Goal: Task Accomplishment & Management: Complete application form

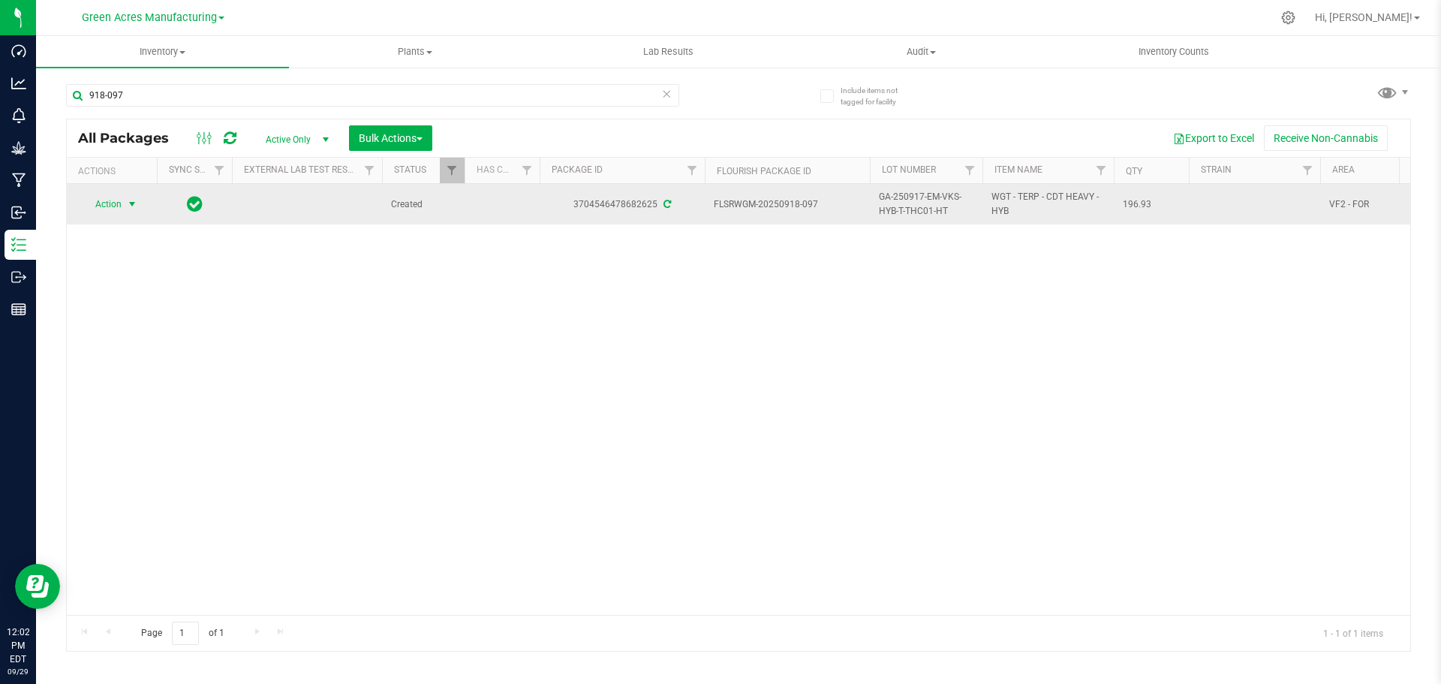
click at [118, 200] on span "Action" at bounding box center [102, 204] width 41 height 21
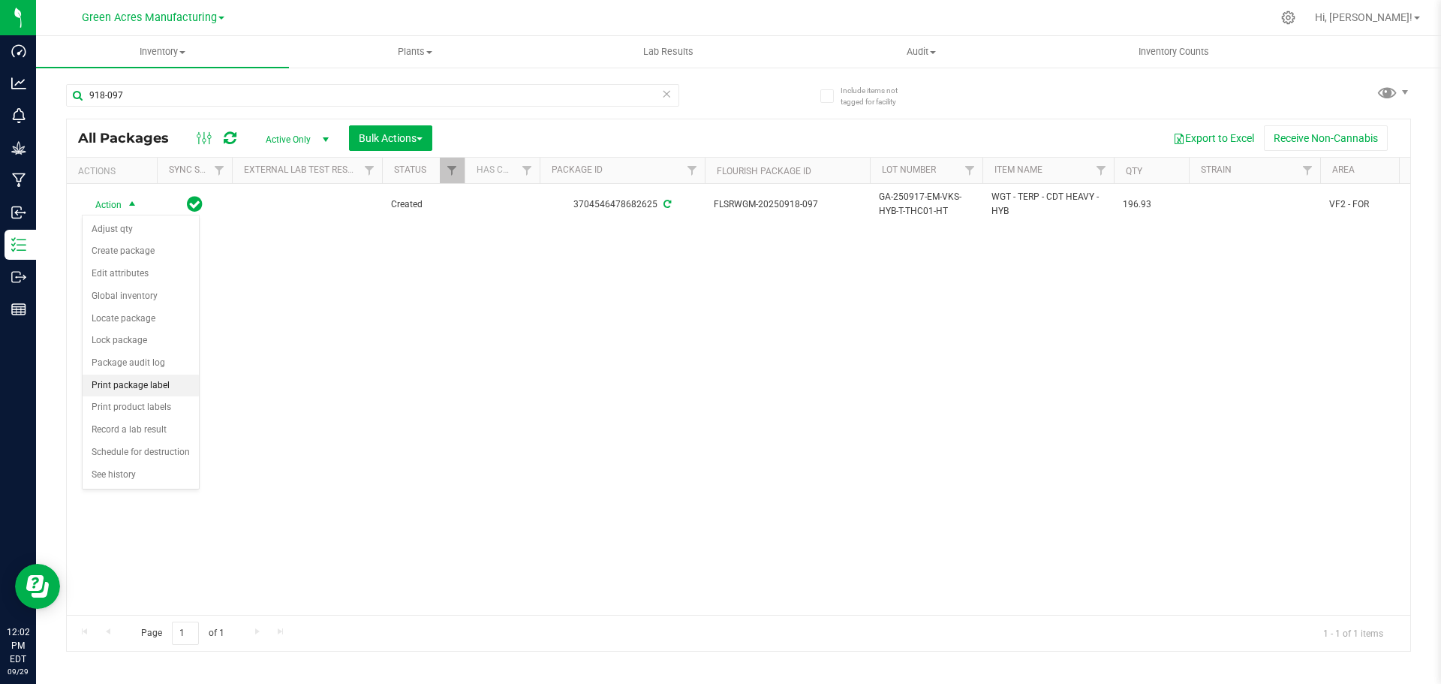
click at [139, 378] on li "Print package label" at bounding box center [141, 386] width 116 height 23
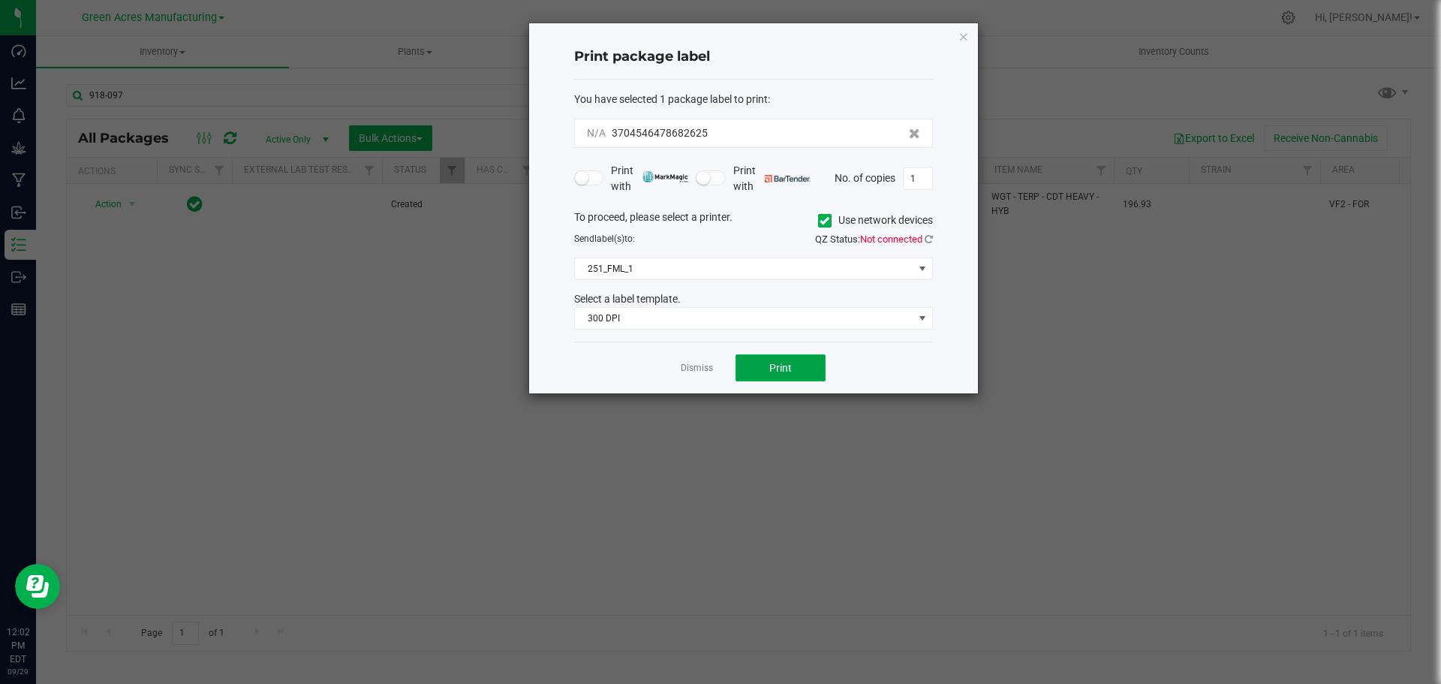
click at [775, 366] on span "Print" at bounding box center [780, 368] width 23 height 12
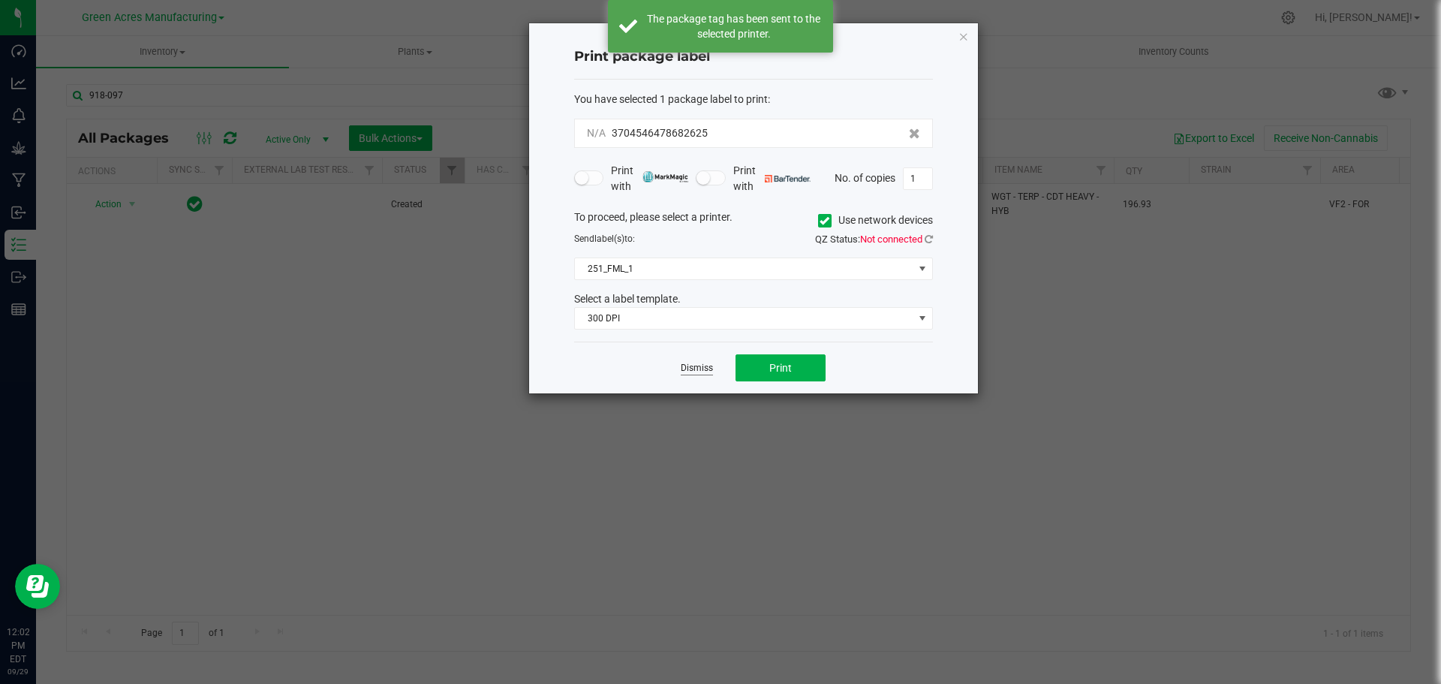
click at [705, 366] on link "Dismiss" at bounding box center [697, 368] width 32 height 13
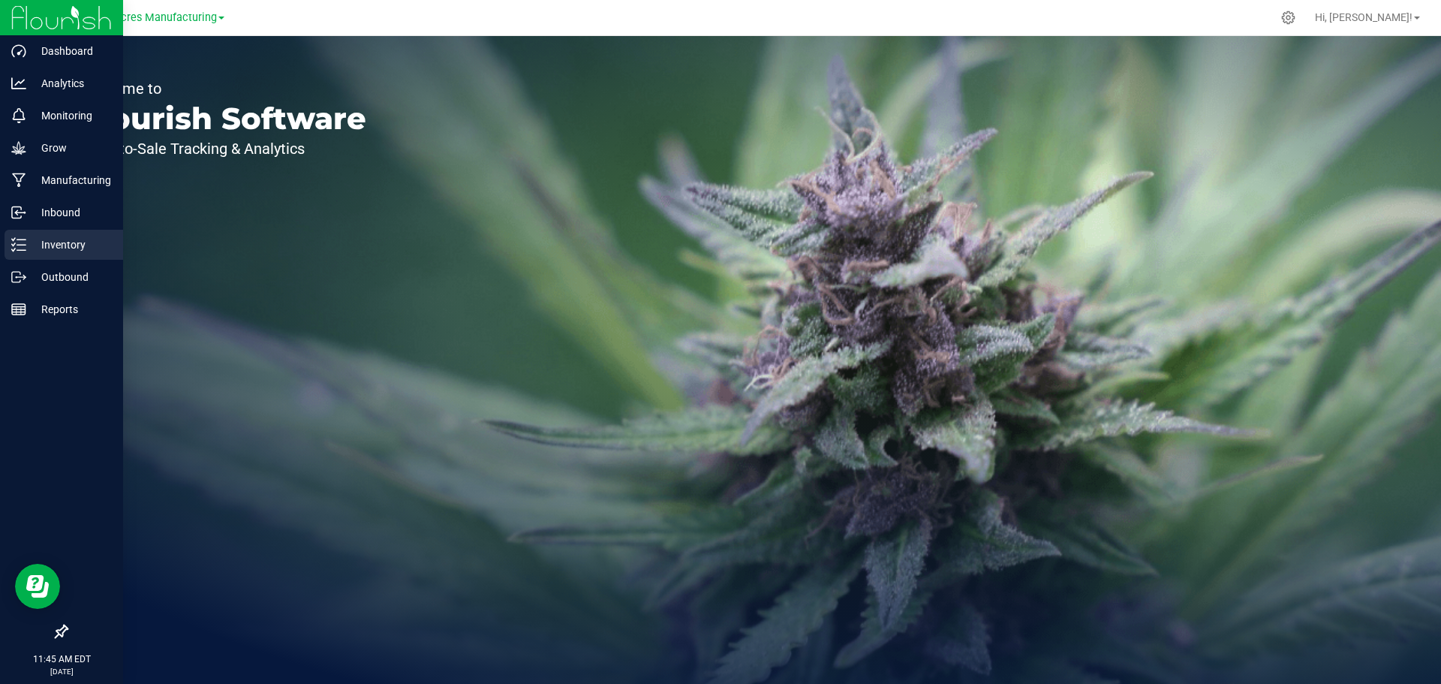
click at [32, 242] on p "Inventory" at bounding box center [71, 245] width 90 height 18
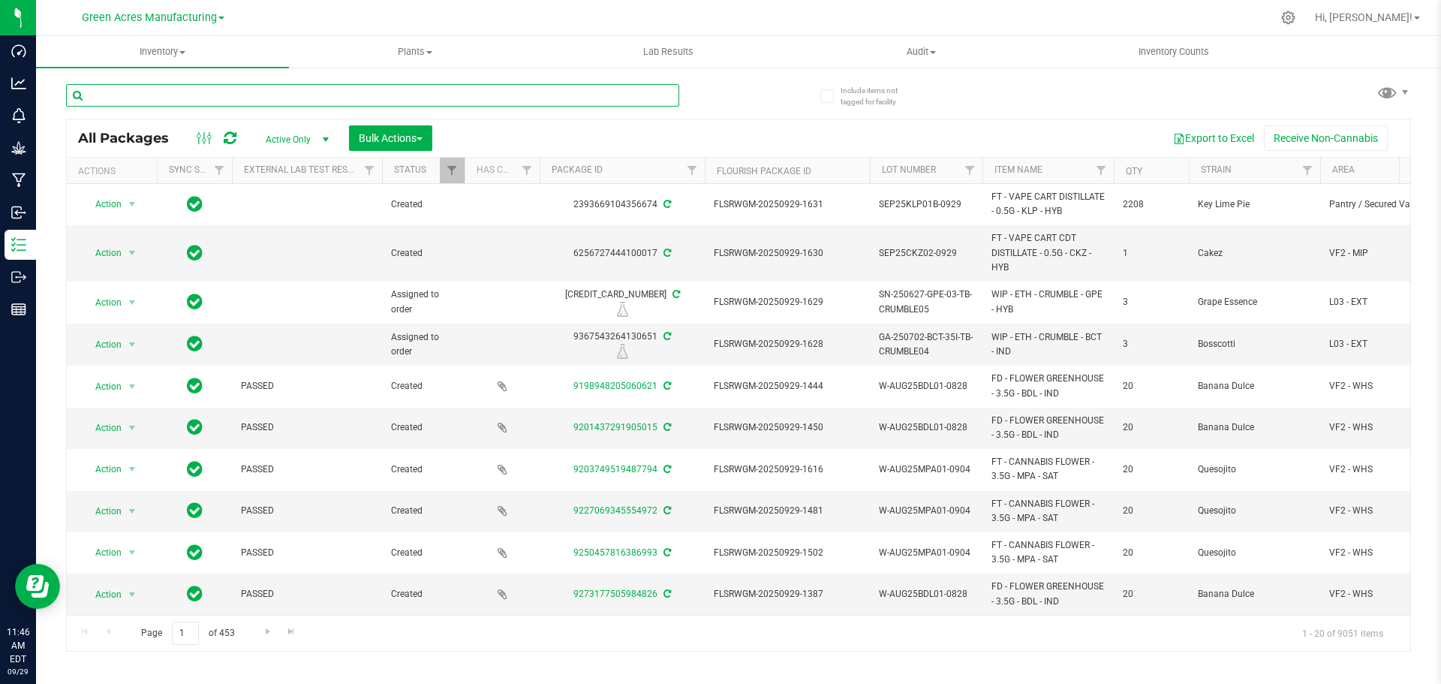
click at [167, 98] on input "text" at bounding box center [372, 95] width 613 height 23
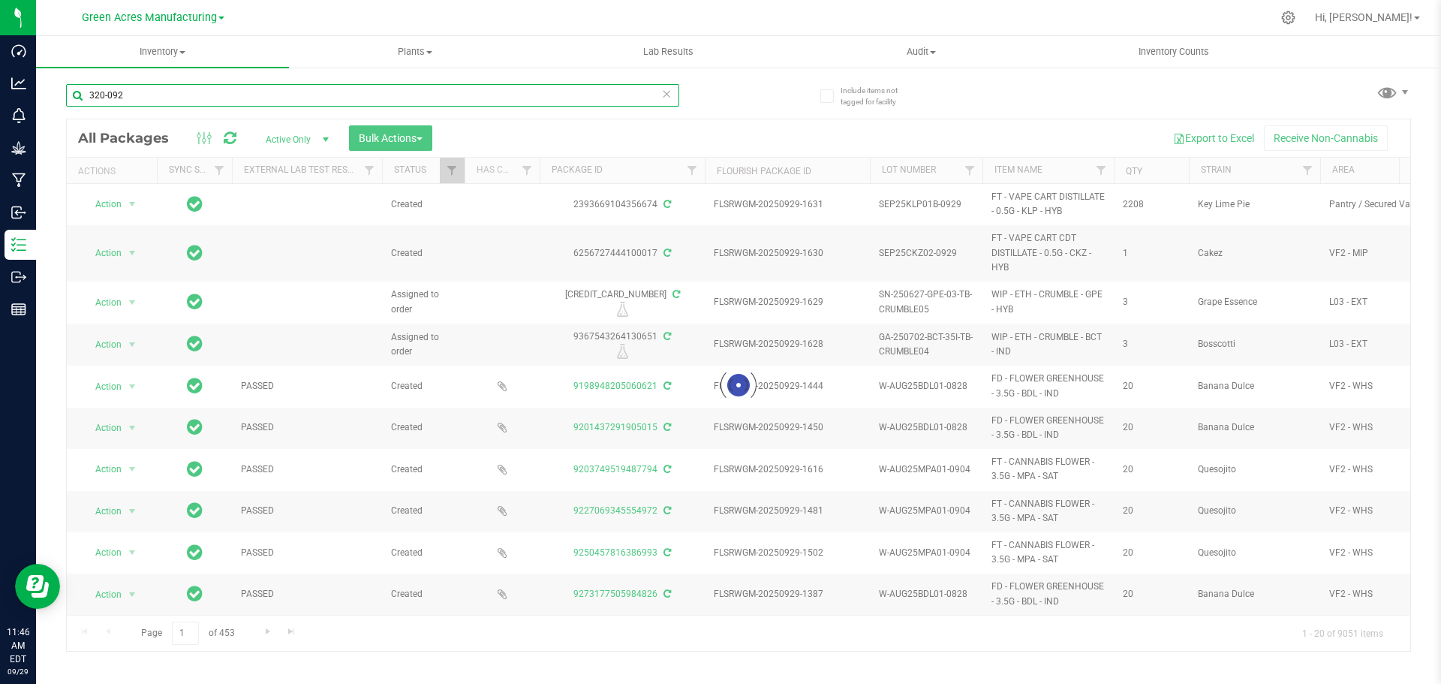
type input "320-092"
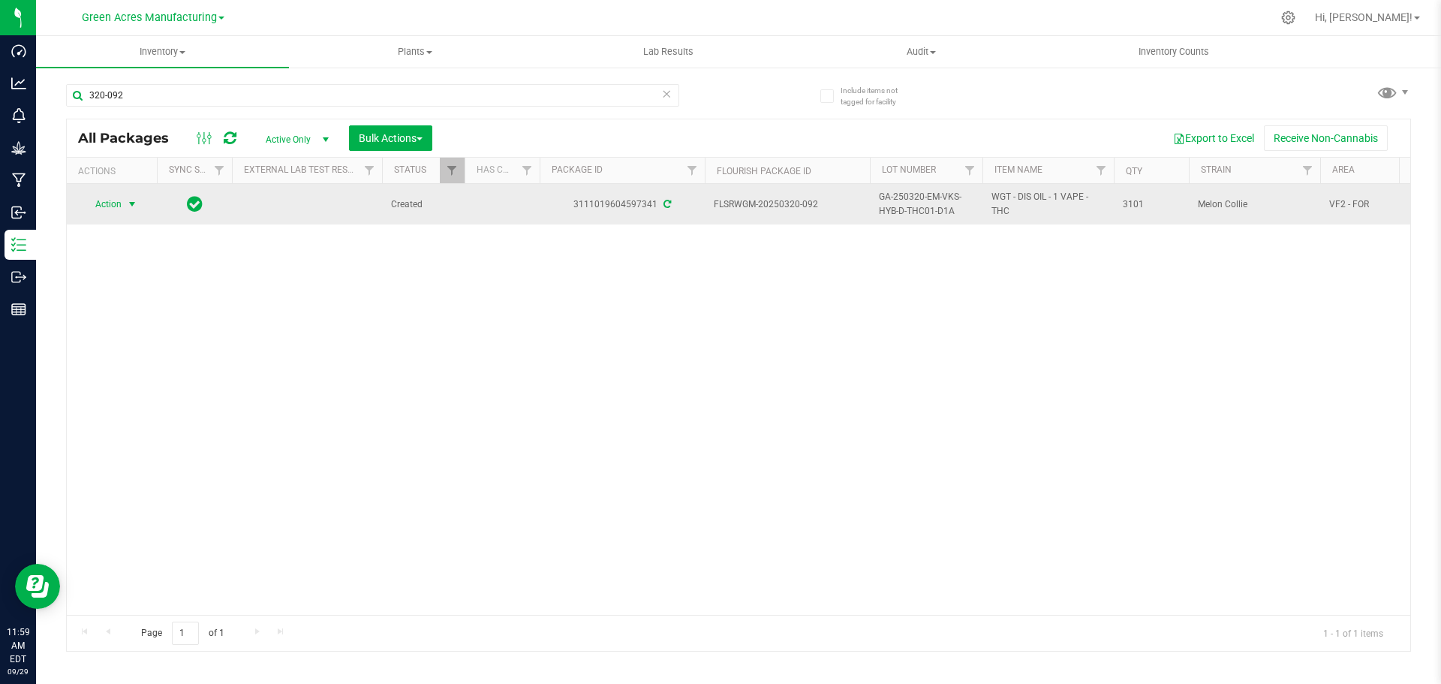
click at [111, 203] on span "Action" at bounding box center [102, 204] width 41 height 21
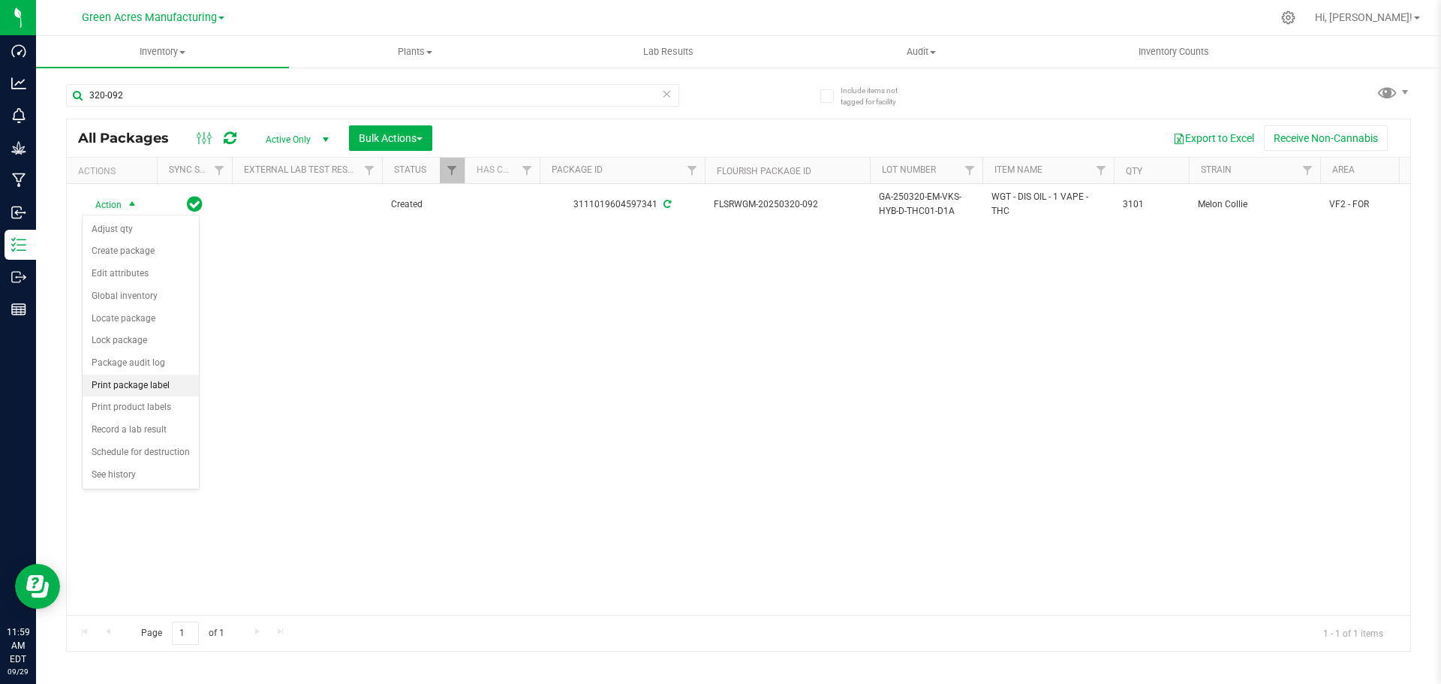
click at [150, 390] on li "Print package label" at bounding box center [141, 386] width 116 height 23
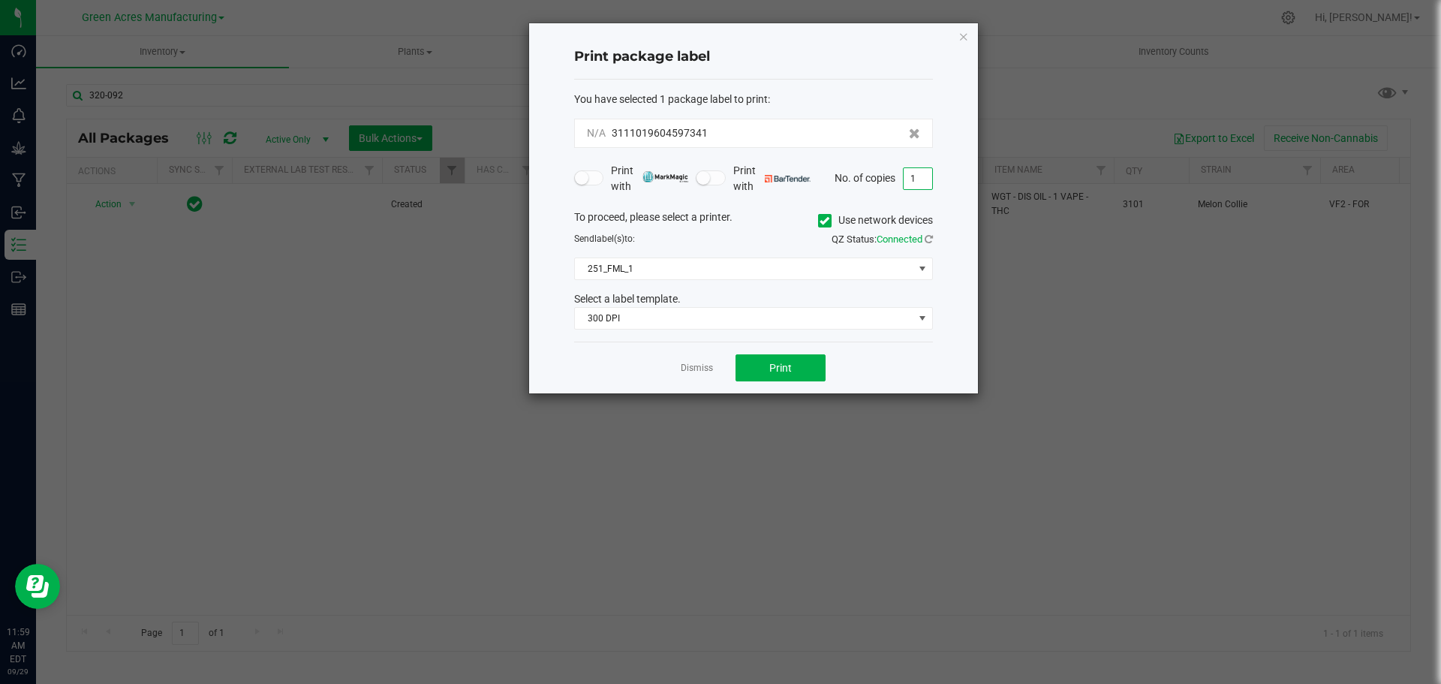
click at [919, 180] on input "1" at bounding box center [918, 178] width 29 height 21
type input "2"
click at [773, 367] on span "Print" at bounding box center [780, 368] width 23 height 12
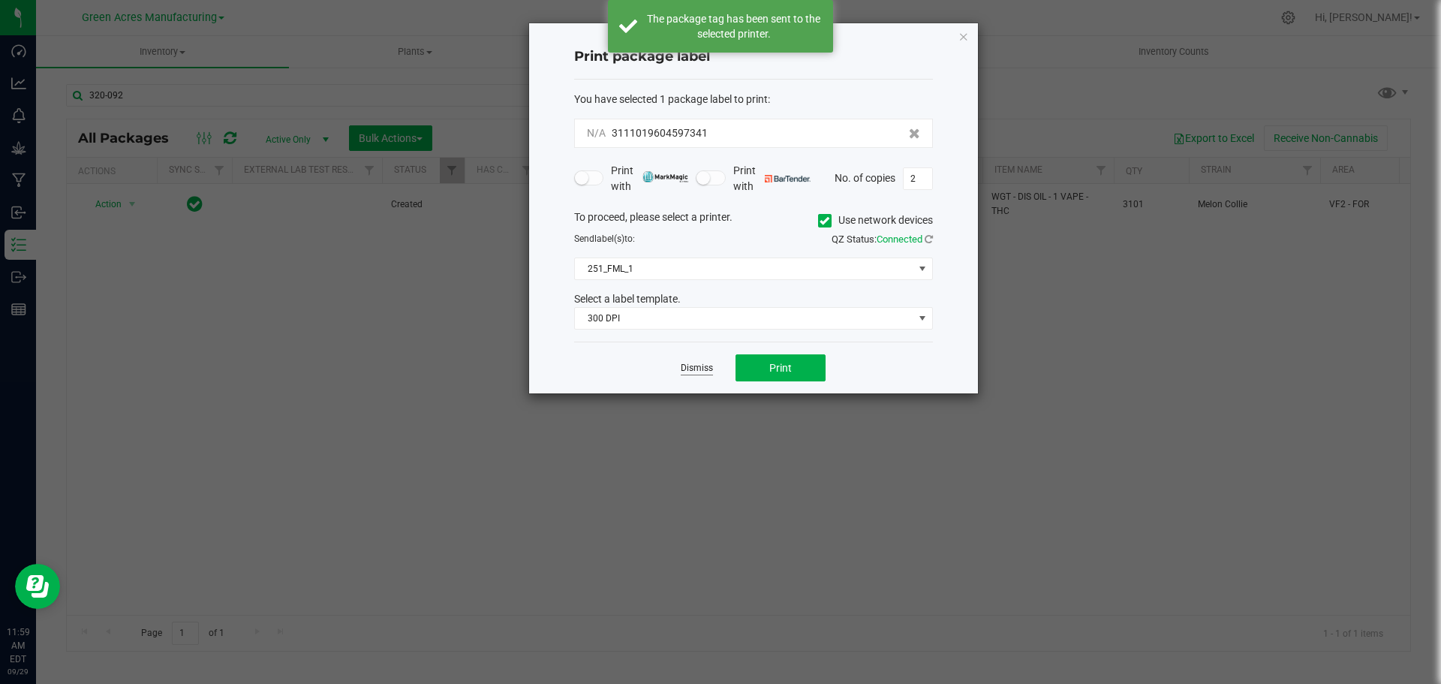
click at [697, 366] on link "Dismiss" at bounding box center [697, 368] width 32 height 13
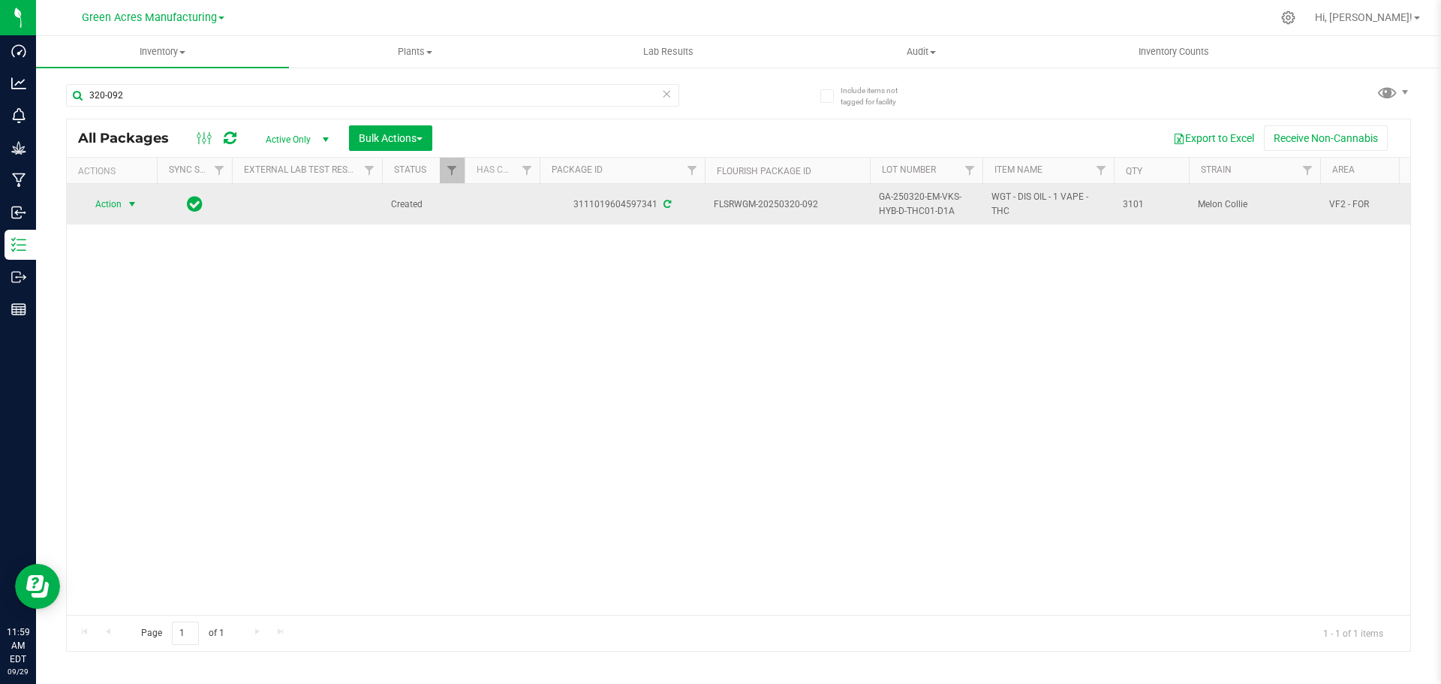
click at [902, 206] on span "GA-250320-EM-VKS-HYB-D-THC01-D1A" at bounding box center [926, 204] width 95 height 29
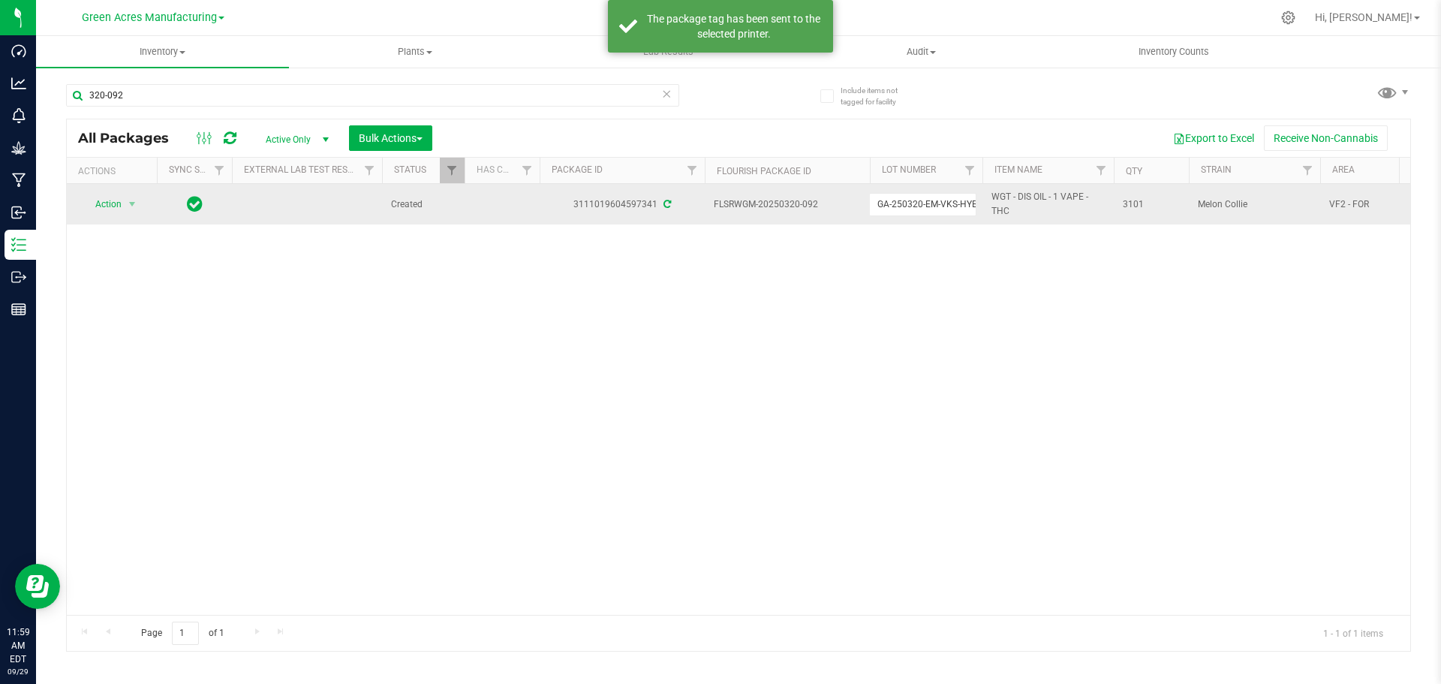
click at [902, 206] on input "GA-250320-EM-VKS-HYB-D-THC01-D1A" at bounding box center [922, 204] width 107 height 23
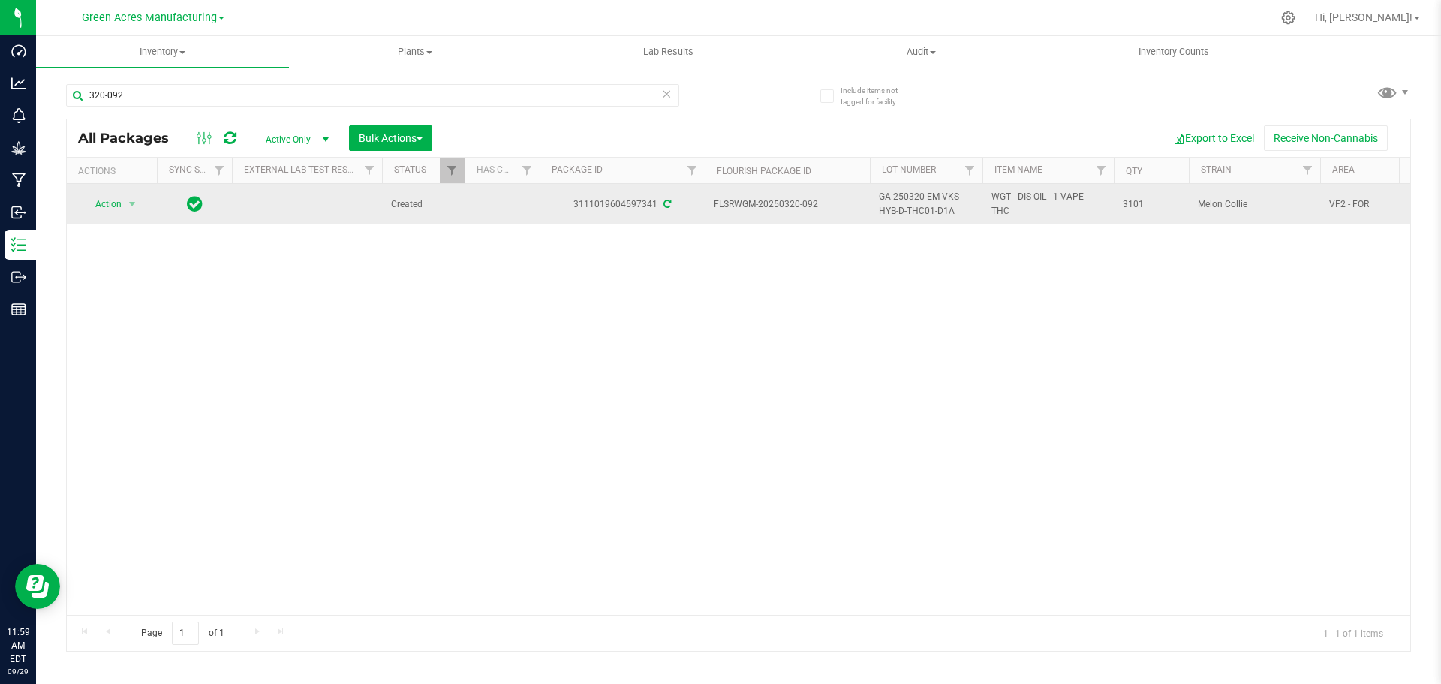
drag, startPoint x: 866, startPoint y: 305, endPoint x: 590, endPoint y: 5, distance: 408.5
click at [865, 305] on div "Action Action Adjust qty Create package Edit attributes Global inventory Locate…" at bounding box center [739, 399] width 1344 height 431
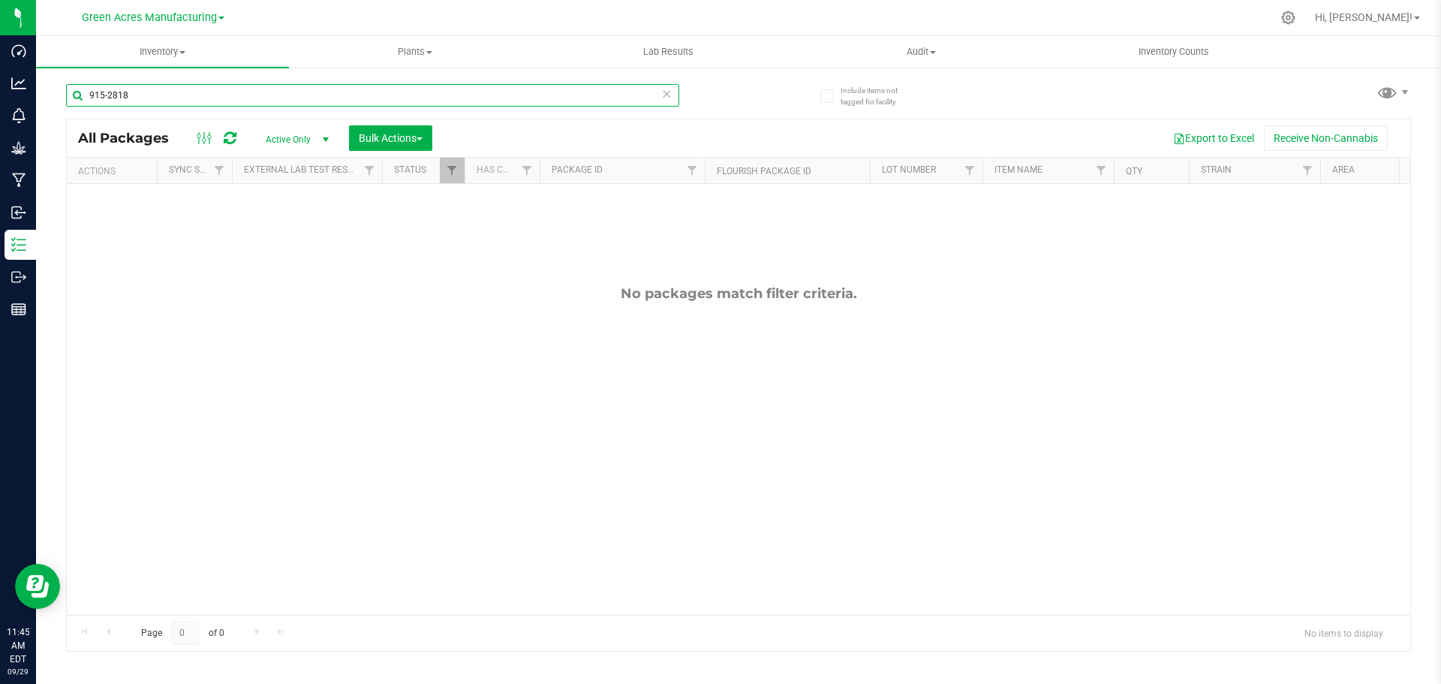
click at [363, 89] on input "915-2818" at bounding box center [372, 95] width 613 height 23
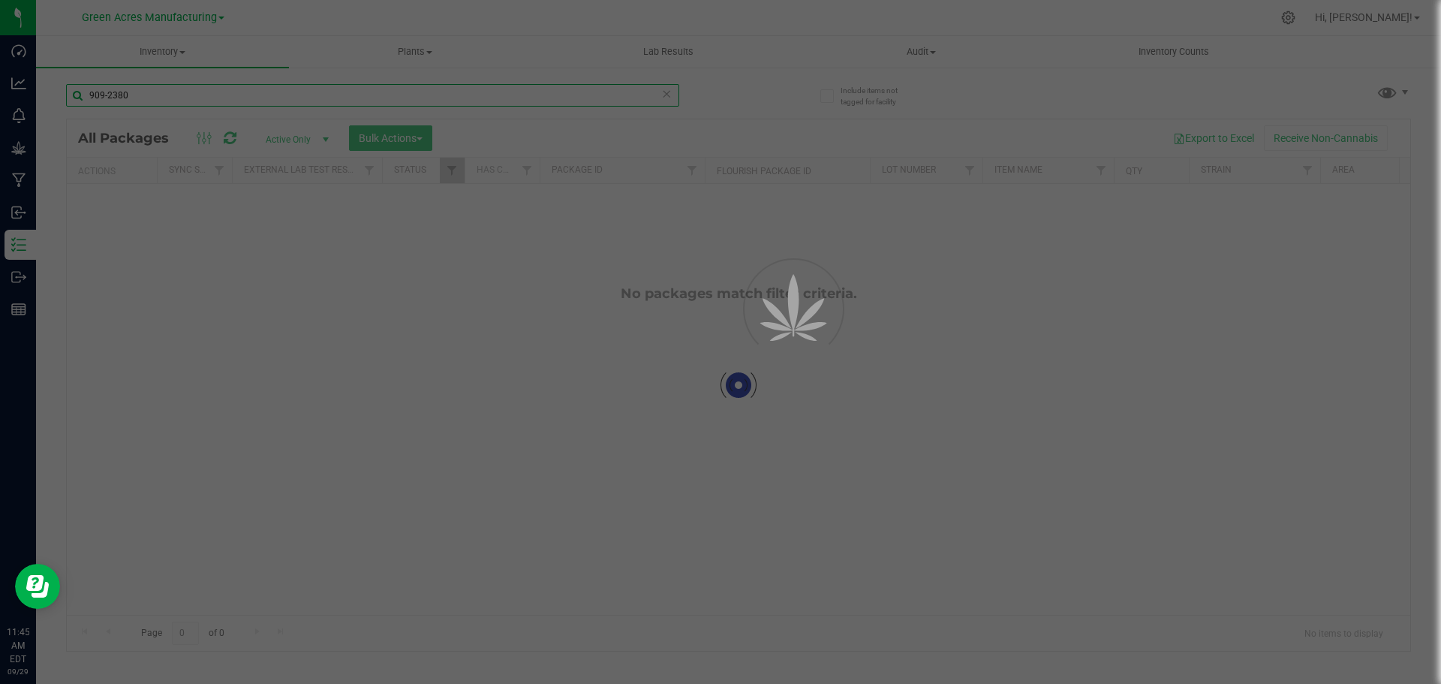
type input "909-2380"
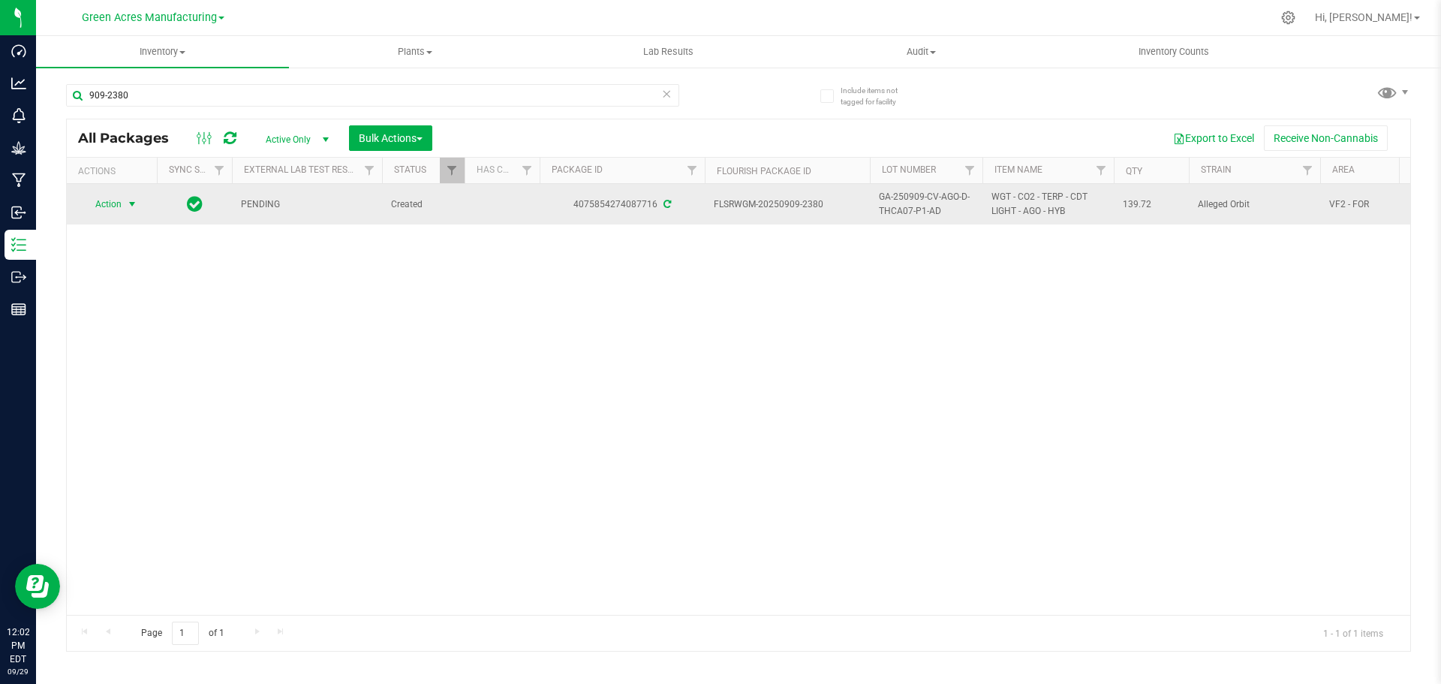
click at [125, 210] on span "select" at bounding box center [132, 204] width 19 height 21
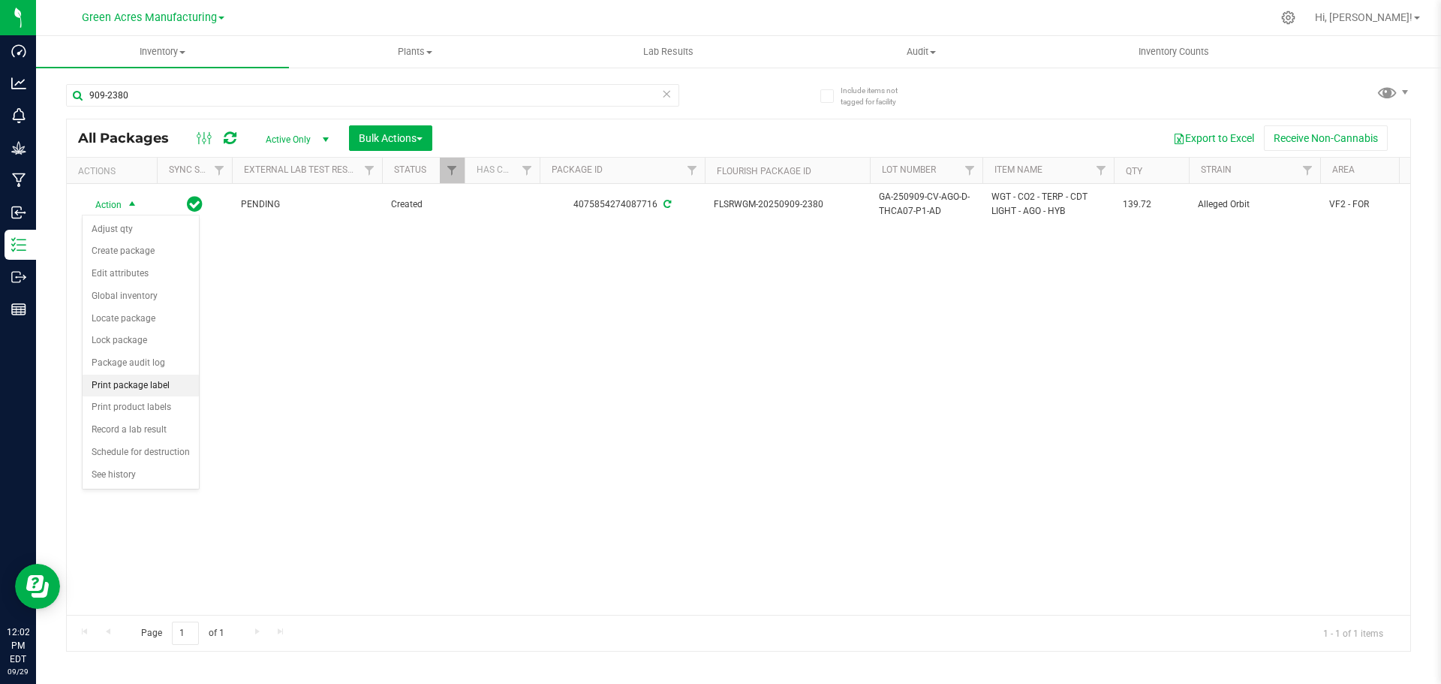
click at [143, 384] on li "Print package label" at bounding box center [141, 386] width 116 height 23
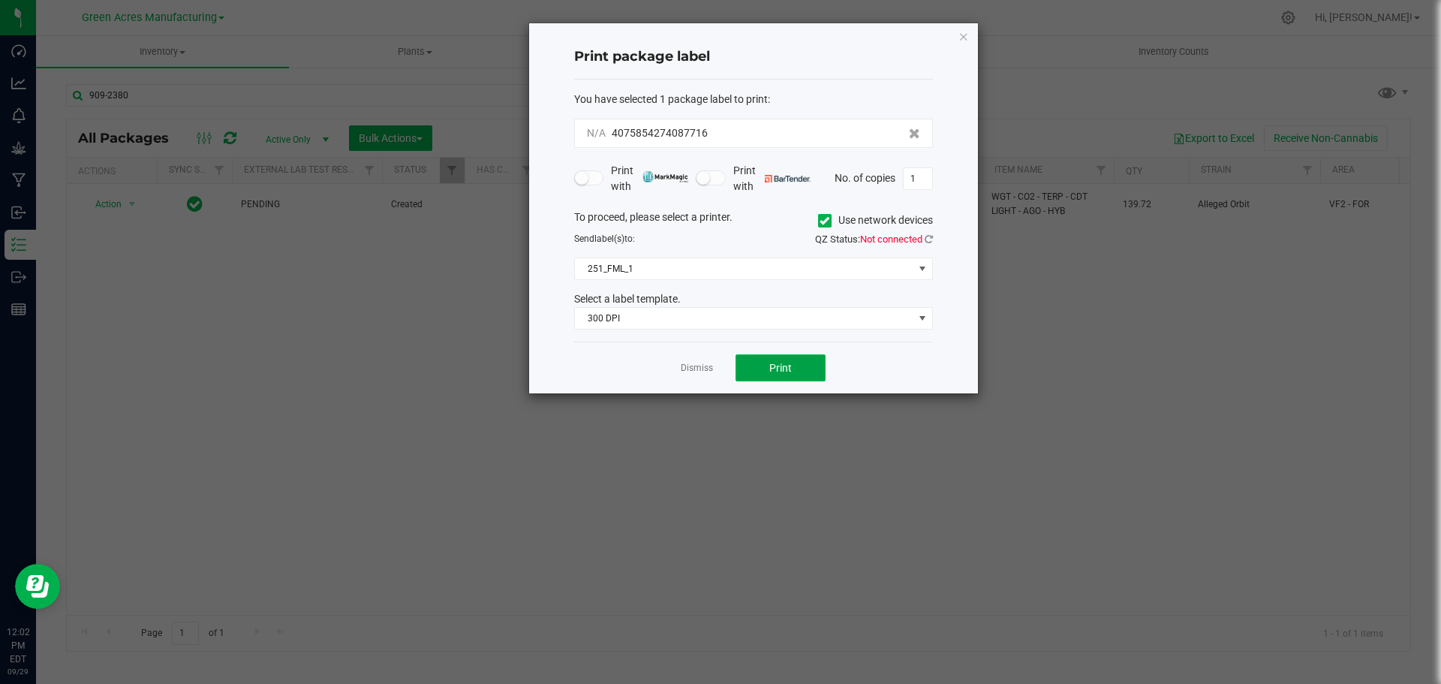
click at [777, 369] on span "Print" at bounding box center [780, 368] width 23 height 12
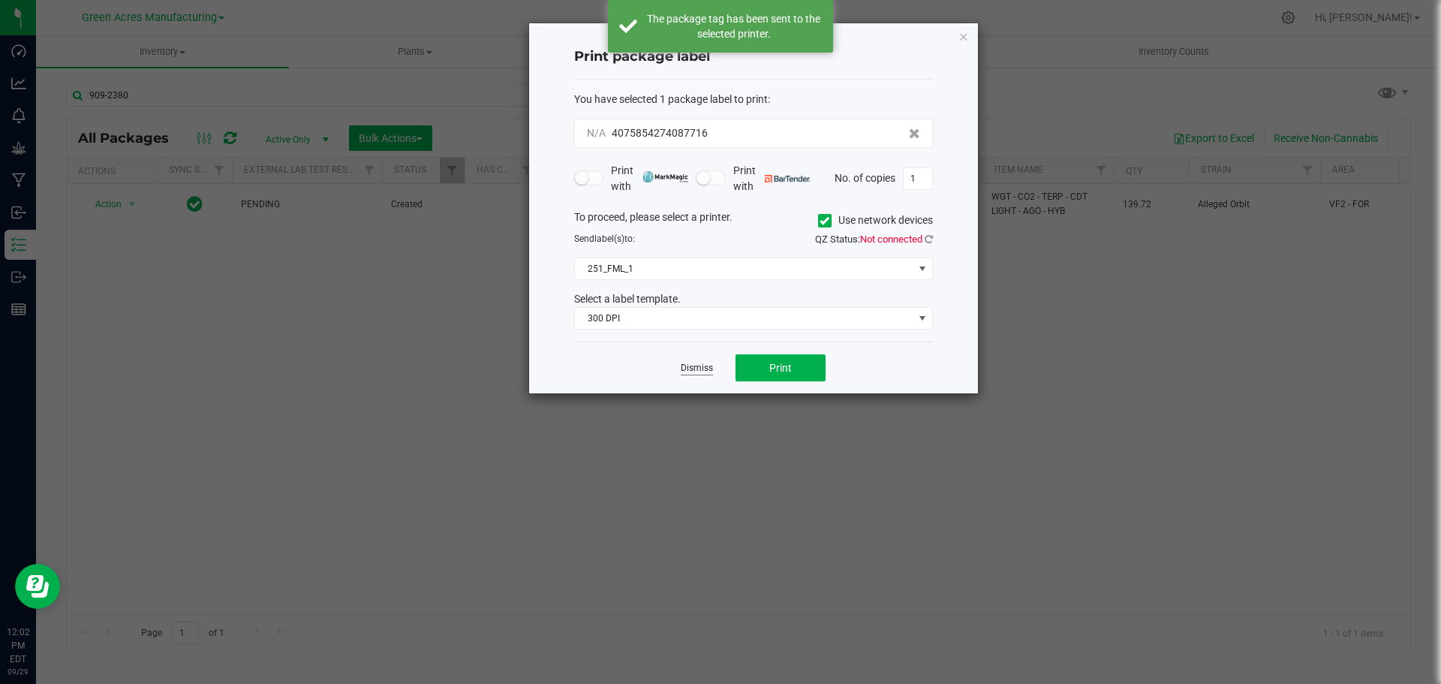
click at [696, 369] on link "Dismiss" at bounding box center [697, 368] width 32 height 13
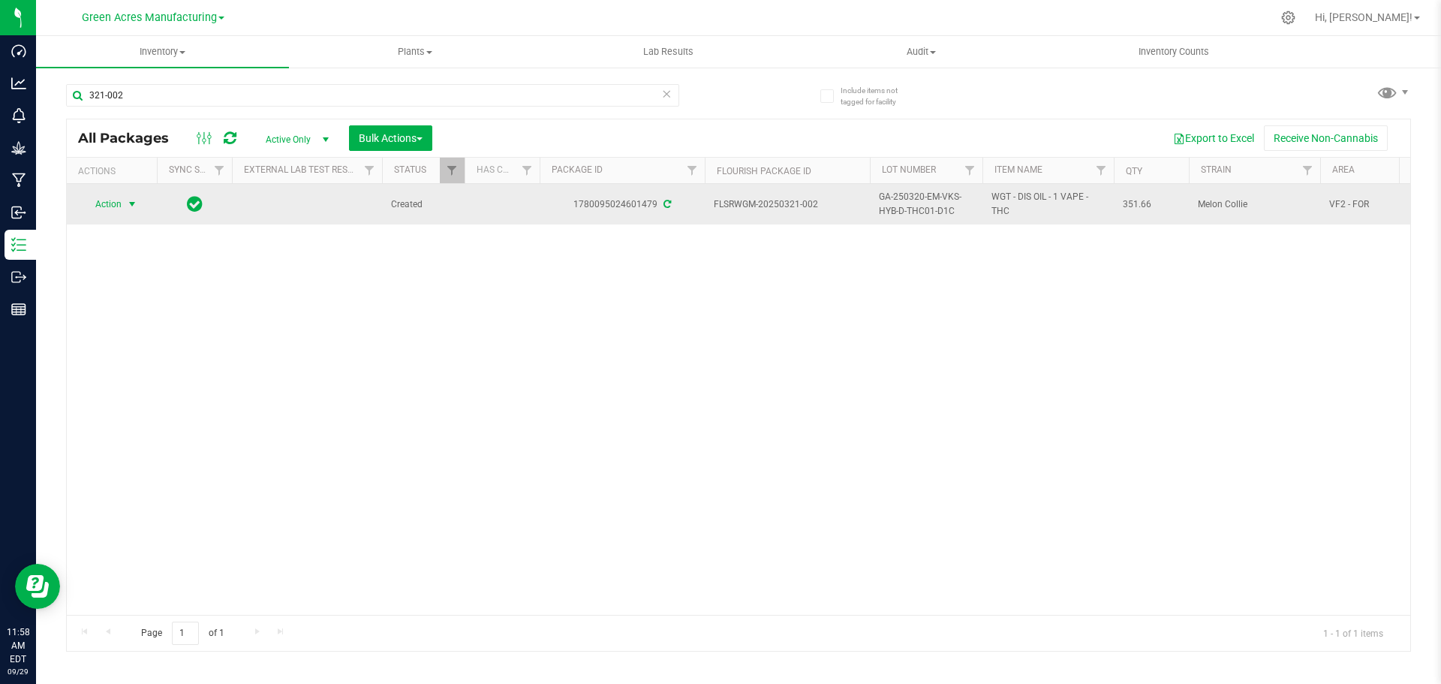
click at [103, 203] on span "Action" at bounding box center [102, 204] width 41 height 21
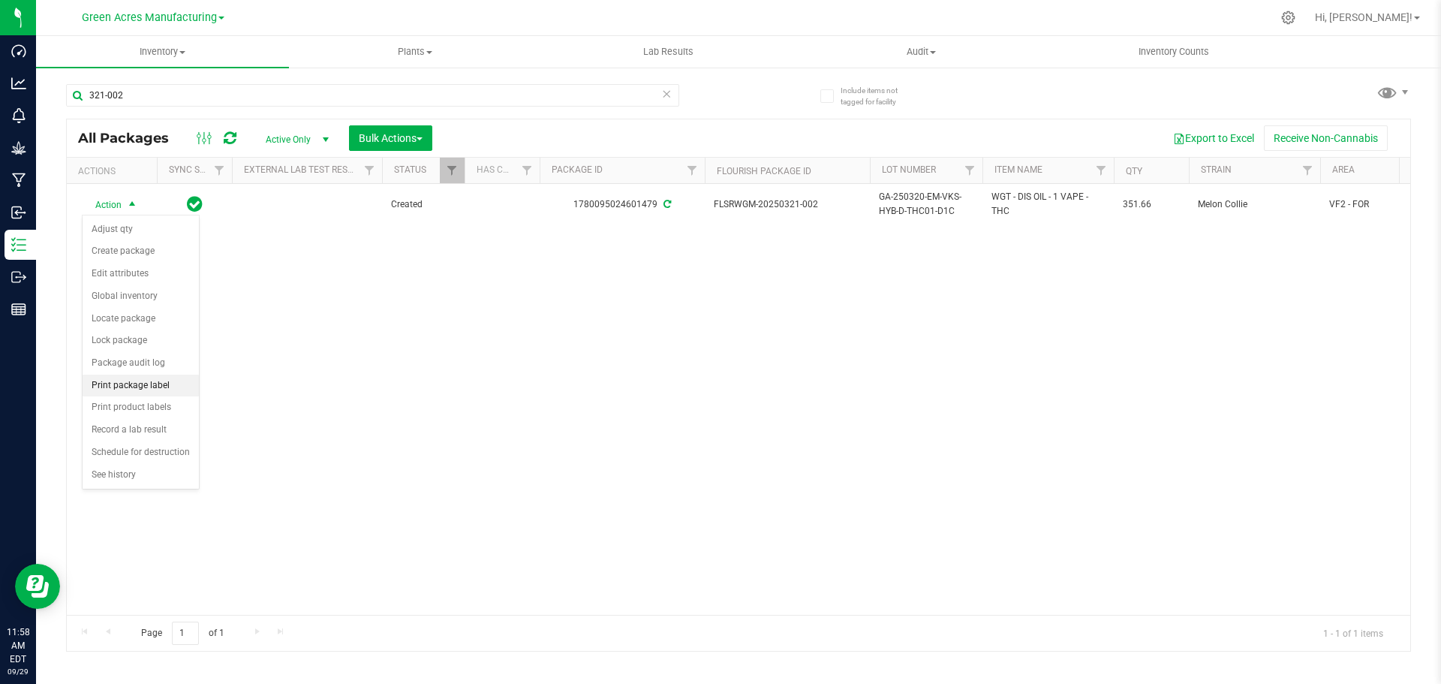
drag, startPoint x: 137, startPoint y: 381, endPoint x: 176, endPoint y: 381, distance: 38.3
click at [137, 382] on li "Print package label" at bounding box center [141, 386] width 116 height 23
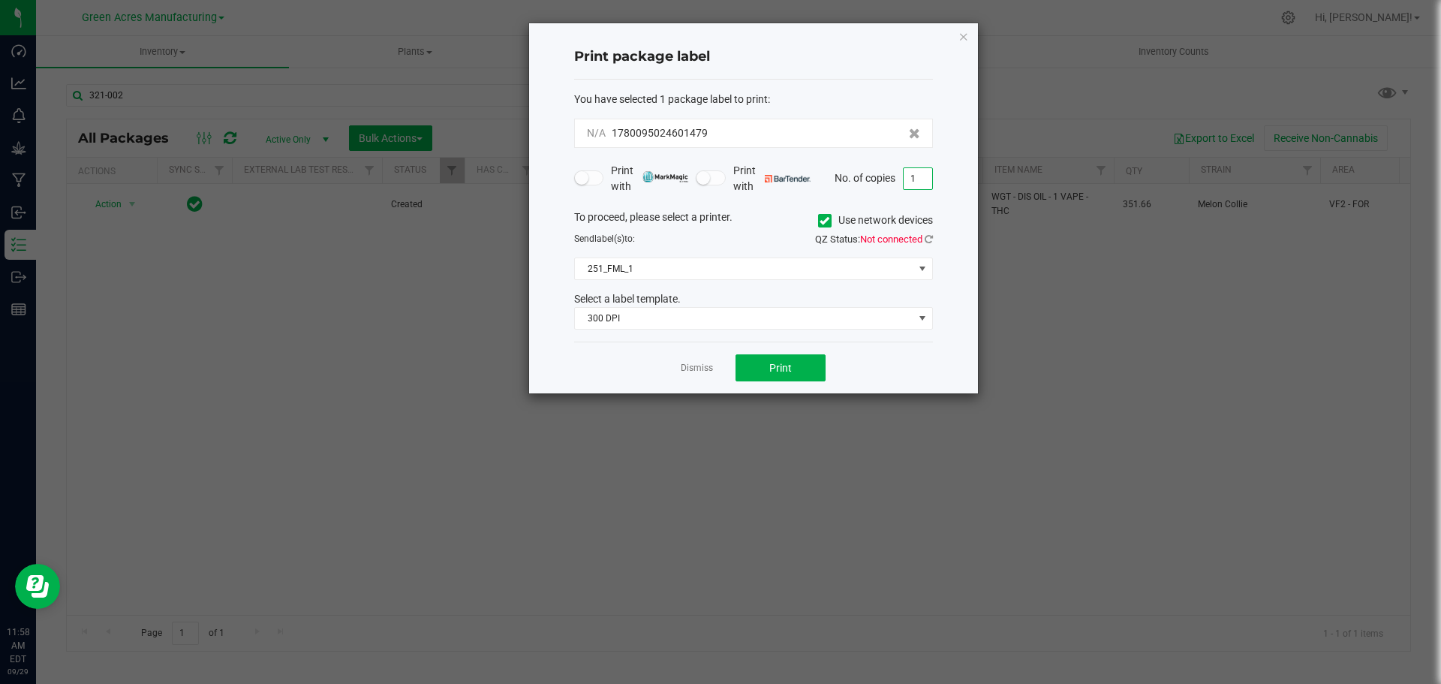
click at [911, 176] on input "1" at bounding box center [918, 178] width 29 height 21
type input "2"
click at [771, 369] on span "Print" at bounding box center [780, 368] width 23 height 12
click at [693, 369] on link "Dismiss" at bounding box center [697, 368] width 32 height 13
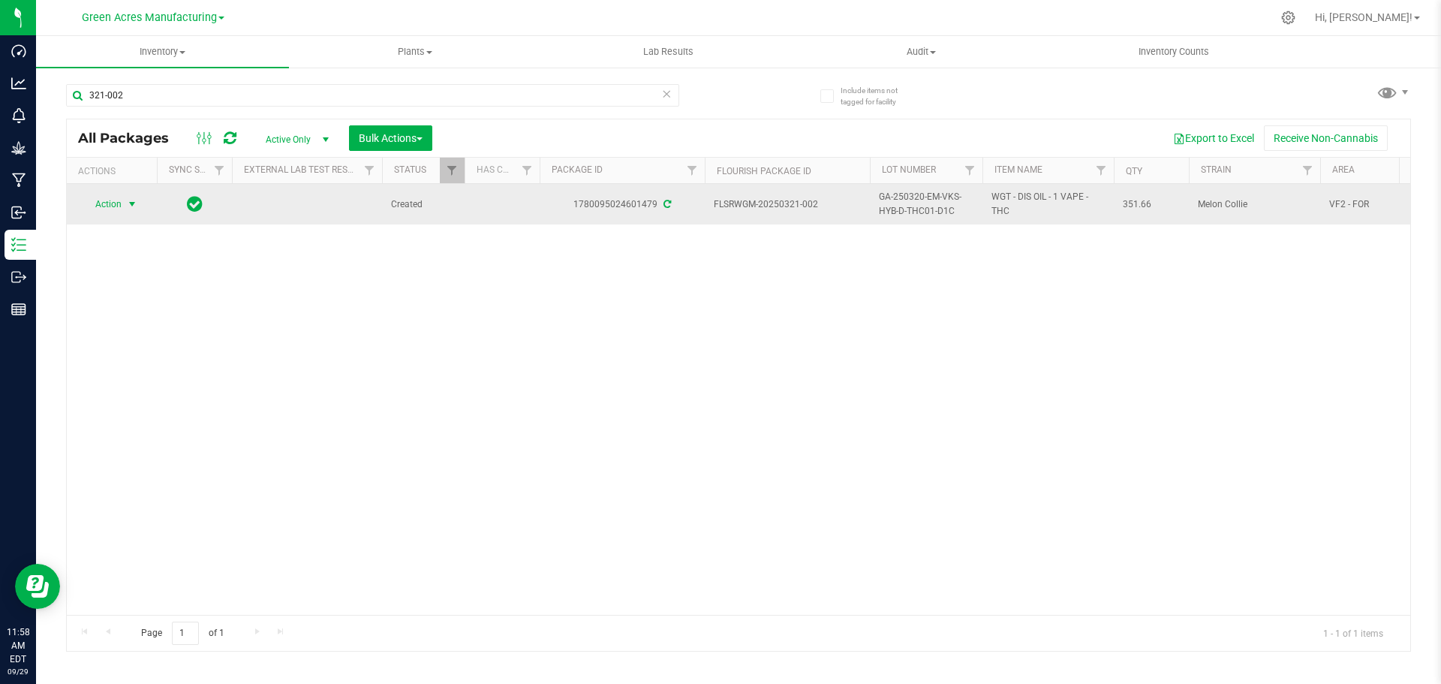
click at [904, 203] on span "GA-250320-EM-VKS-HYB-D-THC01-D1C" at bounding box center [926, 204] width 95 height 29
click at [904, 203] on input "GA-250320-EM-VKS-HYB-D-THC01-D1C" at bounding box center [922, 204] width 107 height 23
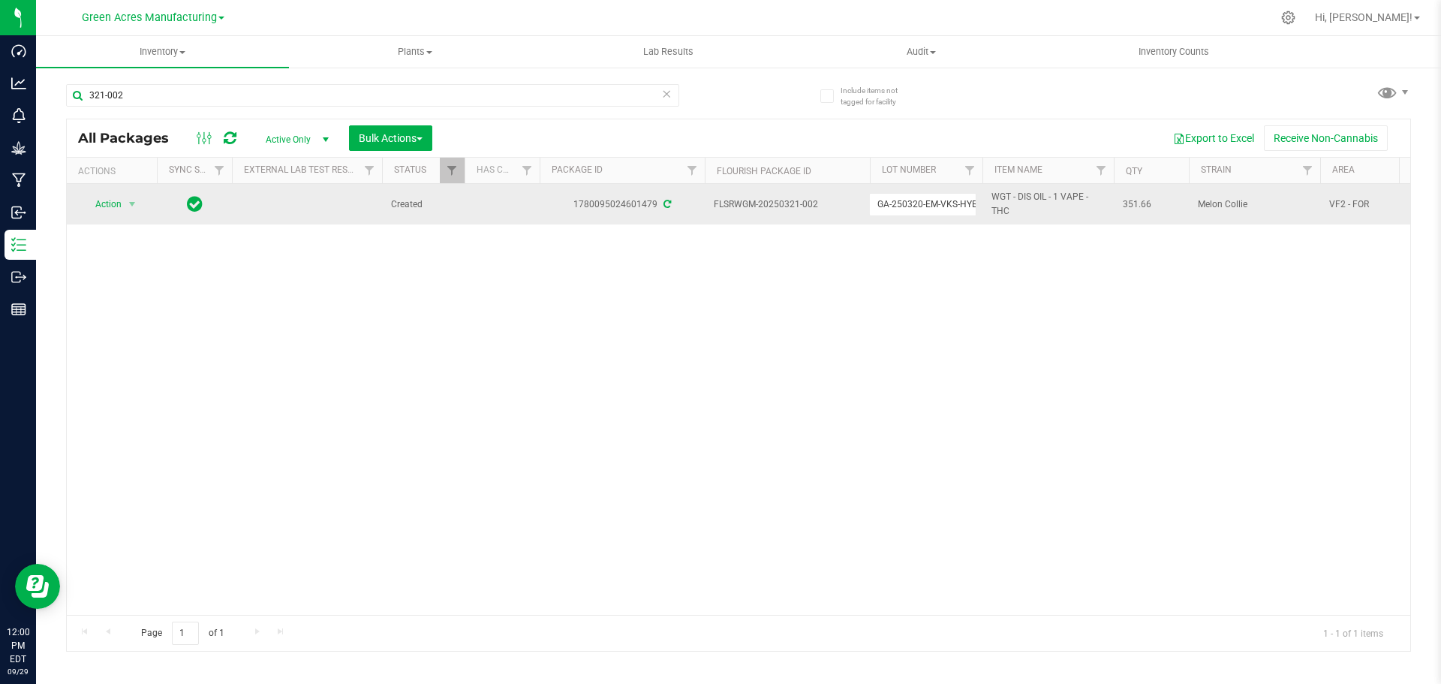
click at [487, 374] on div "Action Action Adjust qty Create package Edit attributes Global inventory Locate…" at bounding box center [739, 399] width 1344 height 431
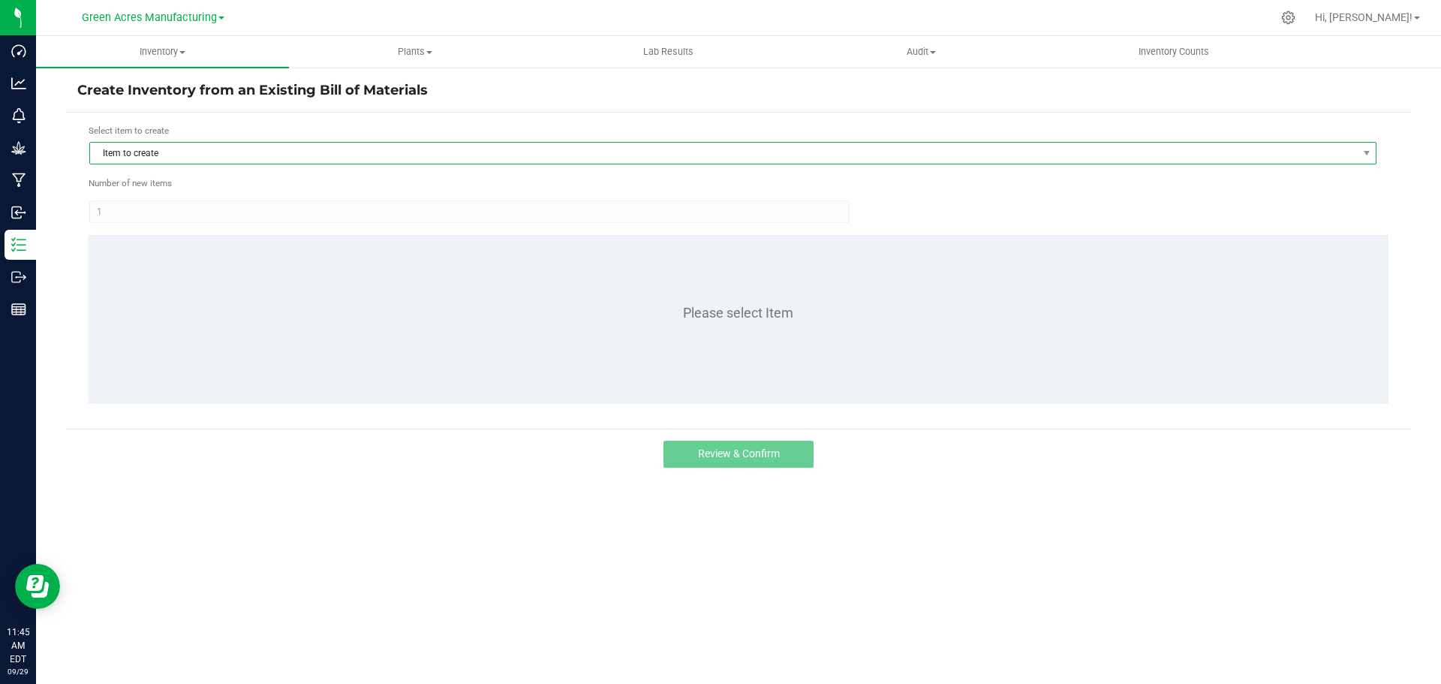
click at [176, 155] on span "Item to create" at bounding box center [723, 153] width 1267 height 21
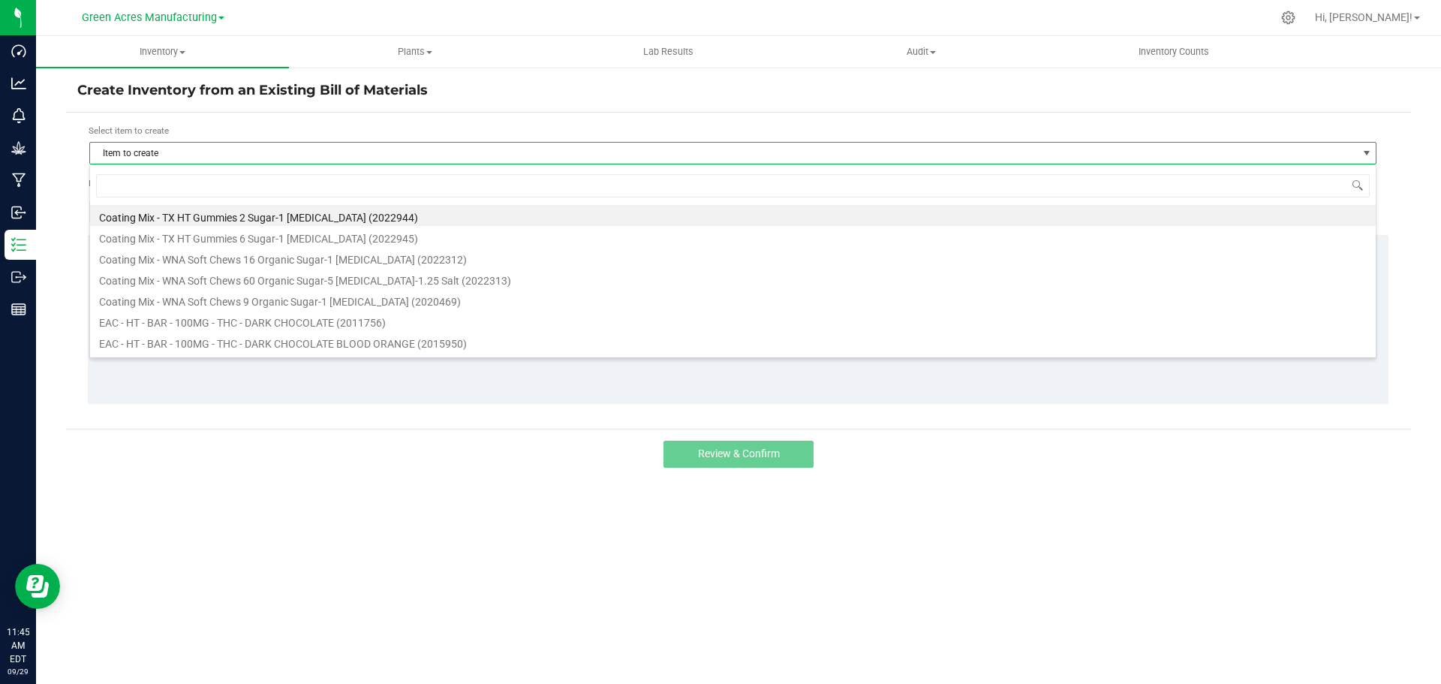
scroll to position [23, 1287]
type input "ago"
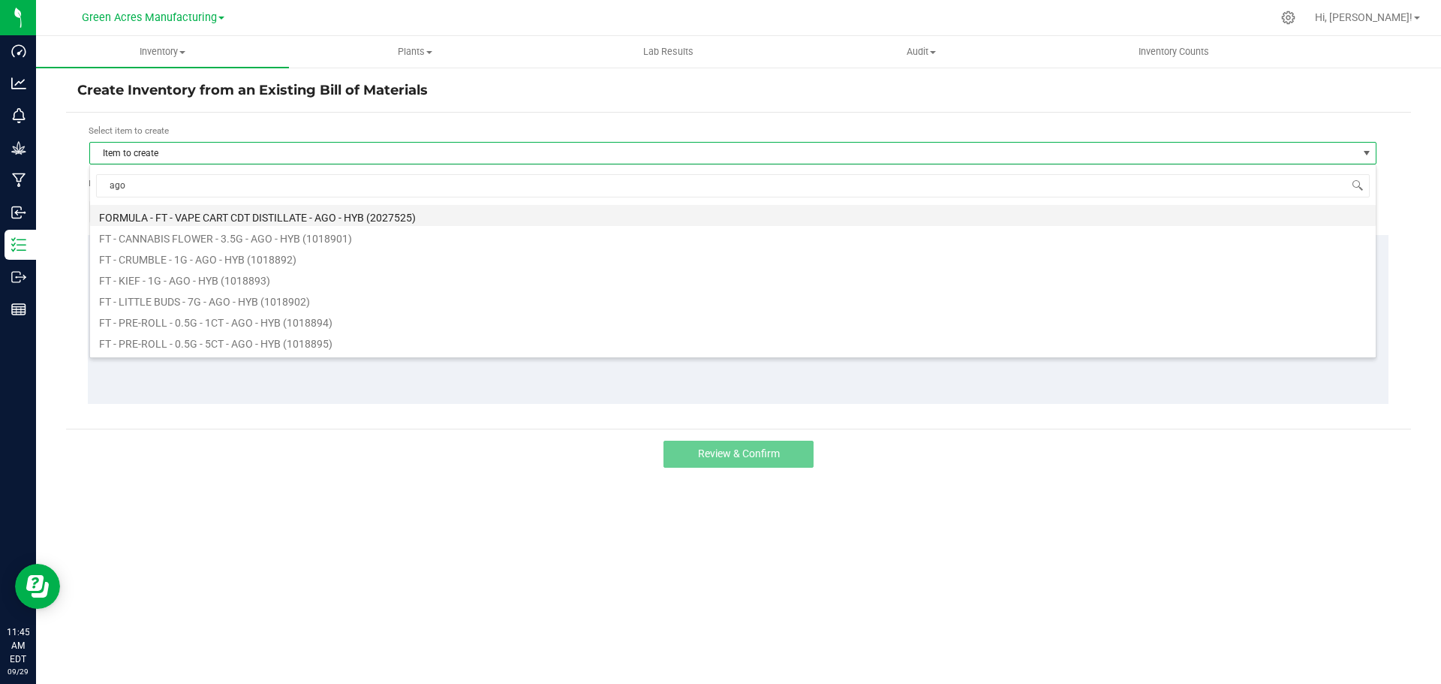
click at [219, 215] on li "FORMULA - FT - VAPE CART CDT DISTILLATE - AGO - HYB (2027525)" at bounding box center [733, 215] width 1286 height 21
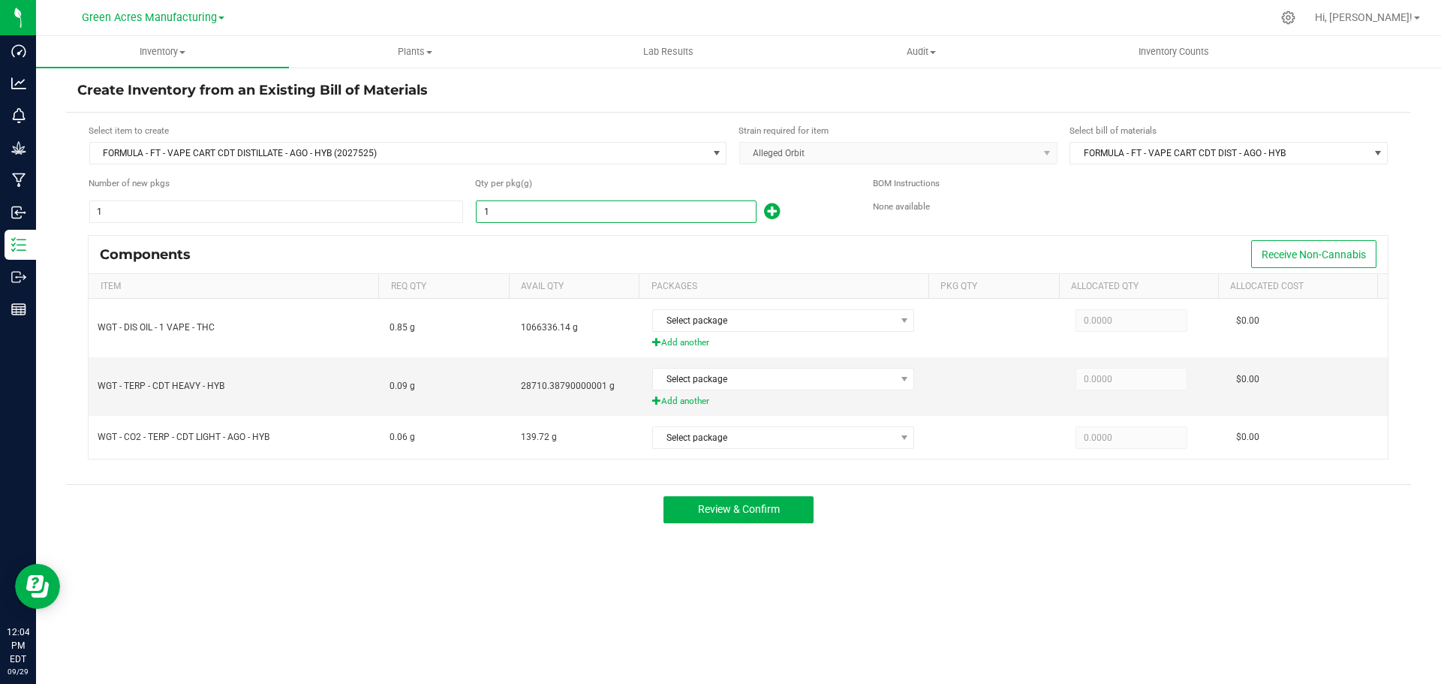
paste input "2362.44"
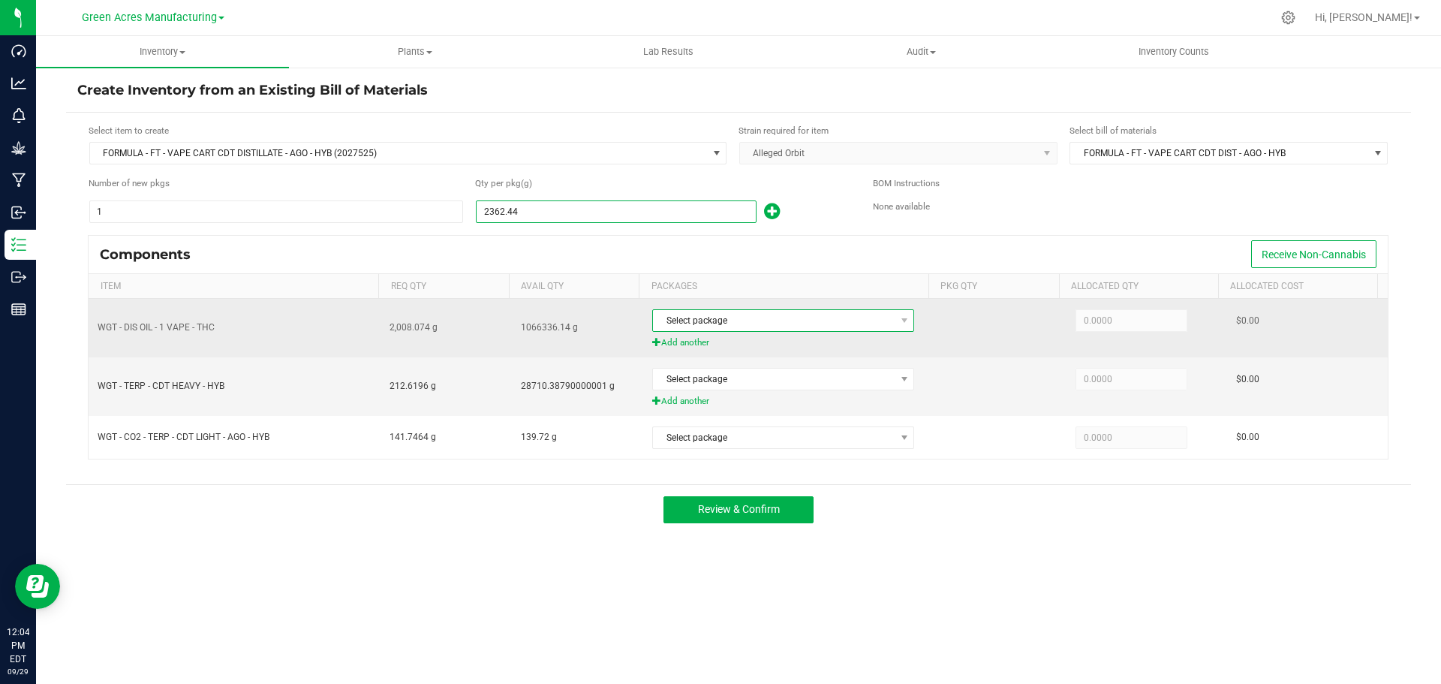
type input "2,362.4400"
click at [714, 314] on span "Select package" at bounding box center [774, 320] width 242 height 21
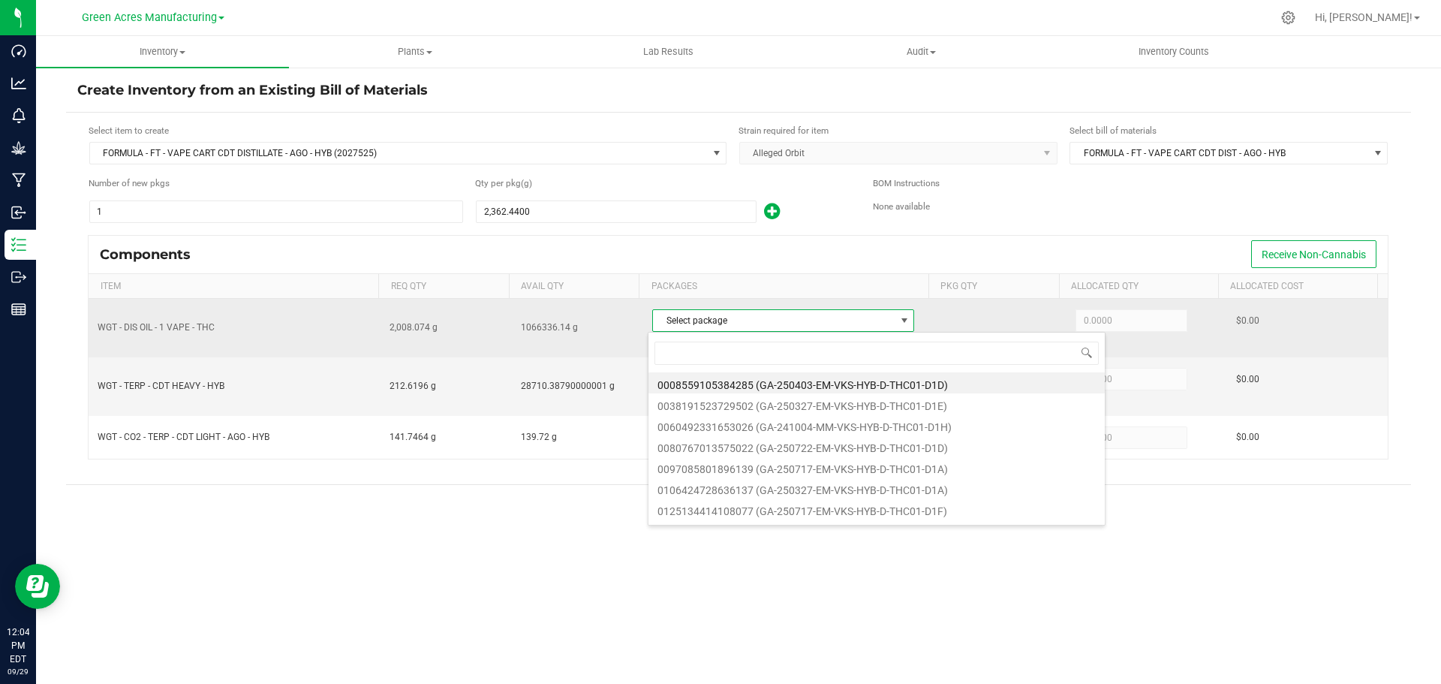
scroll to position [23, 259]
type input "1479"
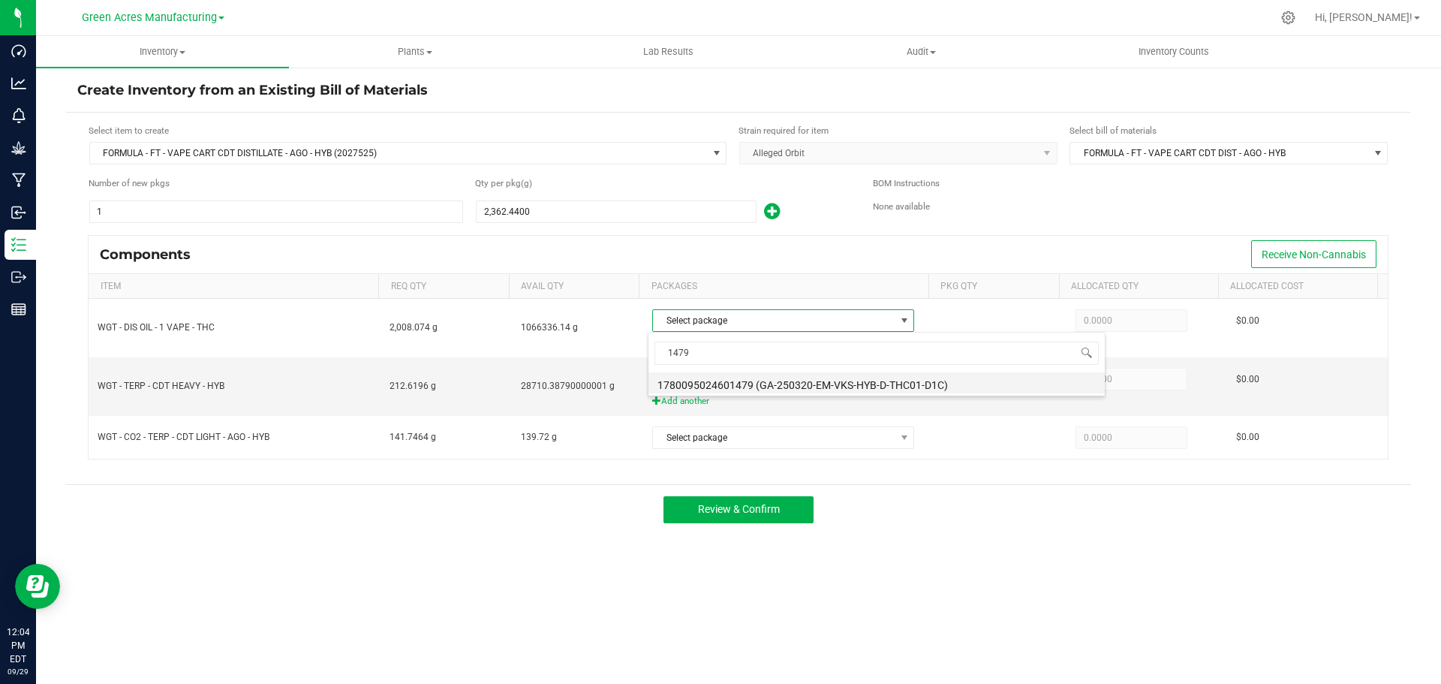
click at [750, 378] on li "1780095024601479 (GA-250320-EM-VKS-HYB-D-THC01-D1C)" at bounding box center [877, 382] width 456 height 21
type input "351.6600"
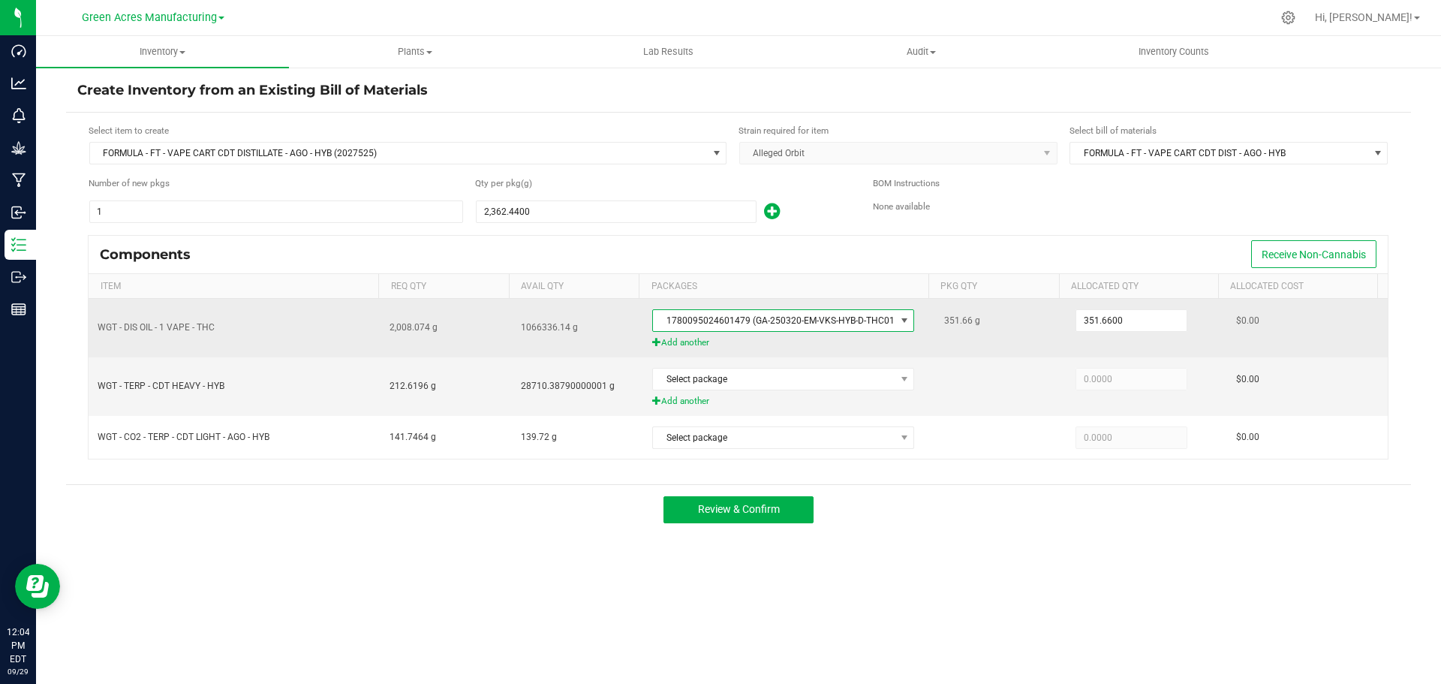
click at [703, 343] on span "Add another" at bounding box center [789, 343] width 274 height 14
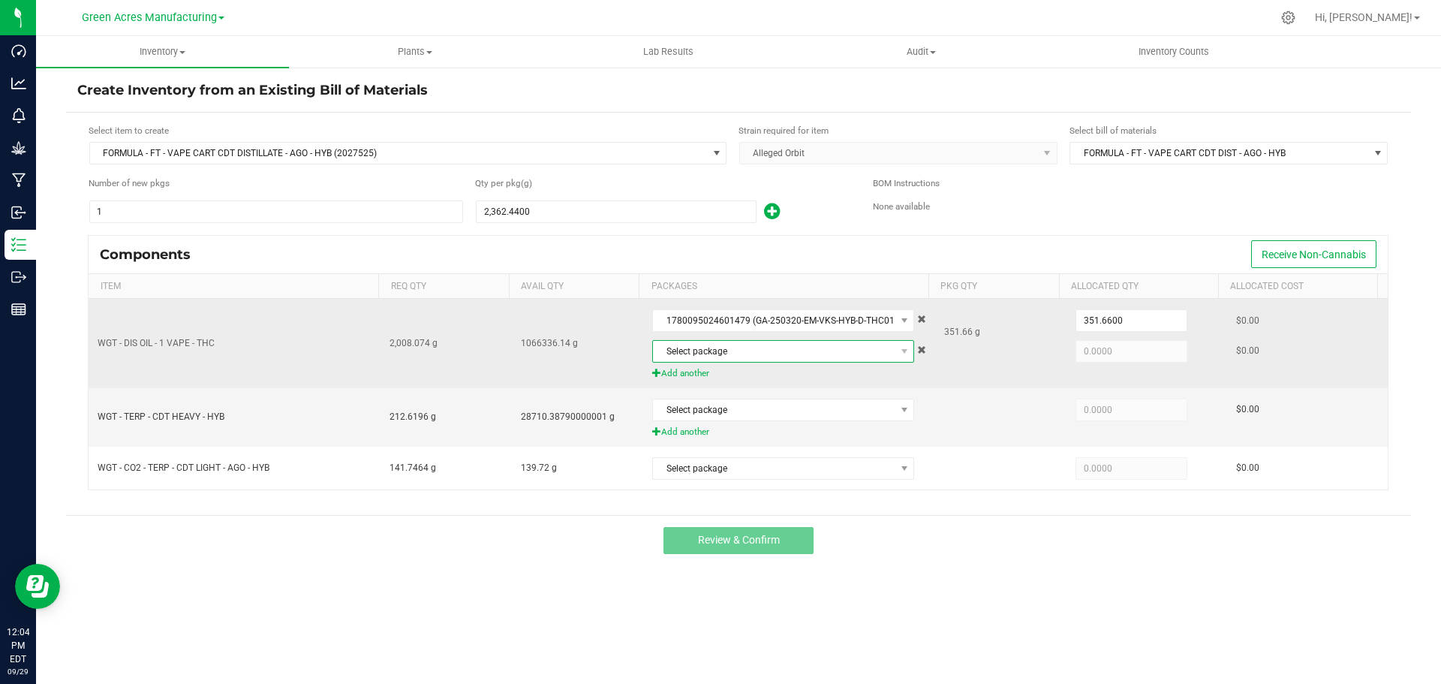
click at [743, 358] on span "Select package" at bounding box center [774, 351] width 242 height 21
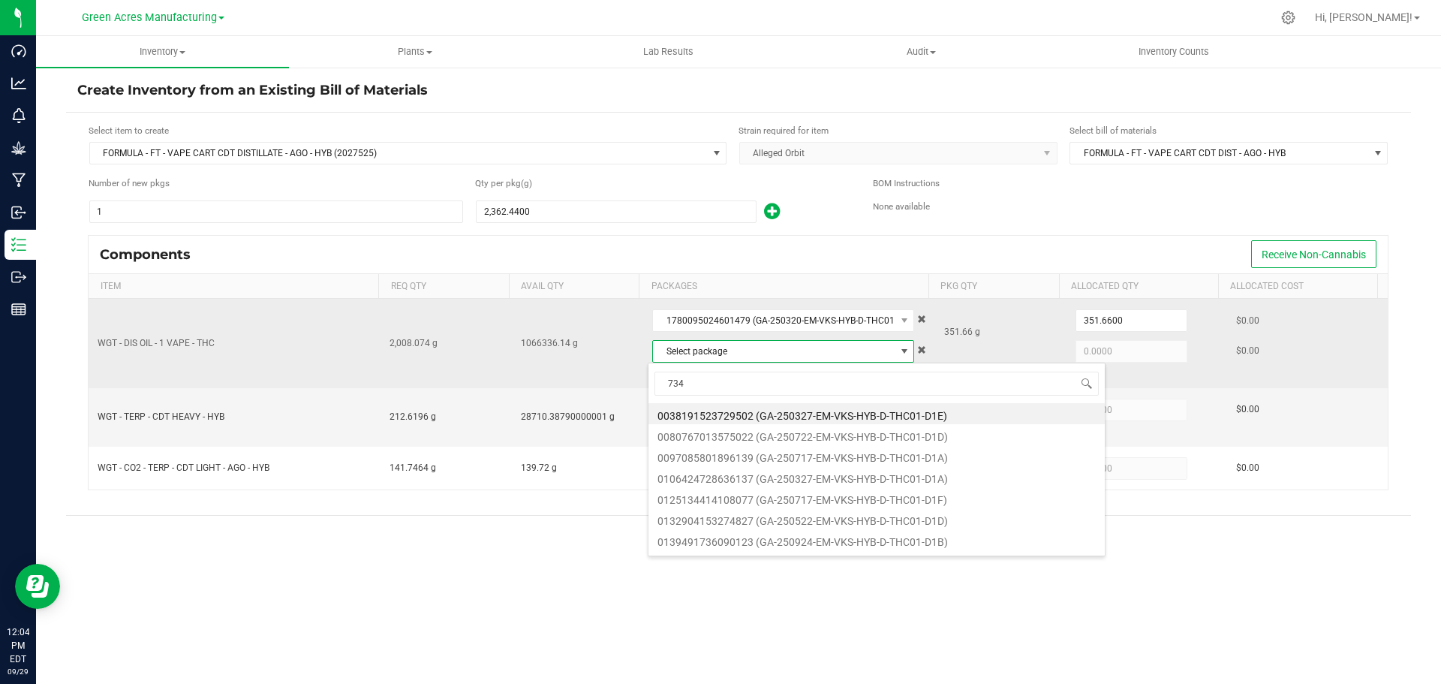
type input "7341"
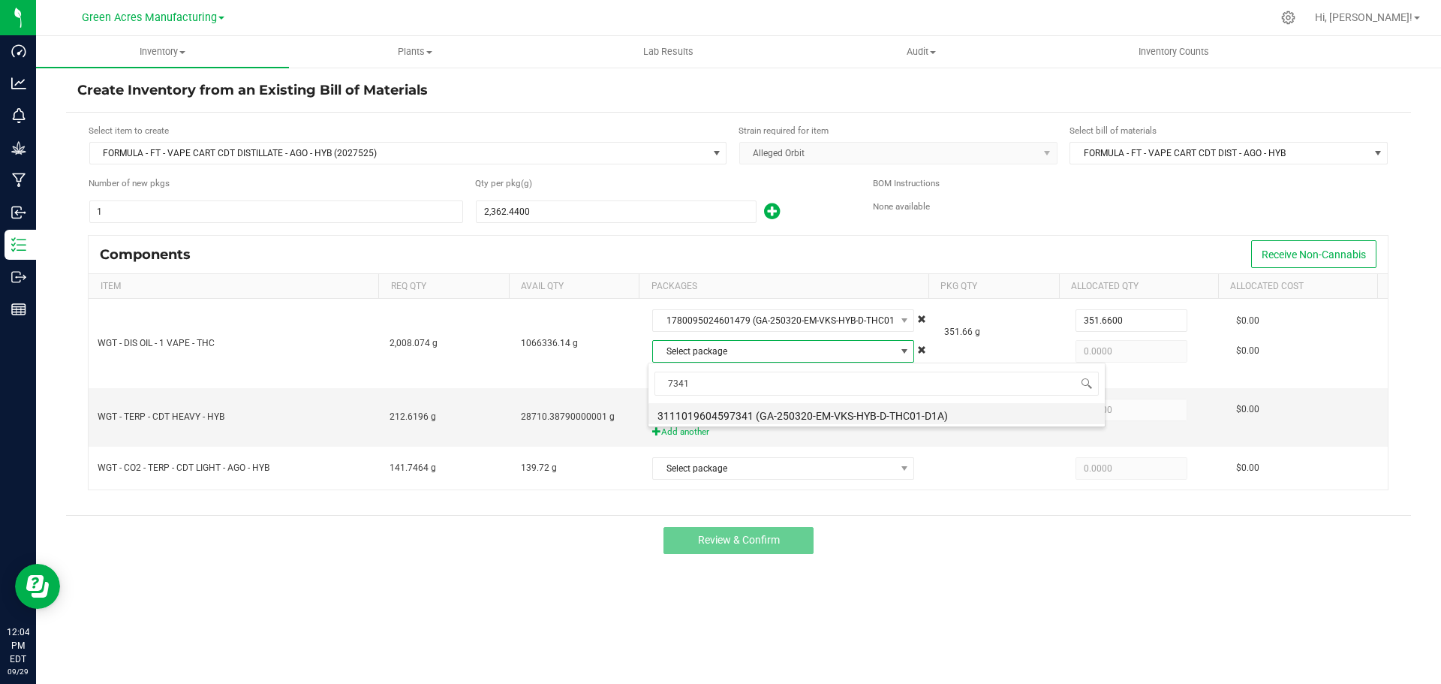
click at [760, 409] on li "3111019604597341 (GA-250320-EM-VKS-HYB-D-THC01-D1A)" at bounding box center [877, 413] width 456 height 21
type input "1,656.4140"
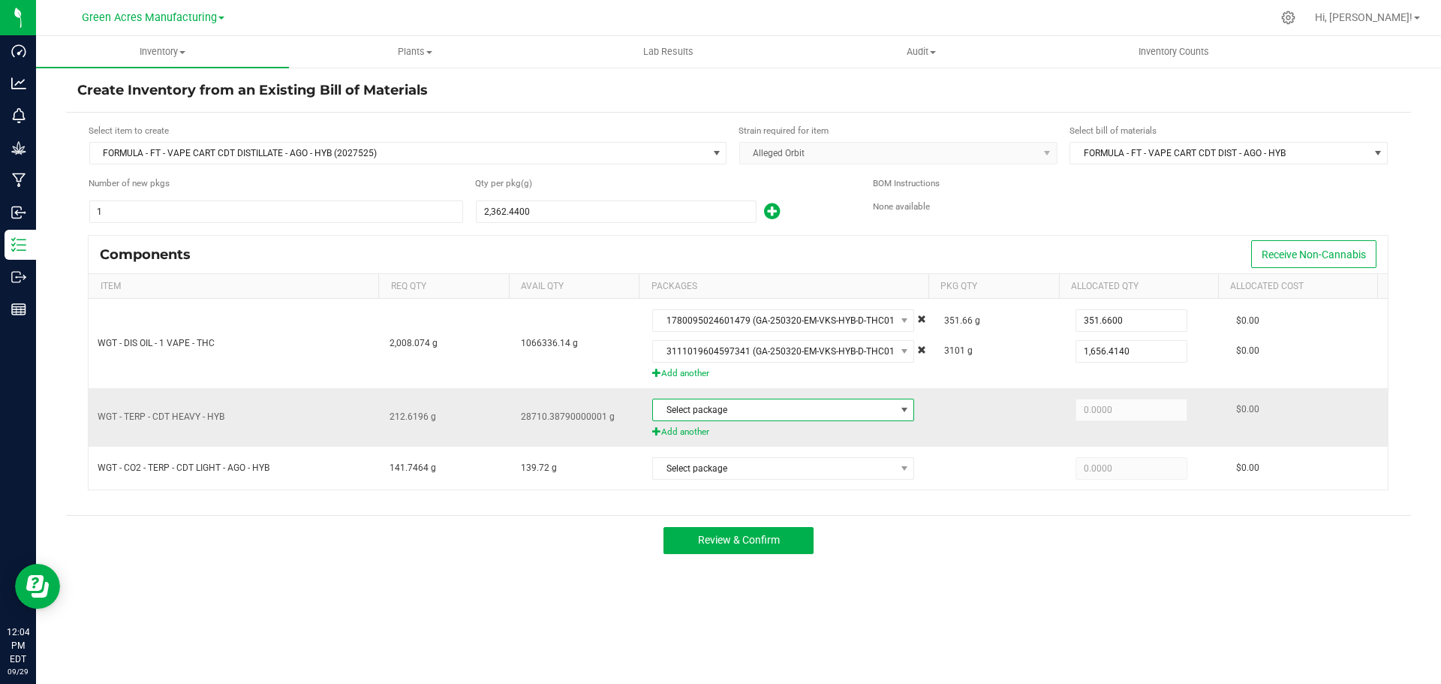
click at [742, 409] on span "Select package" at bounding box center [774, 409] width 242 height 21
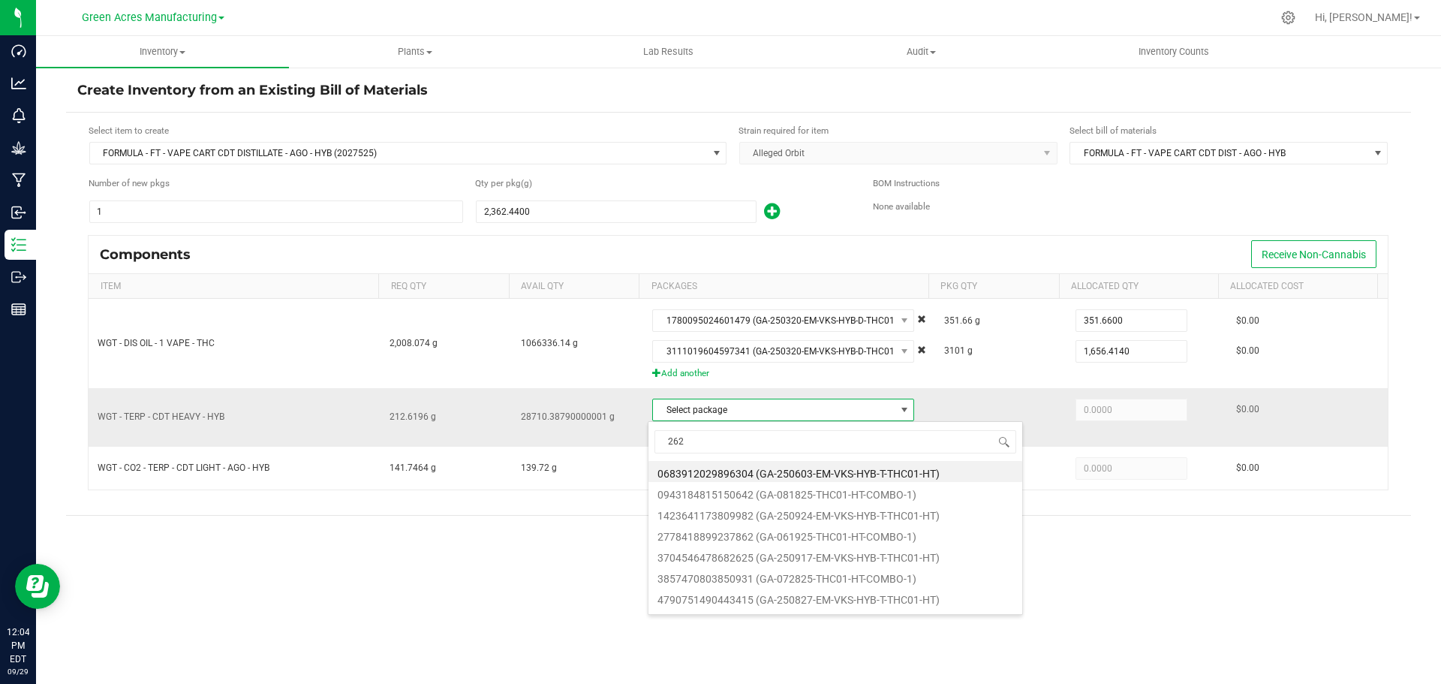
type input "2625"
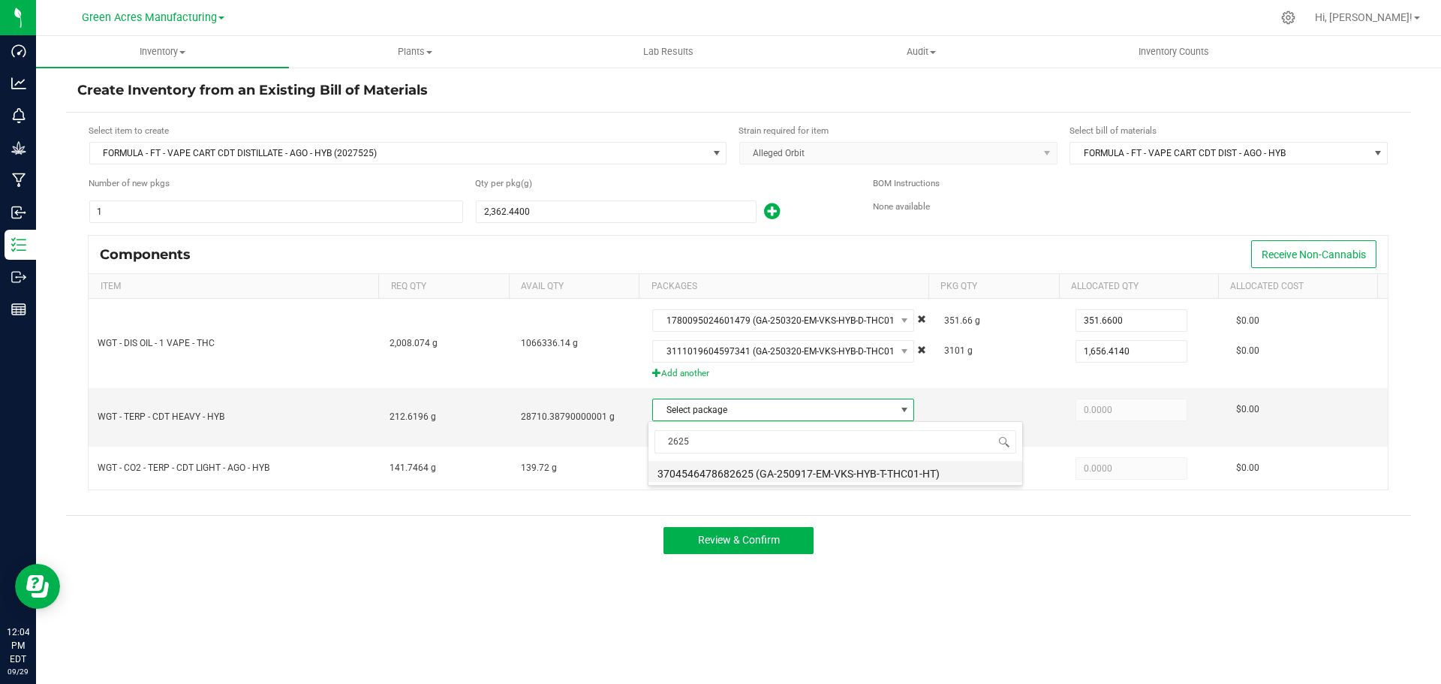
click at [732, 468] on li "3704546478682625 (GA-250917-EM-VKS-HYB-T-THC01-HT)" at bounding box center [836, 471] width 374 height 21
type input "196.9300"
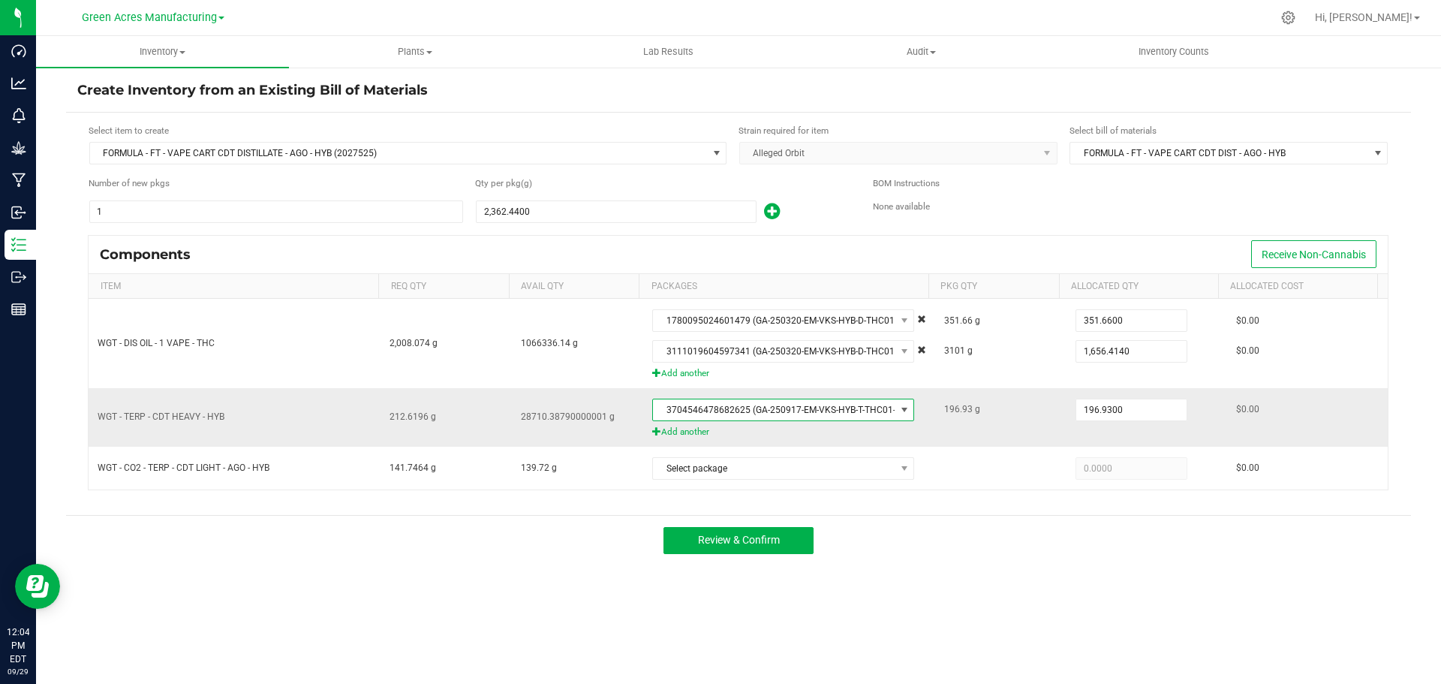
click at [691, 432] on span "Add another" at bounding box center [789, 432] width 274 height 14
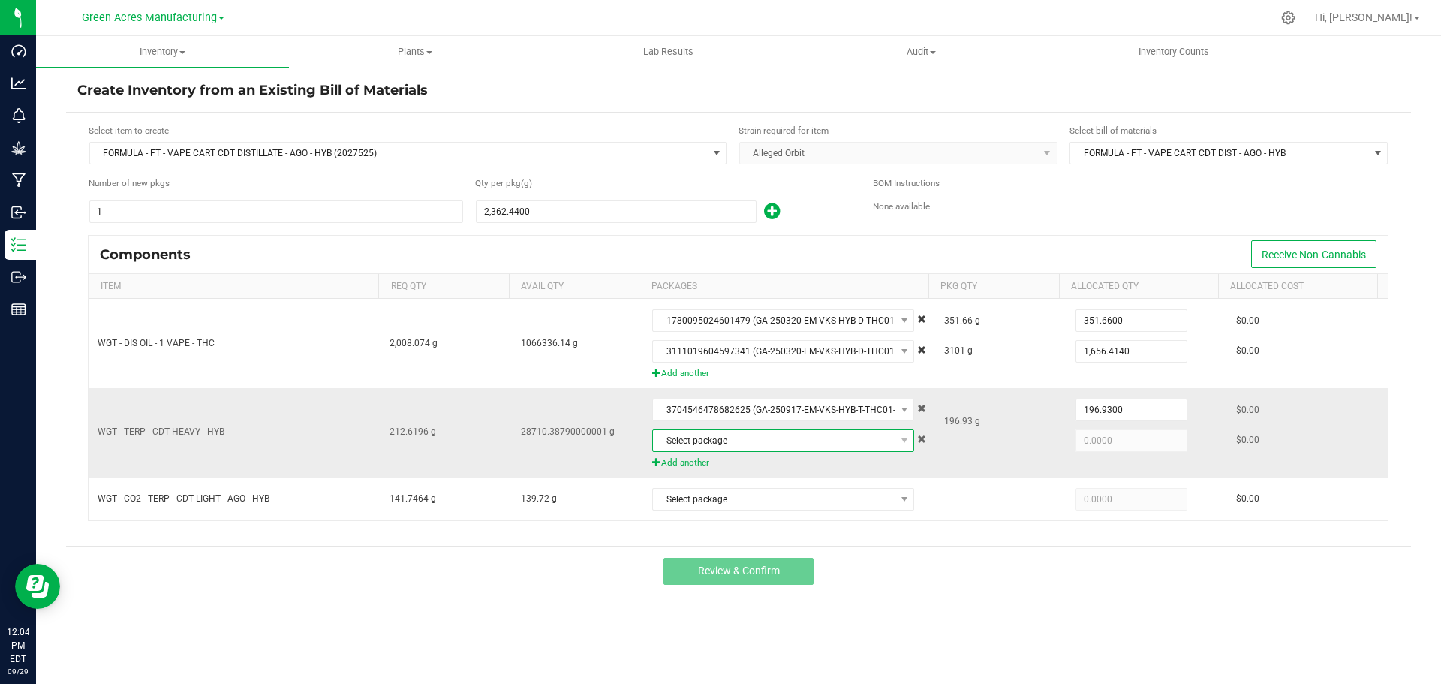
click at [709, 443] on span "Select package" at bounding box center [774, 440] width 242 height 21
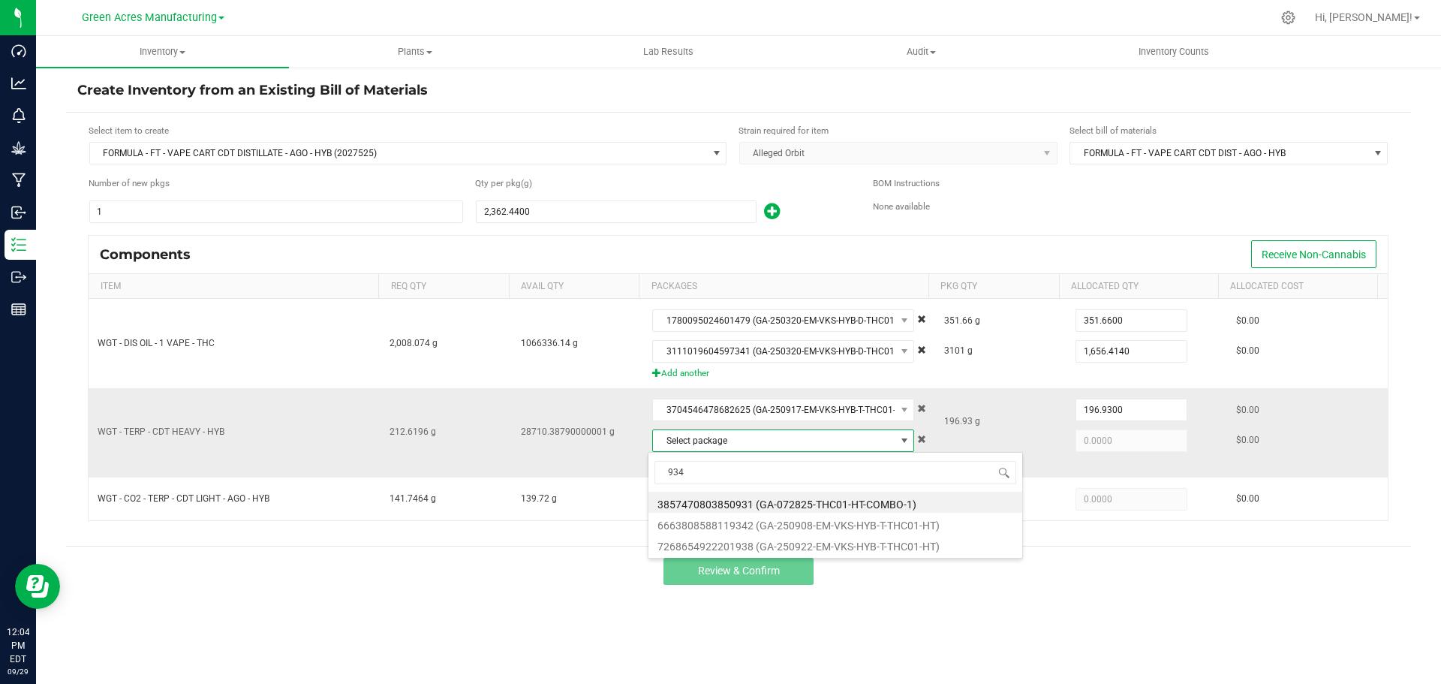
type input "9342"
click at [718, 504] on li "6663808588119342 (GA-250908-EM-VKS-HYB-T-THC01-HT)" at bounding box center [836, 502] width 374 height 21
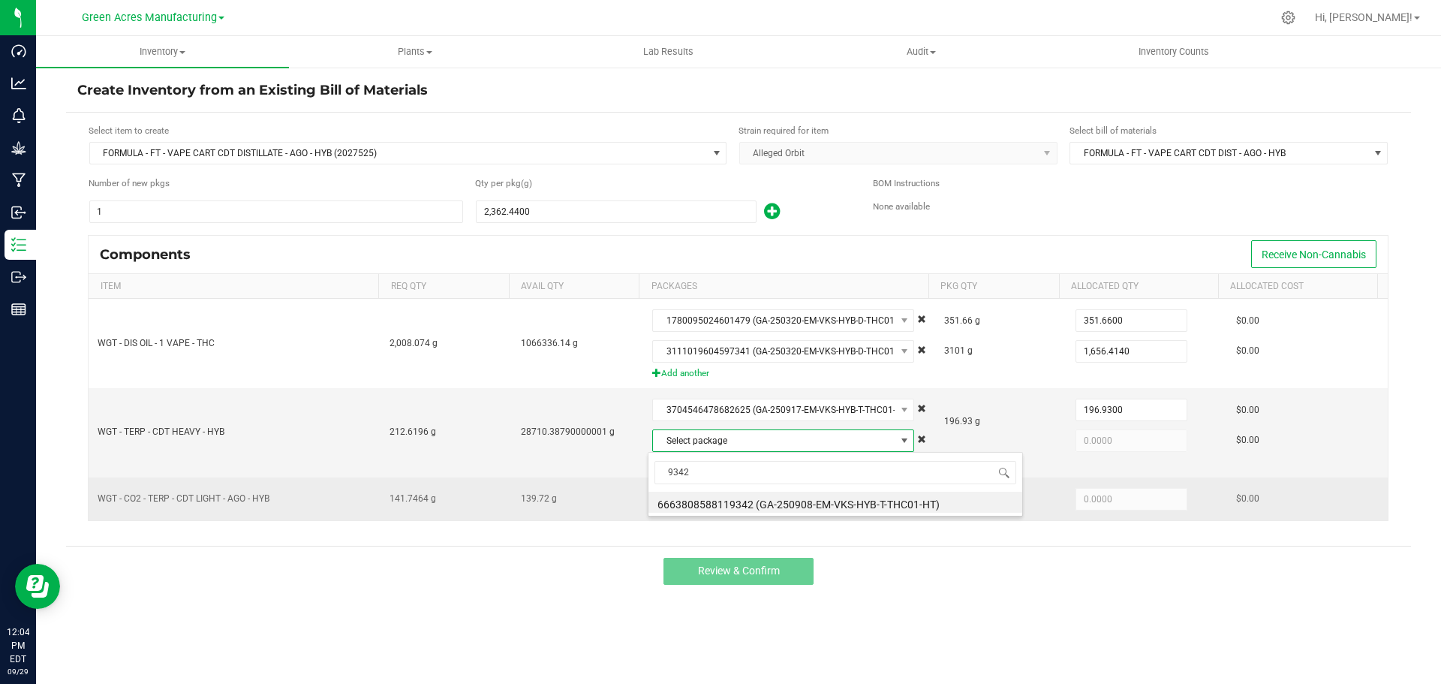
type input "15.6896"
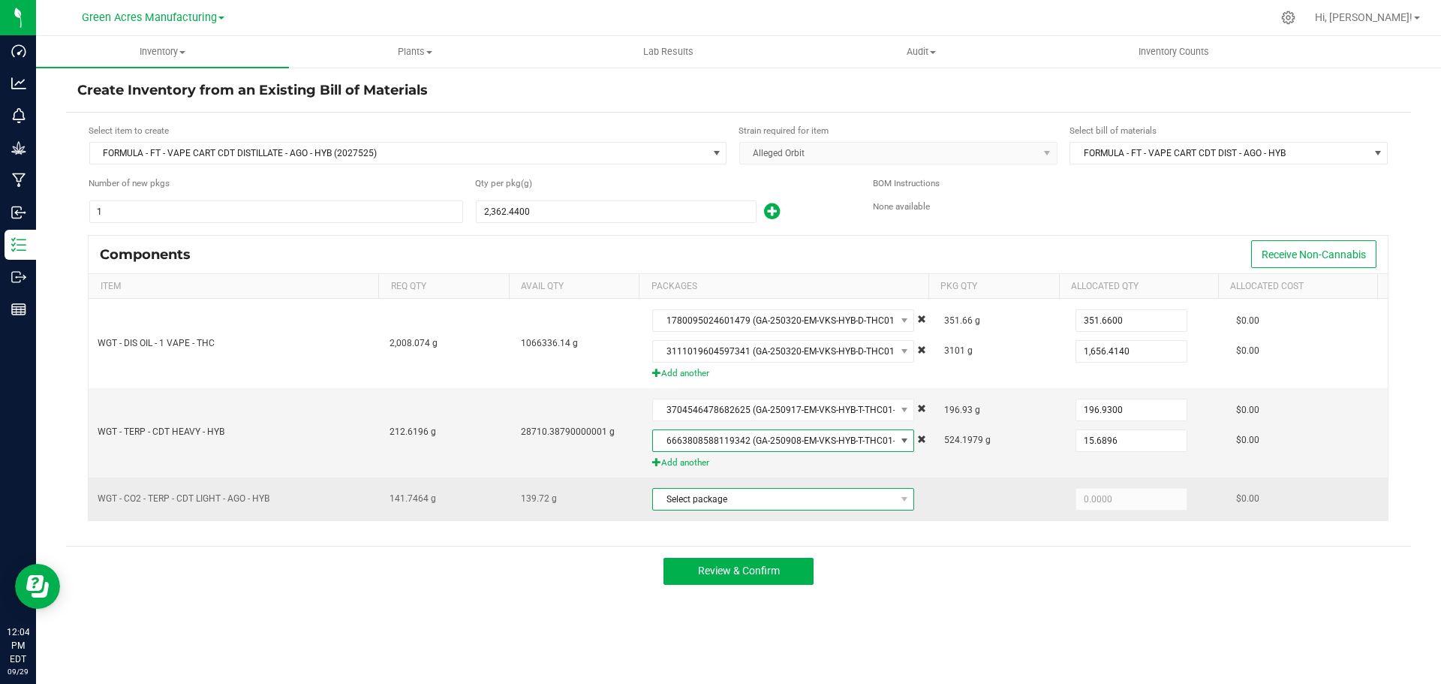
click at [718, 498] on span "Select package" at bounding box center [774, 499] width 242 height 21
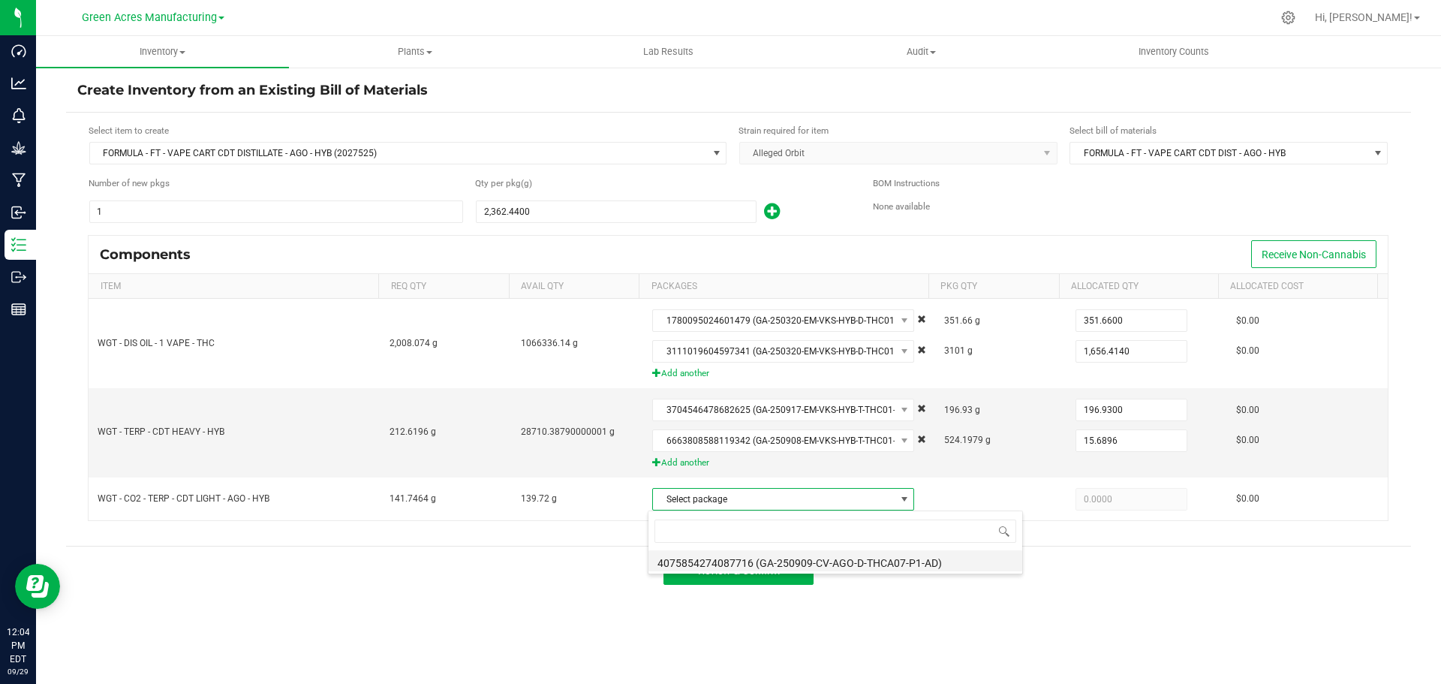
click at [733, 564] on li "4075854274087716 (GA-250909-CV-AGO-D-THCA07-P1-AD)" at bounding box center [836, 560] width 374 height 21
type input "139.7200"
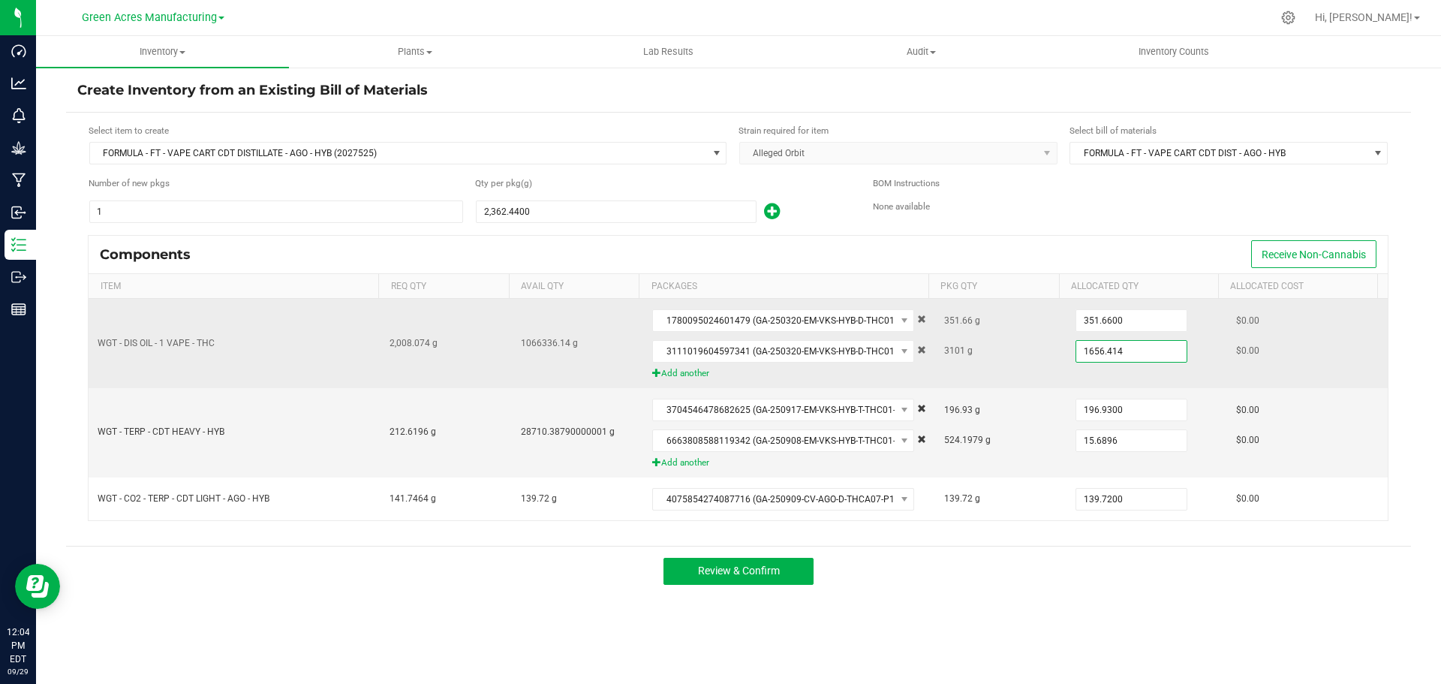
click at [1109, 352] on input "1656.414" at bounding box center [1131, 351] width 110 height 21
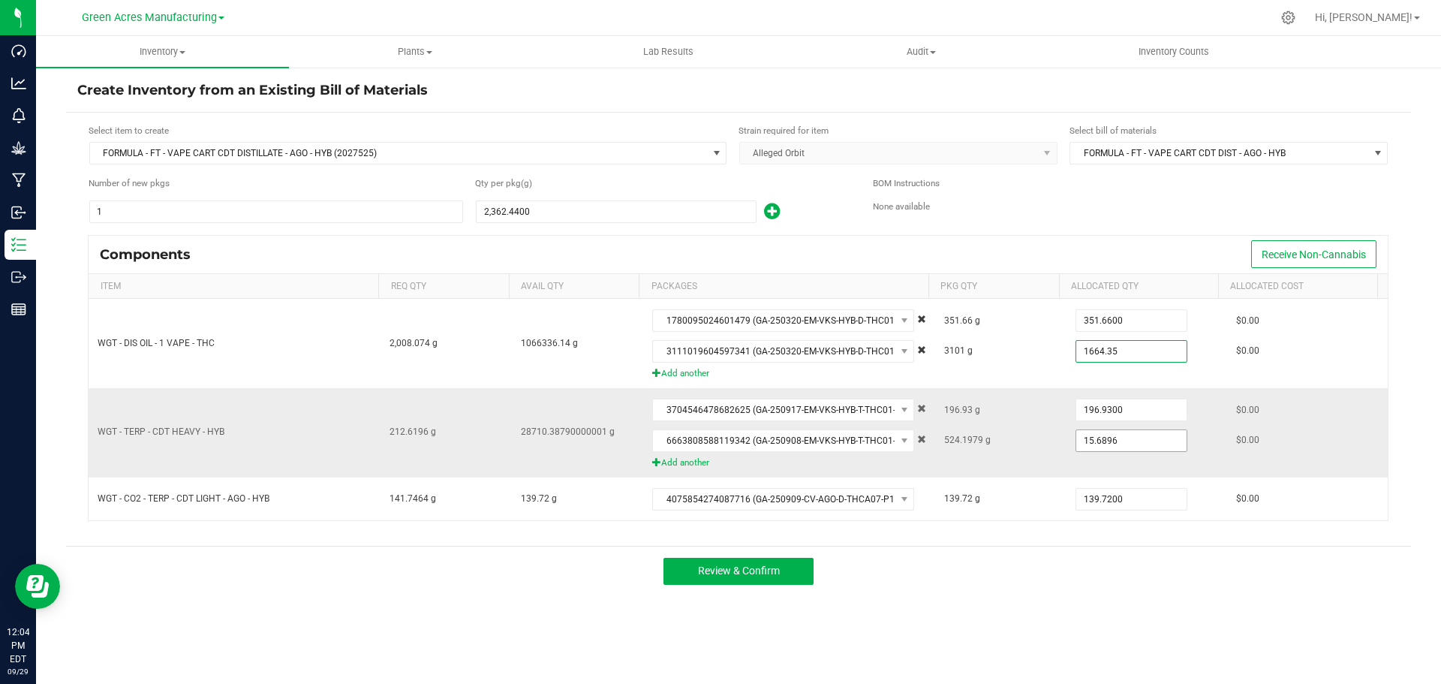
type input "1,664.3500"
click at [1115, 441] on input "15.6896" at bounding box center [1131, 440] width 110 height 21
click at [1103, 441] on input "15.6896" at bounding box center [1131, 440] width 110 height 21
type input "13.6500"
click at [733, 570] on span "Review & Confirm" at bounding box center [739, 570] width 82 height 12
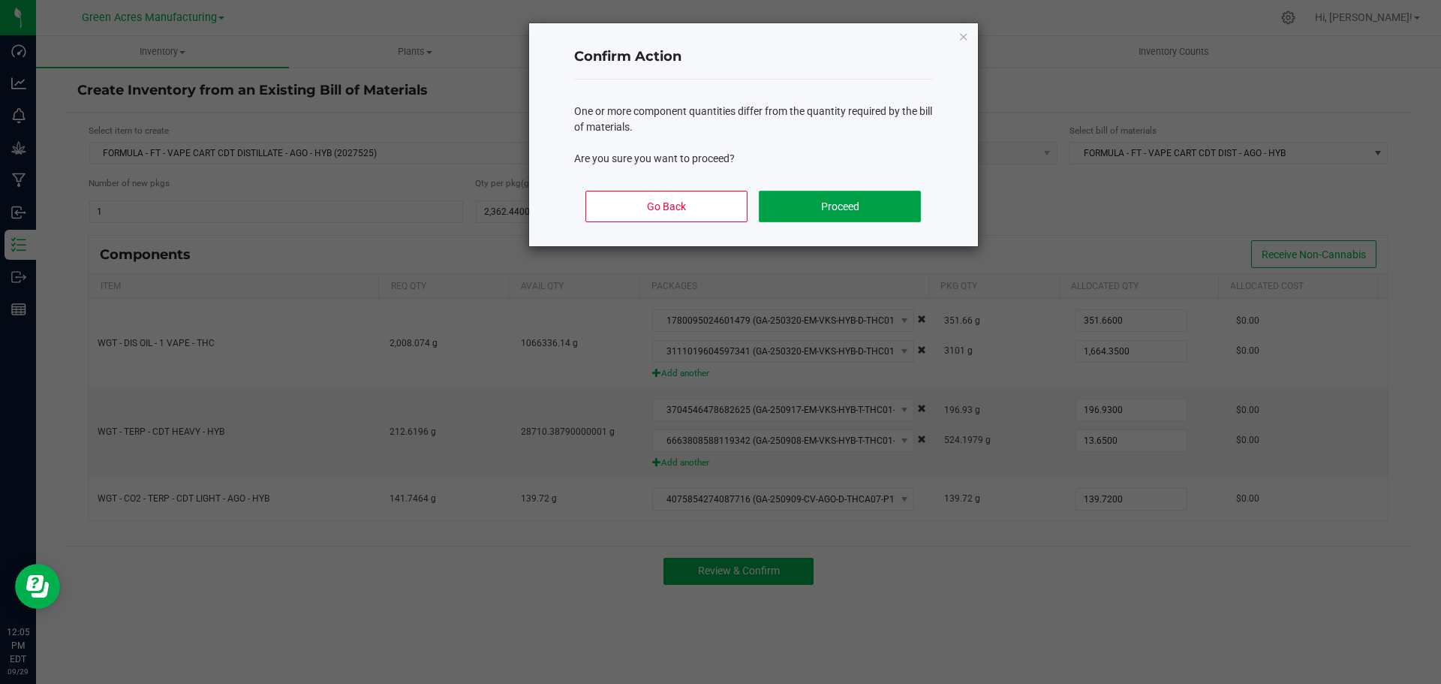
click at [817, 212] on button "Proceed" at bounding box center [839, 207] width 161 height 32
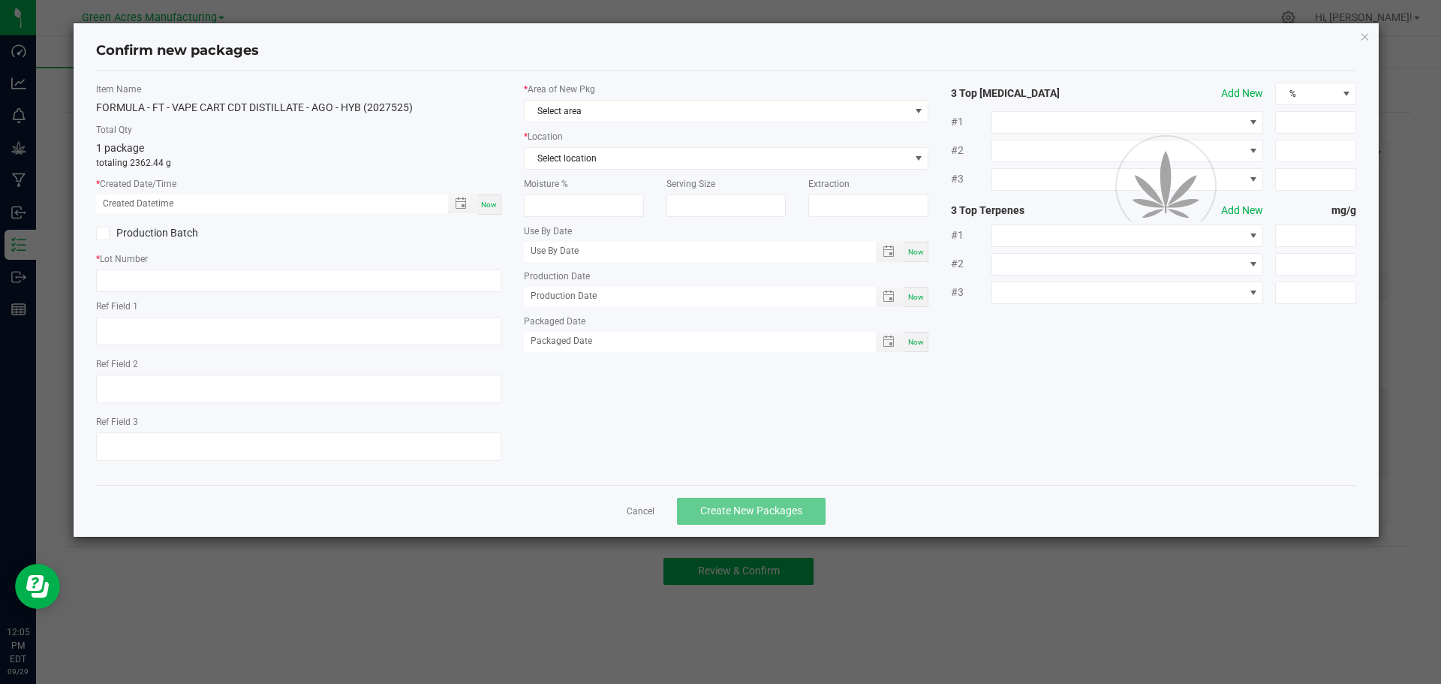
type textarea "17.2%/1.77% Terps"
type textarea ".418"
click at [496, 203] on span "Now" at bounding box center [489, 204] width 16 height 8
type input "09/29/2025 12:05 PM"
paste input "SEP25AGO01"
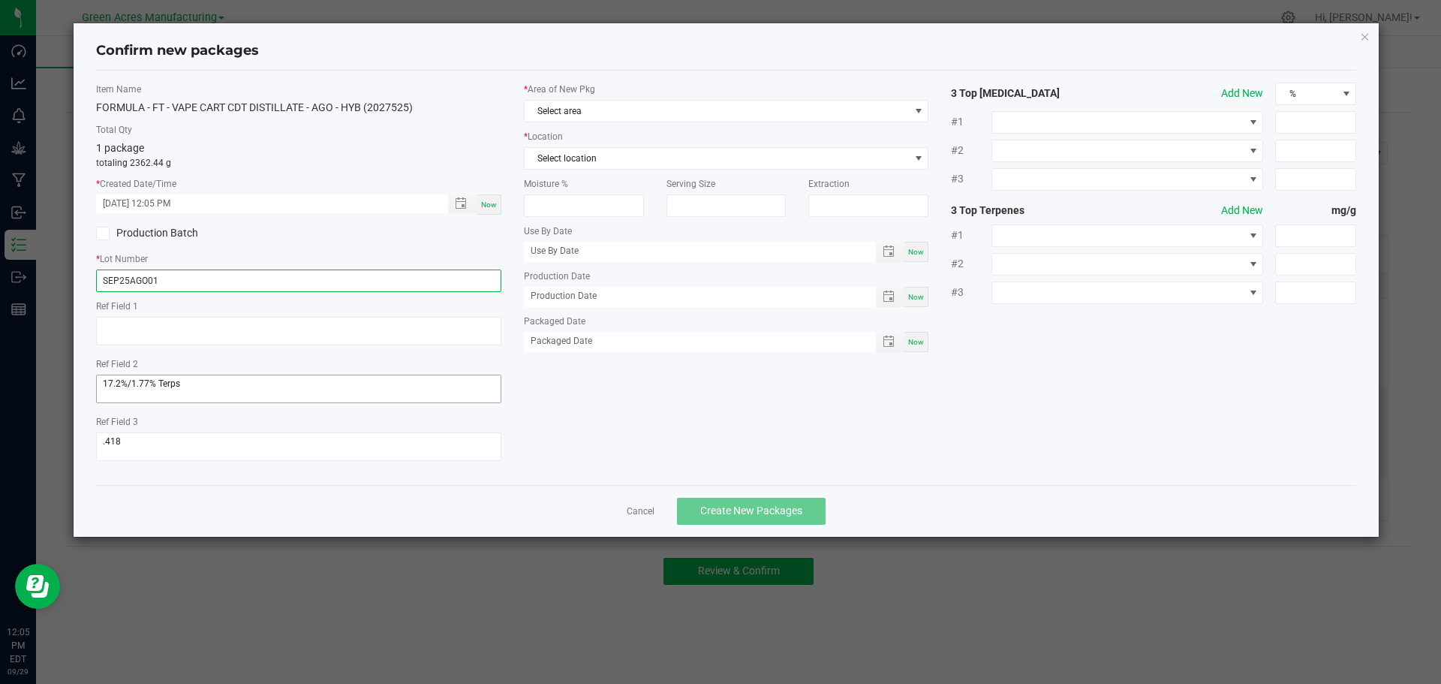
type input "SEP25AGO01"
drag, startPoint x: 194, startPoint y: 380, endPoint x: 57, endPoint y: 375, distance: 137.4
click at [57, 375] on ngb-modal-window "Confirm new packages Item Name FORMULA - FT - VAPE CART CDT DISTILLATE - AGO - …" at bounding box center [726, 342] width 1452 height 684
click at [129, 447] on textarea at bounding box center [298, 446] width 405 height 29
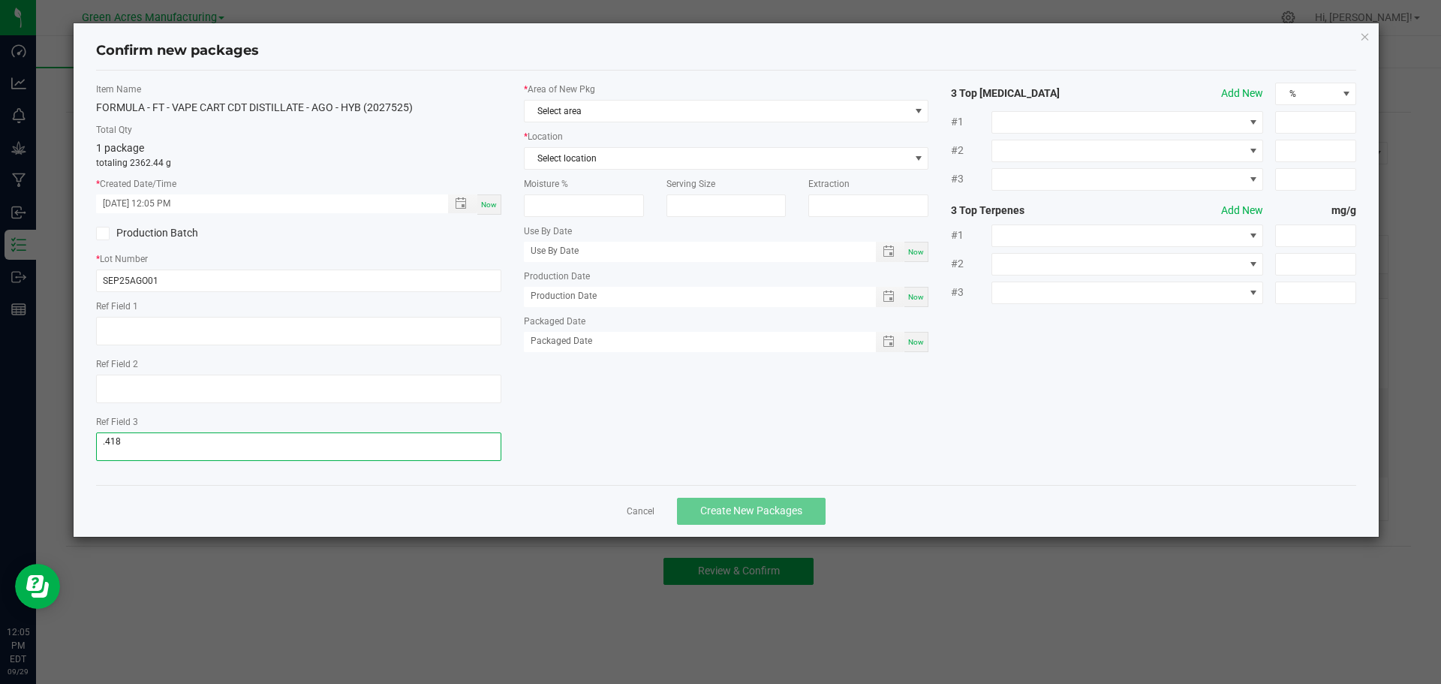
type textarea "."
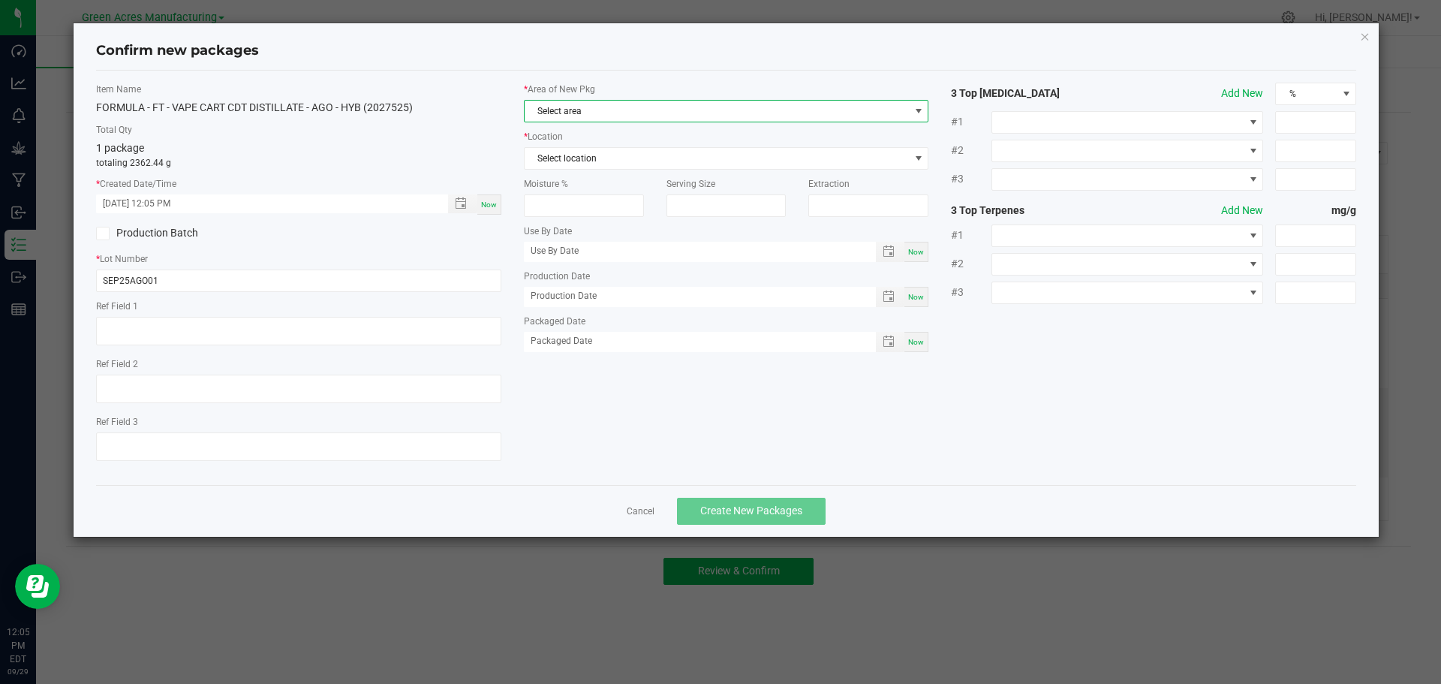
click at [600, 109] on span "Select area" at bounding box center [717, 111] width 385 height 21
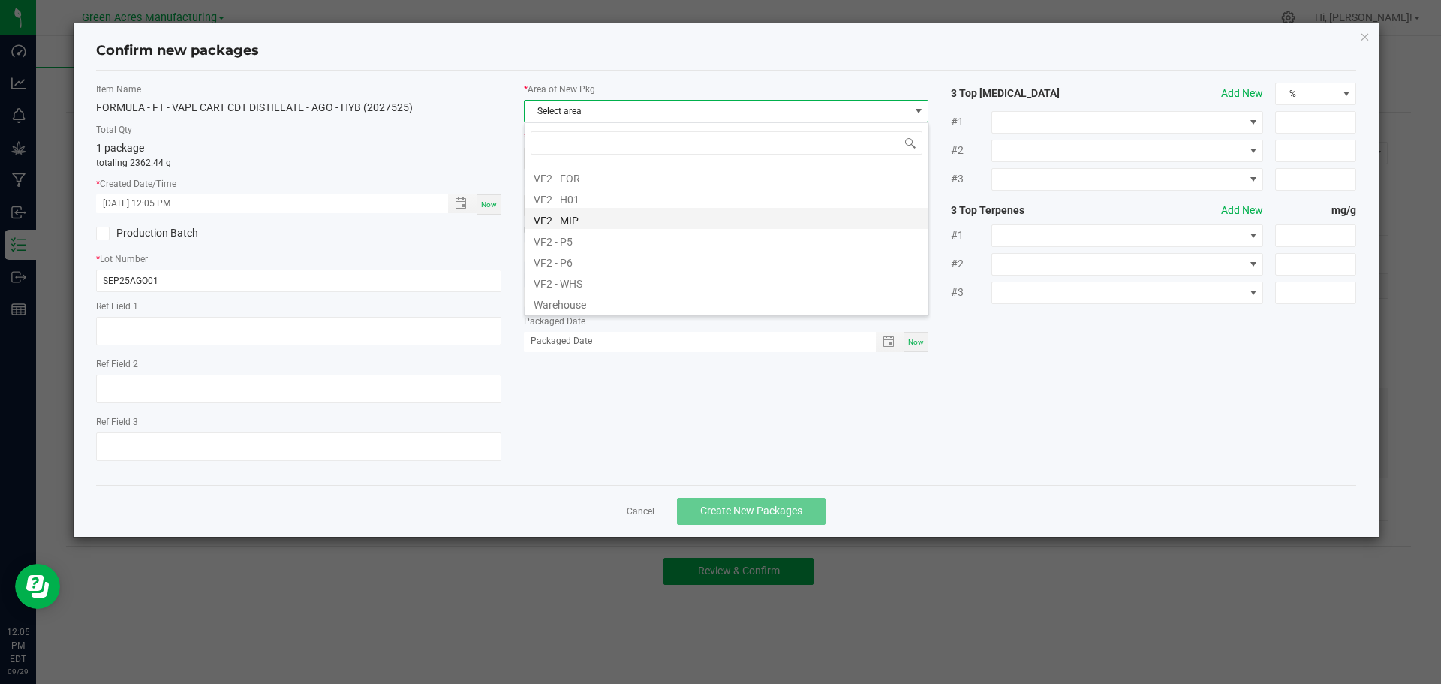
scroll to position [754, 0]
click at [641, 223] on li "VF2 - MIP" at bounding box center [727, 217] width 404 height 21
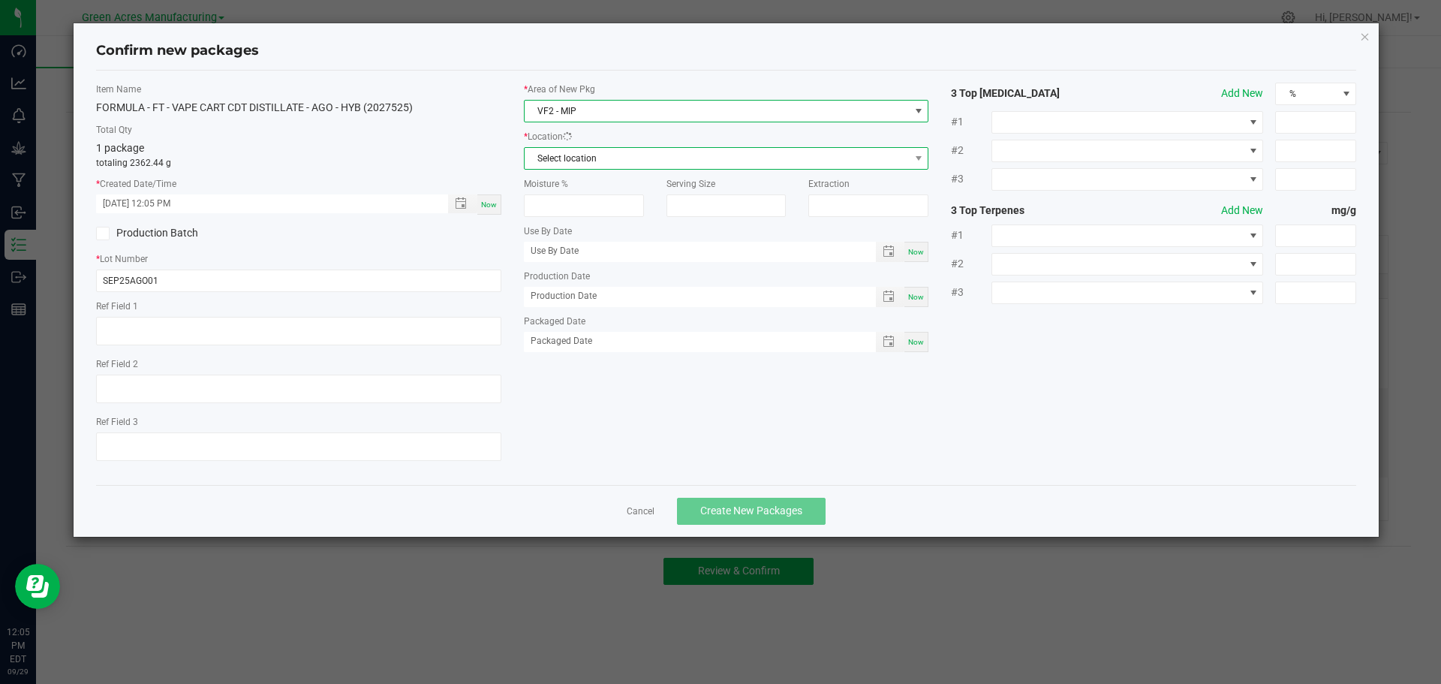
click at [635, 161] on span "Select location" at bounding box center [717, 158] width 385 height 21
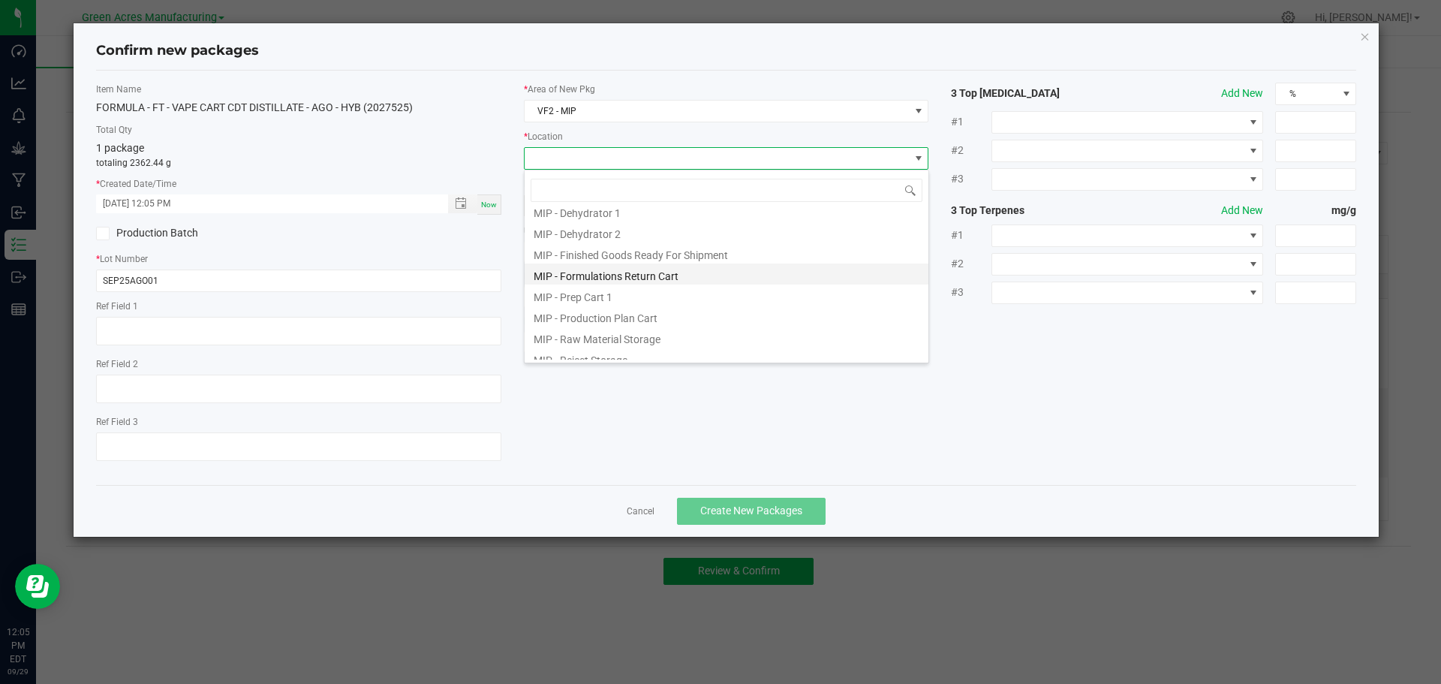
scroll to position [123, 0]
click at [649, 287] on li "MIP - Production Plan Cart" at bounding box center [727, 285] width 404 height 21
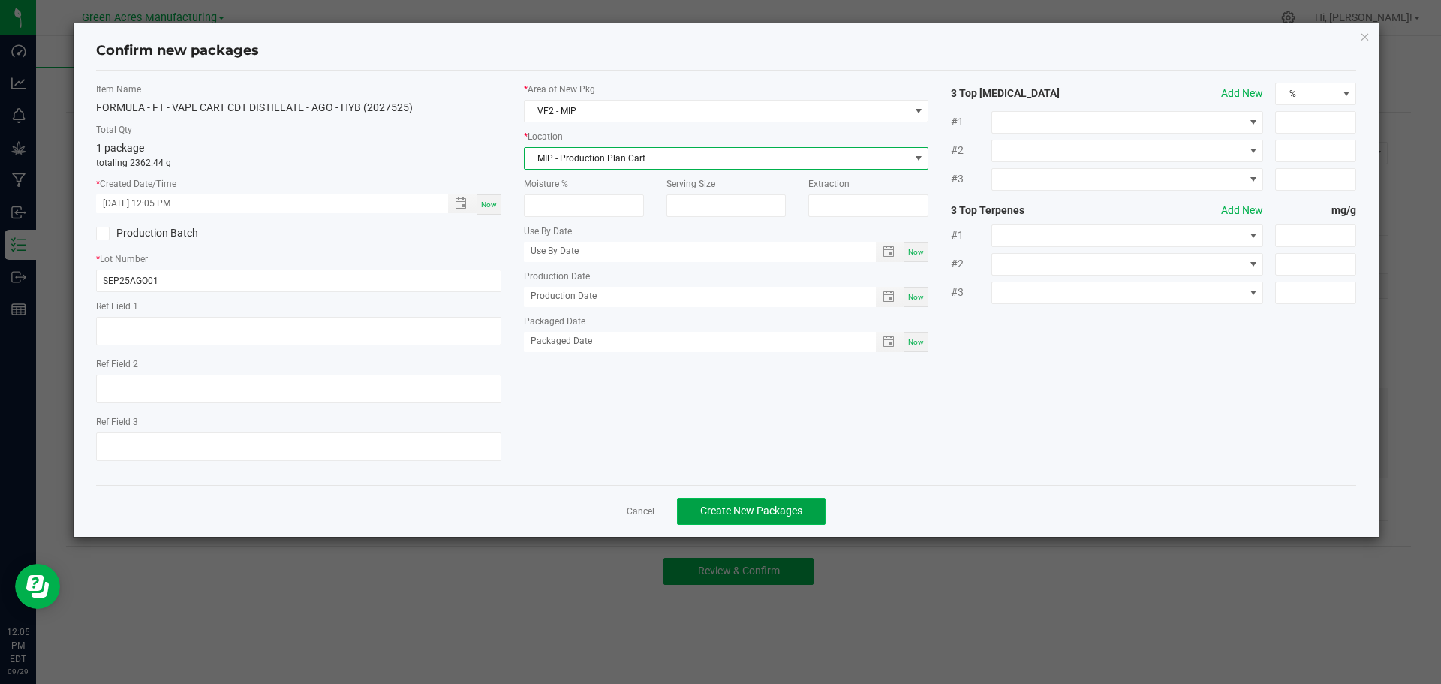
click at [749, 510] on span "Create New Packages" at bounding box center [751, 510] width 102 height 12
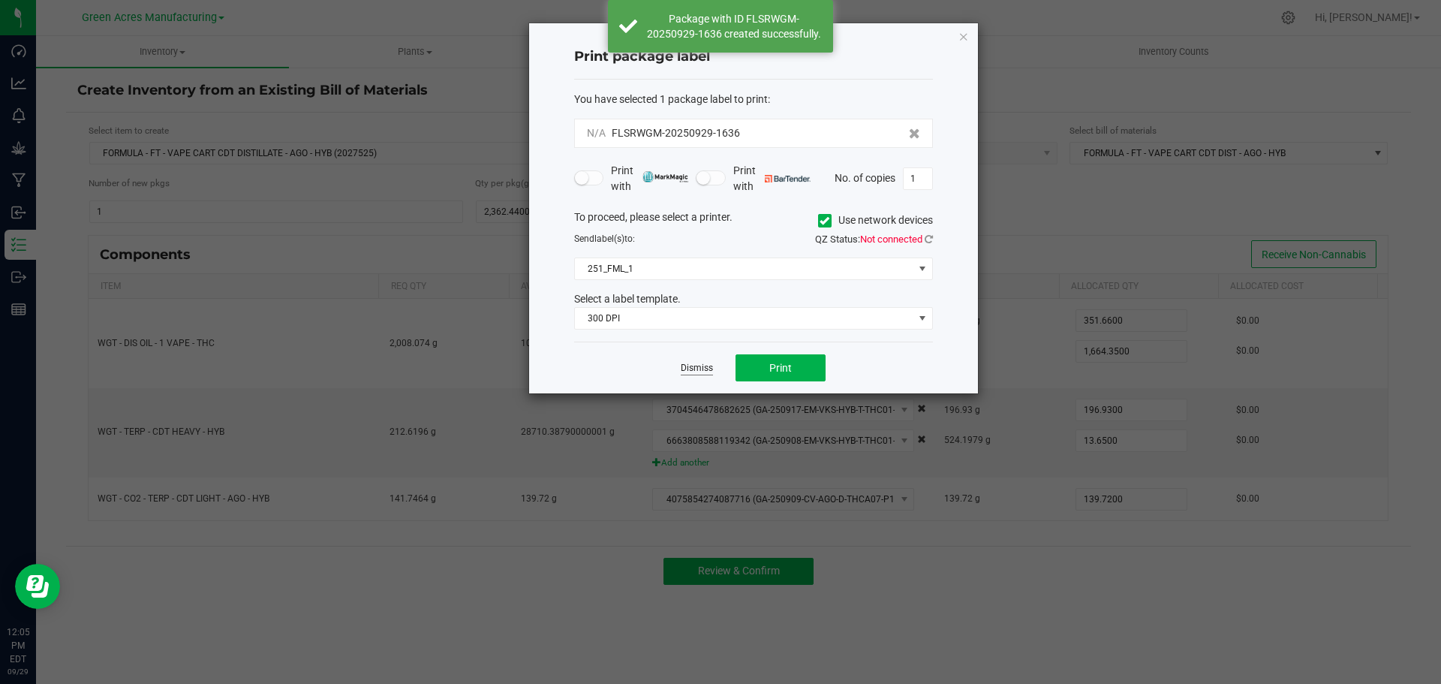
click at [688, 369] on link "Dismiss" at bounding box center [697, 368] width 32 height 13
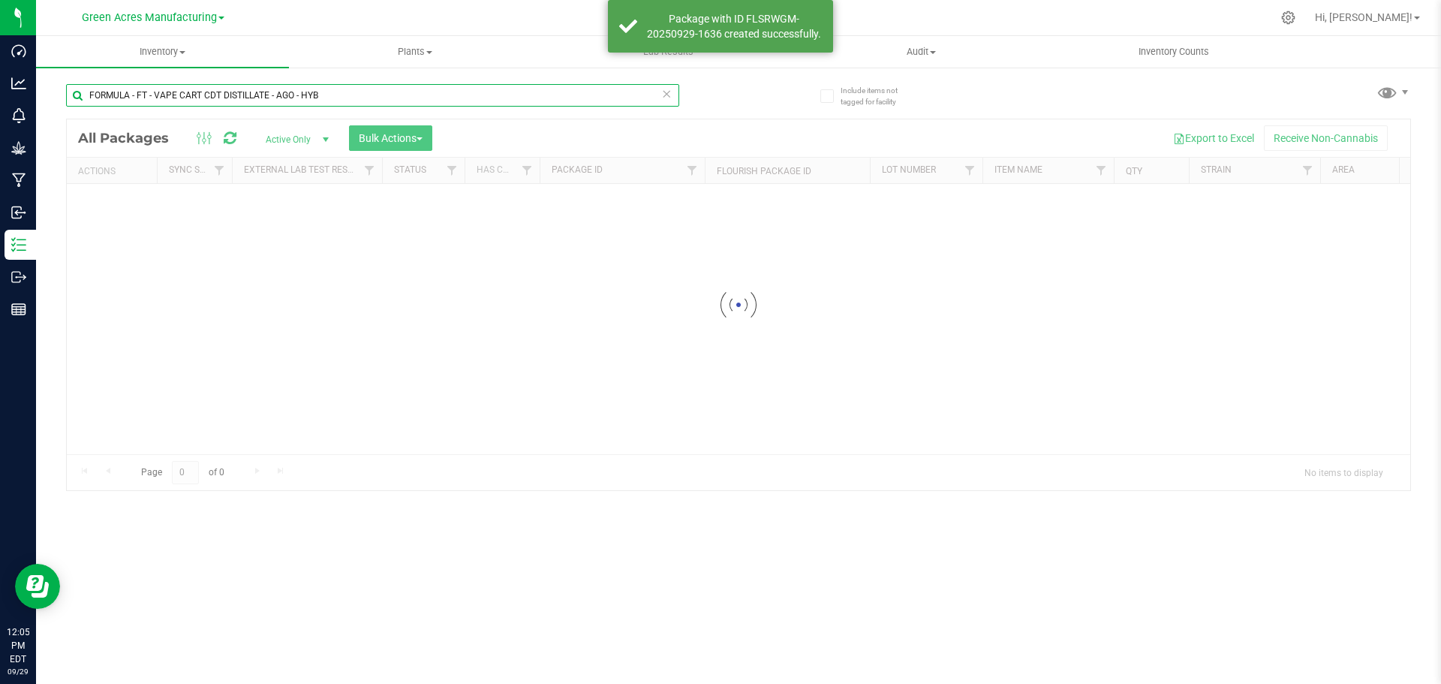
click at [331, 92] on input "FORMULA - FT - VAPE CART CDT DISTILLATE - AGO - HYB" at bounding box center [372, 95] width 613 height 23
paste input "SEP25AGO01"
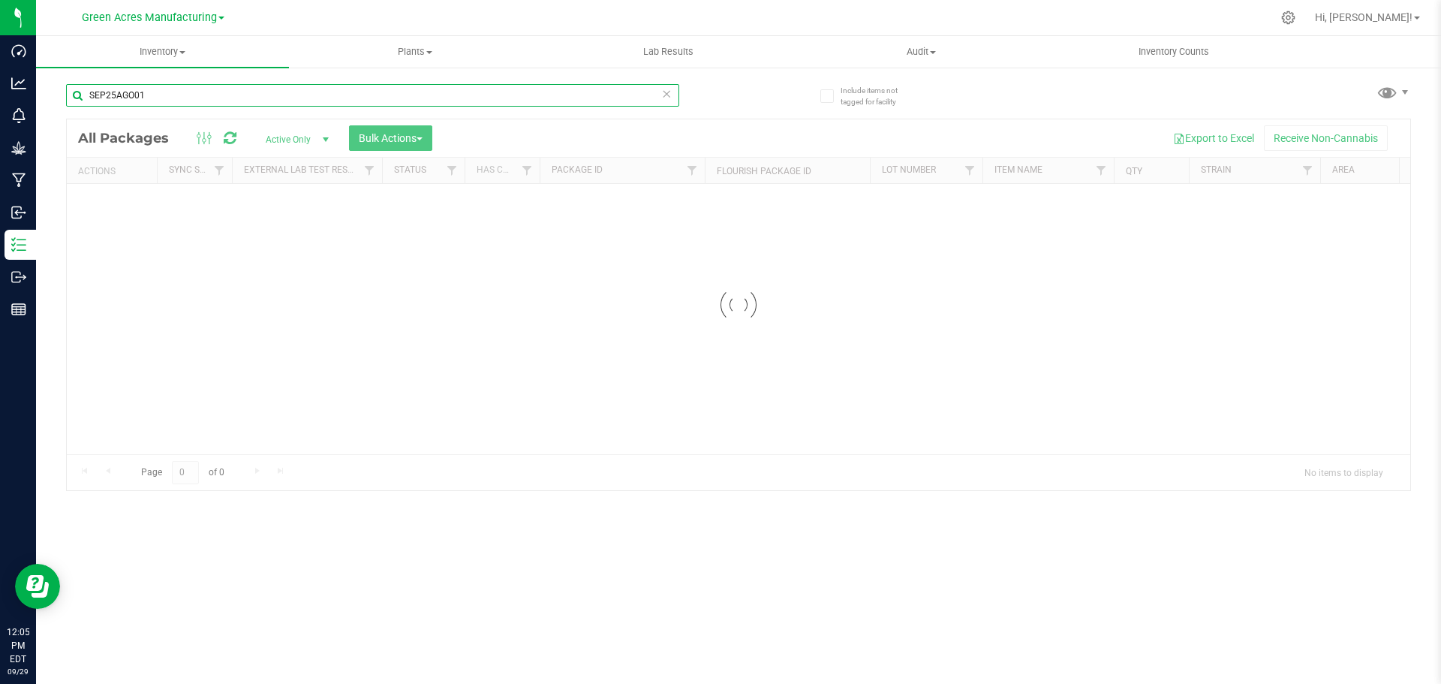
type input "SEP25AGO01"
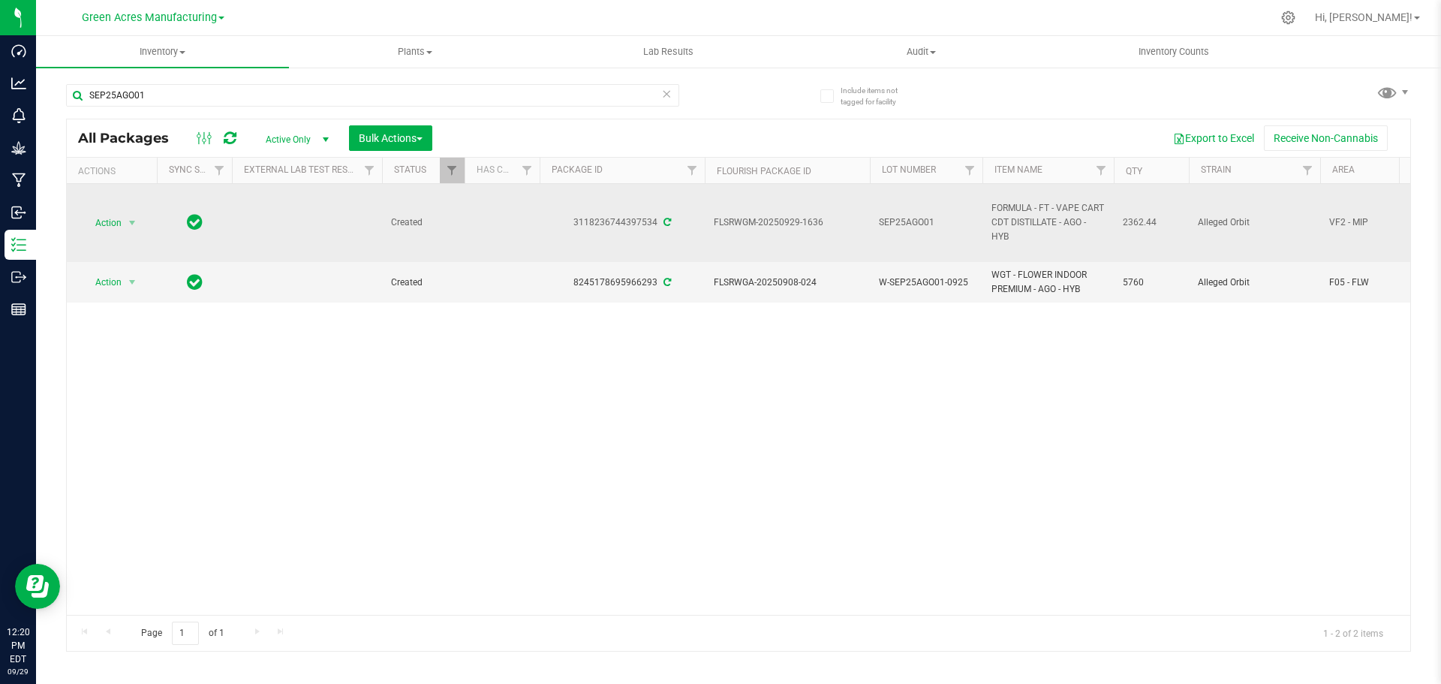
click at [742, 221] on span "FLSRWGM-20250929-1636" at bounding box center [787, 222] width 147 height 14
copy tr "FLSRWGM-20250929-1636"
click at [1137, 222] on span "2362.44" at bounding box center [1151, 222] width 57 height 14
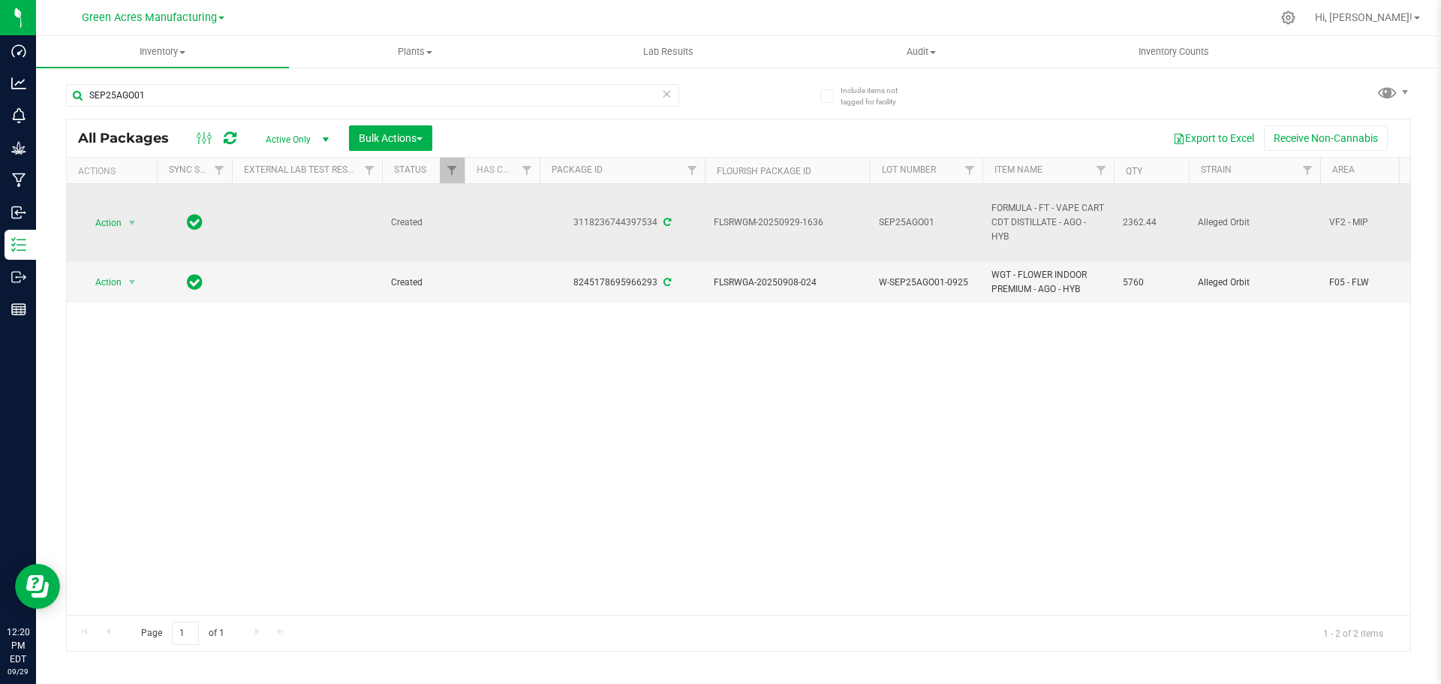
click at [1137, 222] on span "2362.44" at bounding box center [1151, 222] width 57 height 14
copy span "2362.44"
click at [113, 224] on span "Action" at bounding box center [102, 222] width 41 height 21
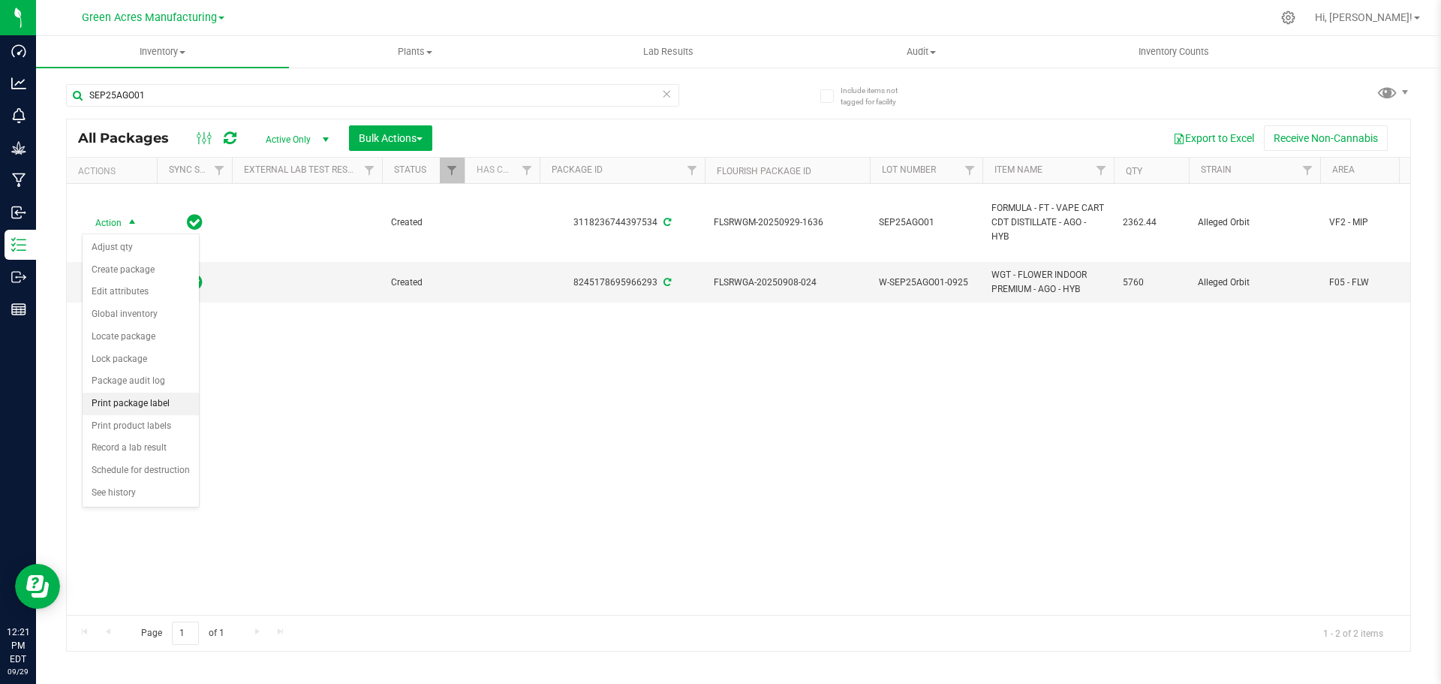
click at [152, 400] on li "Print package label" at bounding box center [141, 404] width 116 height 23
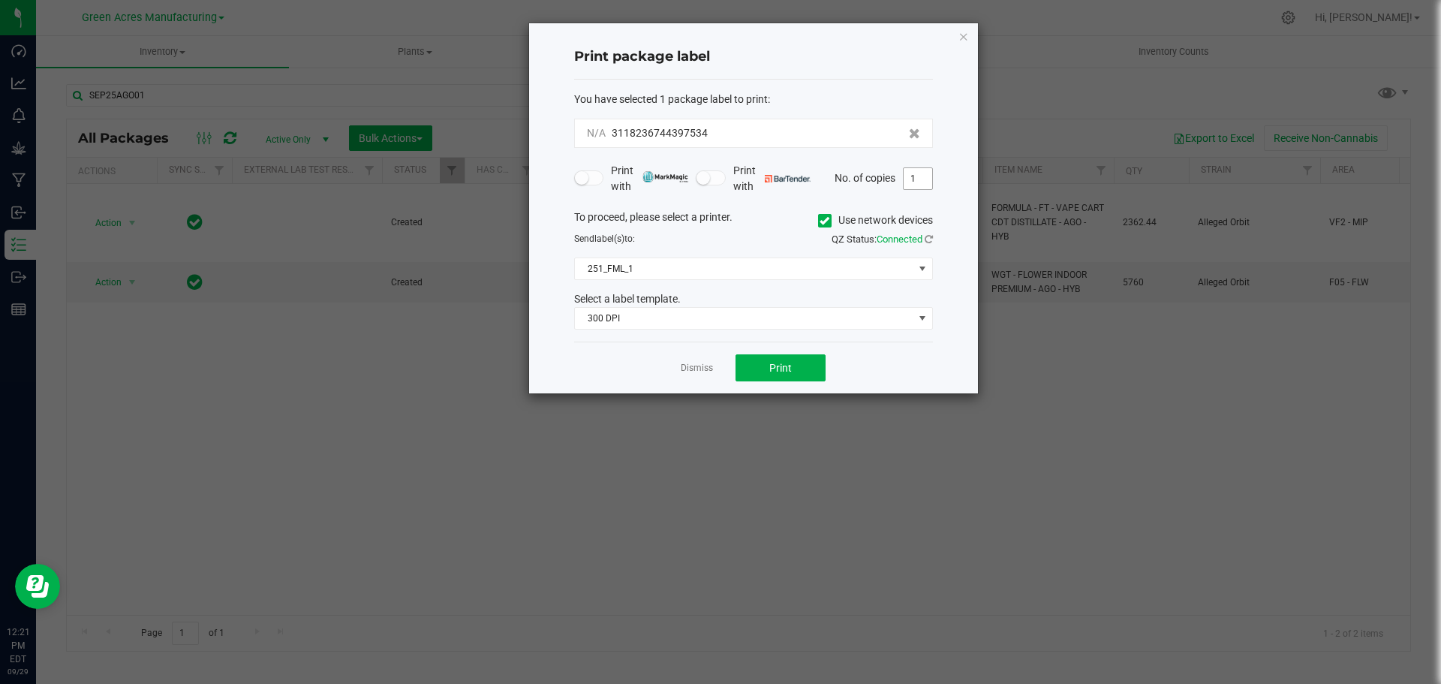
click at [916, 184] on input "1" at bounding box center [918, 178] width 29 height 21
type input "3"
click at [780, 368] on span "Print" at bounding box center [780, 368] width 23 height 12
click at [696, 372] on link "Dismiss" at bounding box center [697, 368] width 32 height 13
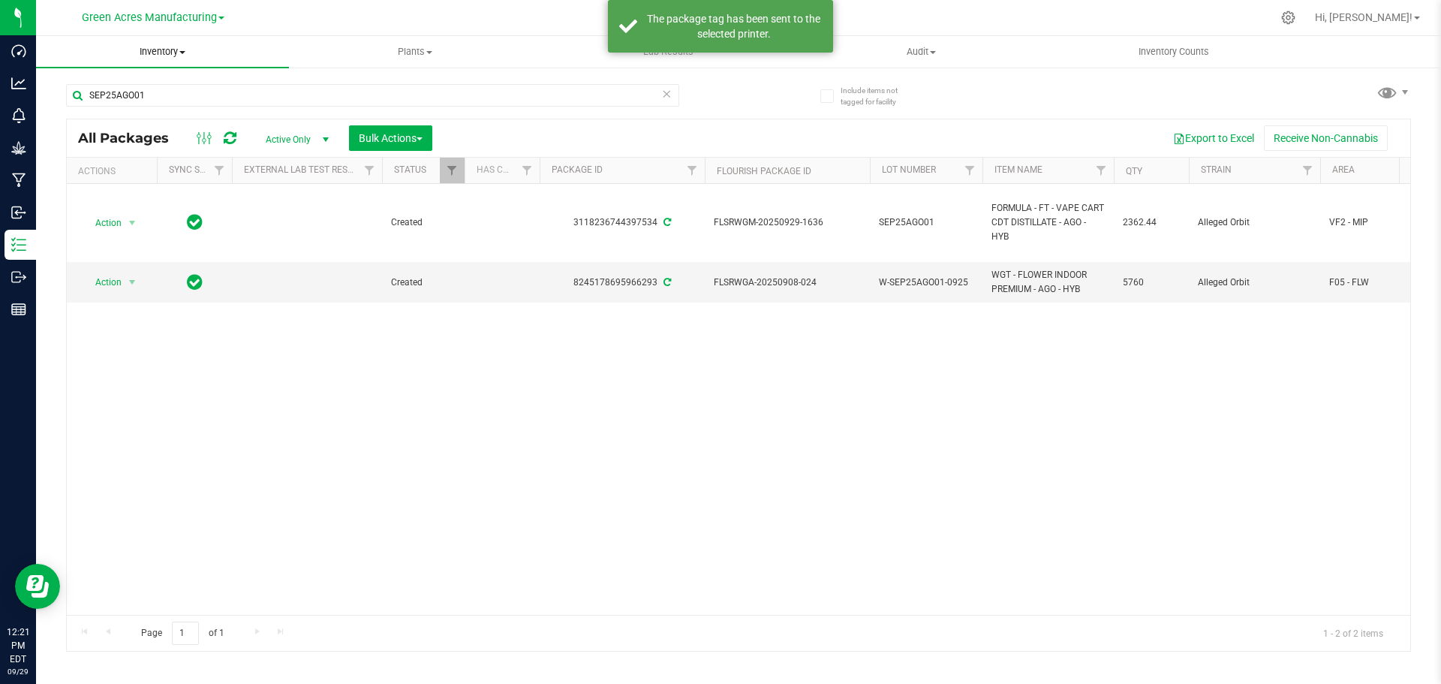
click at [164, 56] on span "Inventory" at bounding box center [162, 52] width 253 height 14
click at [173, 182] on li "From bill of materials" at bounding box center [162, 181] width 253 height 18
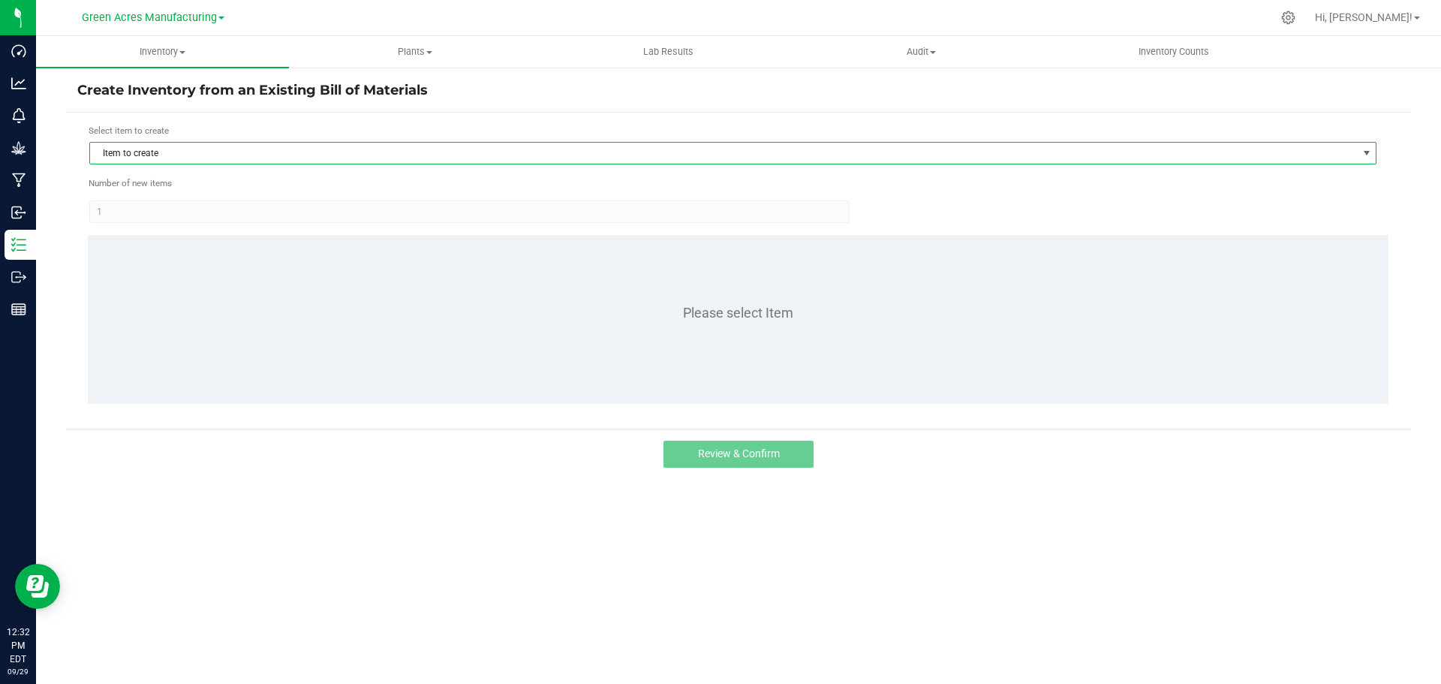
click at [180, 146] on span "Item to create" at bounding box center [723, 153] width 1267 height 21
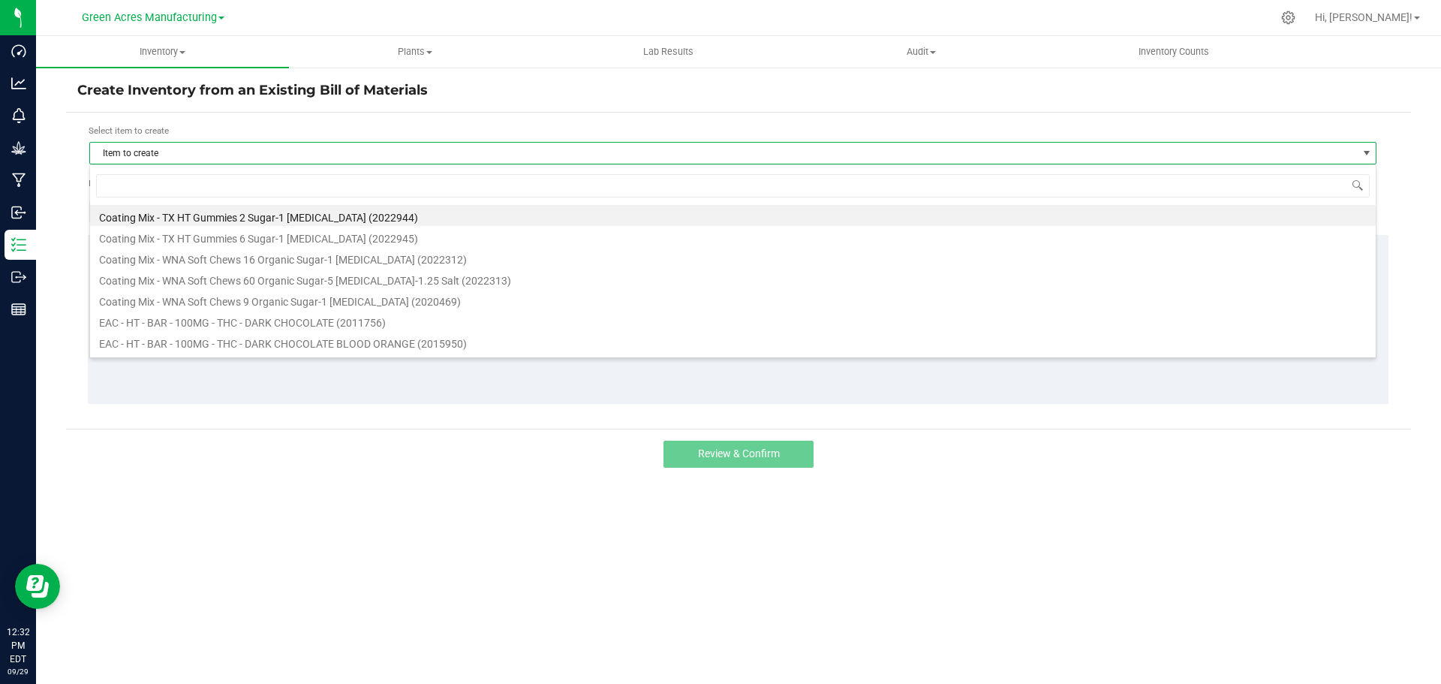
scroll to position [23, 1287]
type input "mer"
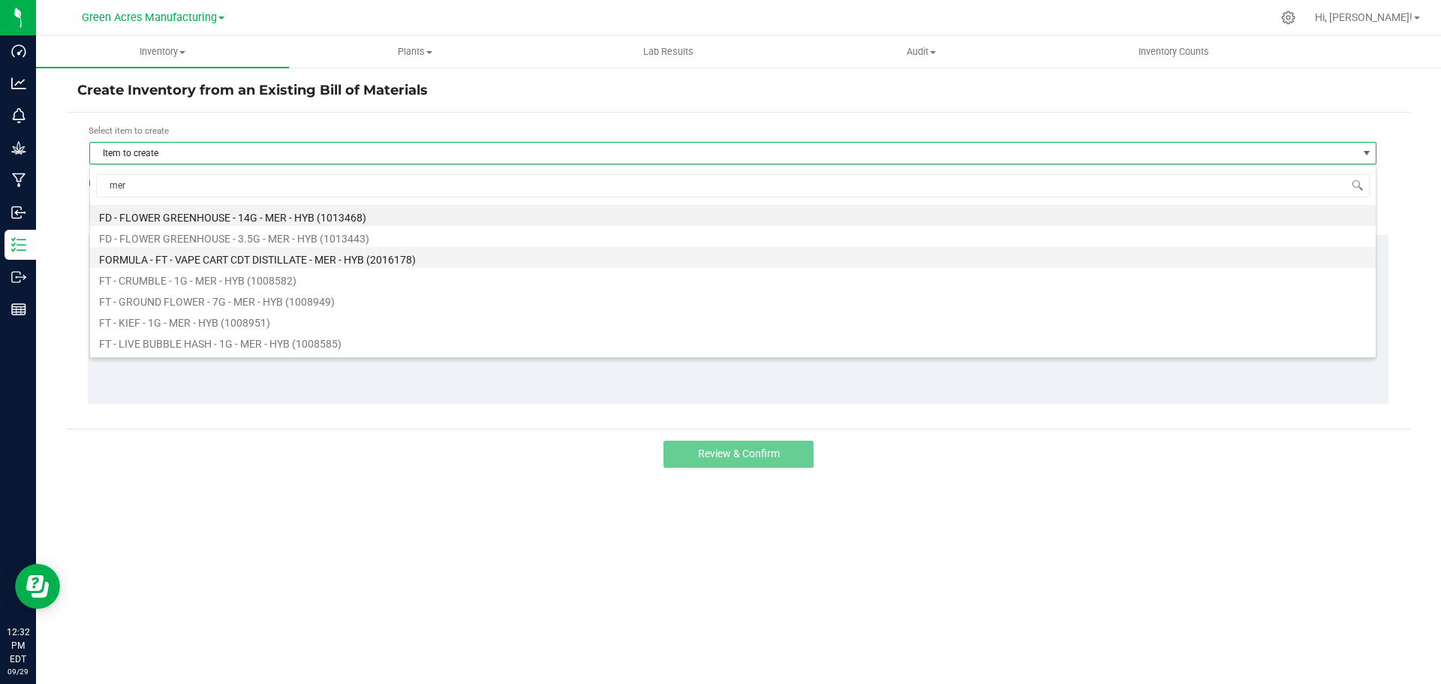
click at [236, 258] on li "FORMULA - FT - VAPE CART CDT DISTILLATE - MER - HYB (2016178)" at bounding box center [733, 257] width 1286 height 21
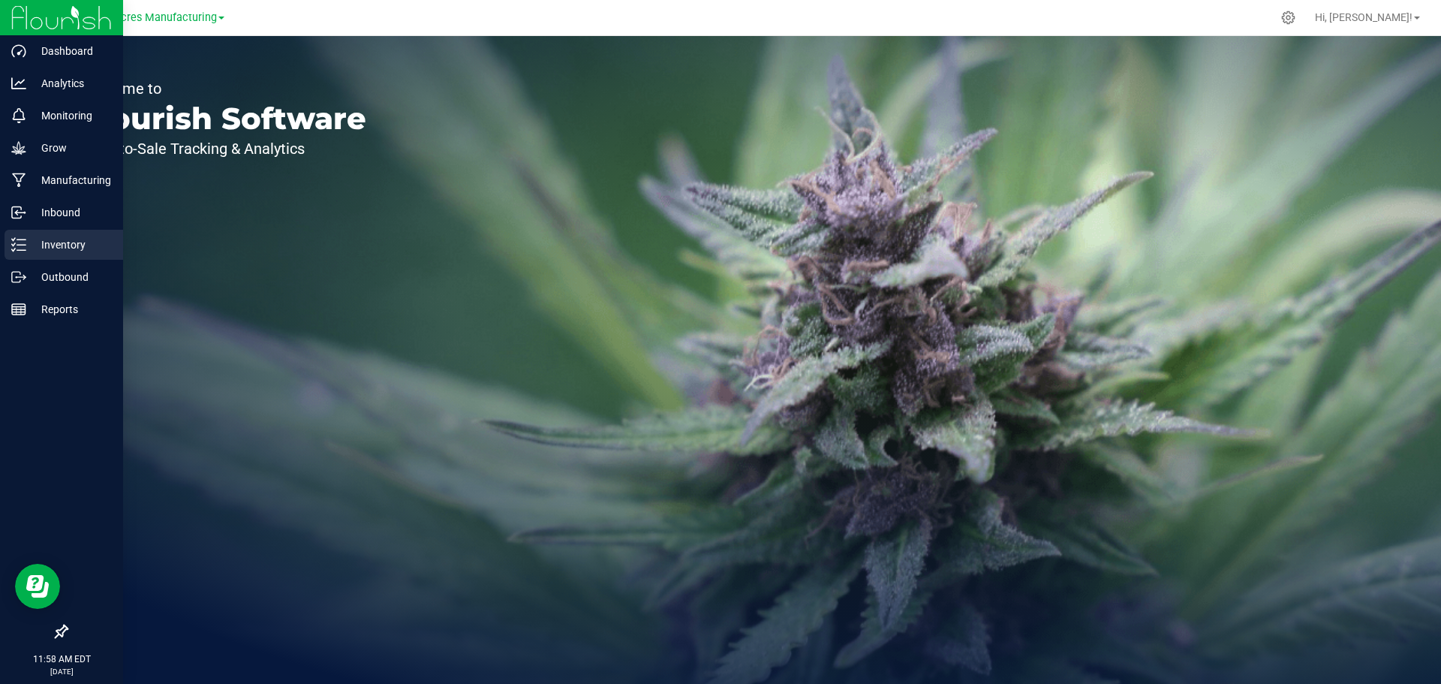
click at [29, 243] on p "Inventory" at bounding box center [71, 245] width 90 height 18
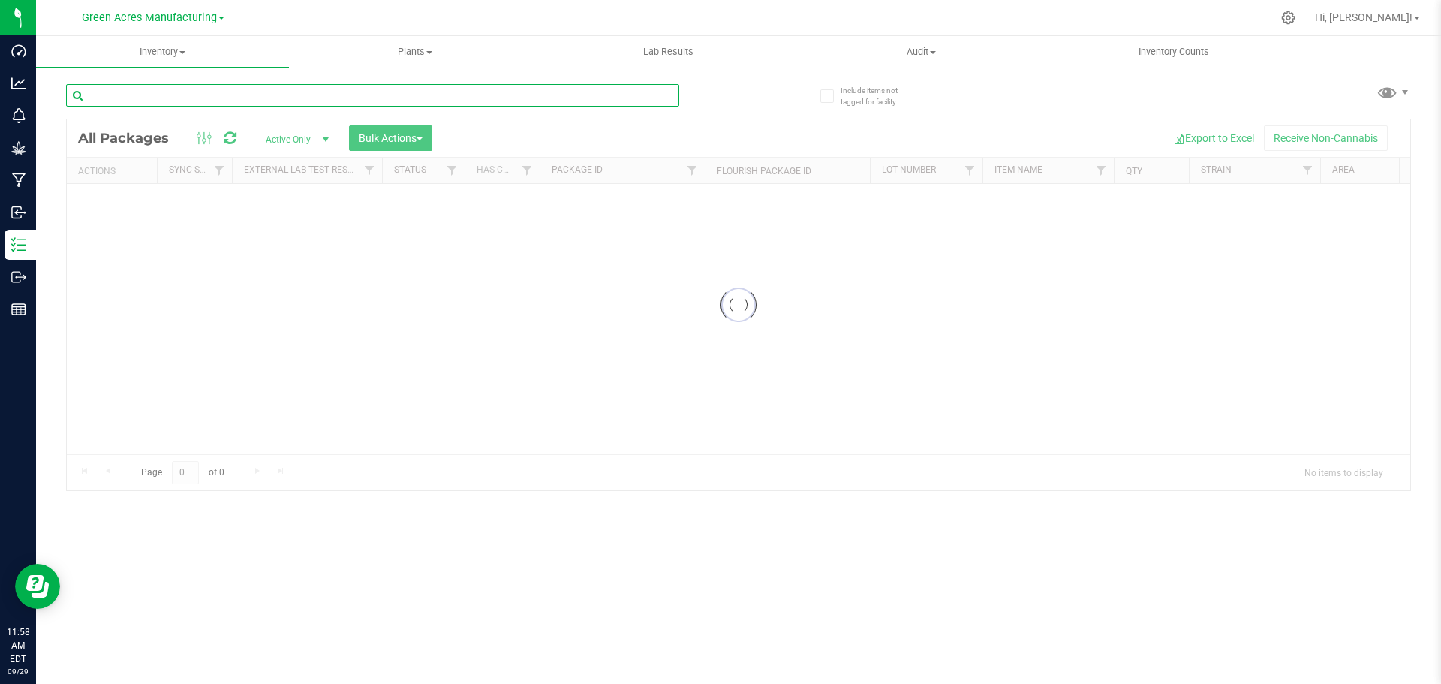
click at [135, 98] on input "text" at bounding box center [372, 95] width 613 height 23
type input "909-2366"
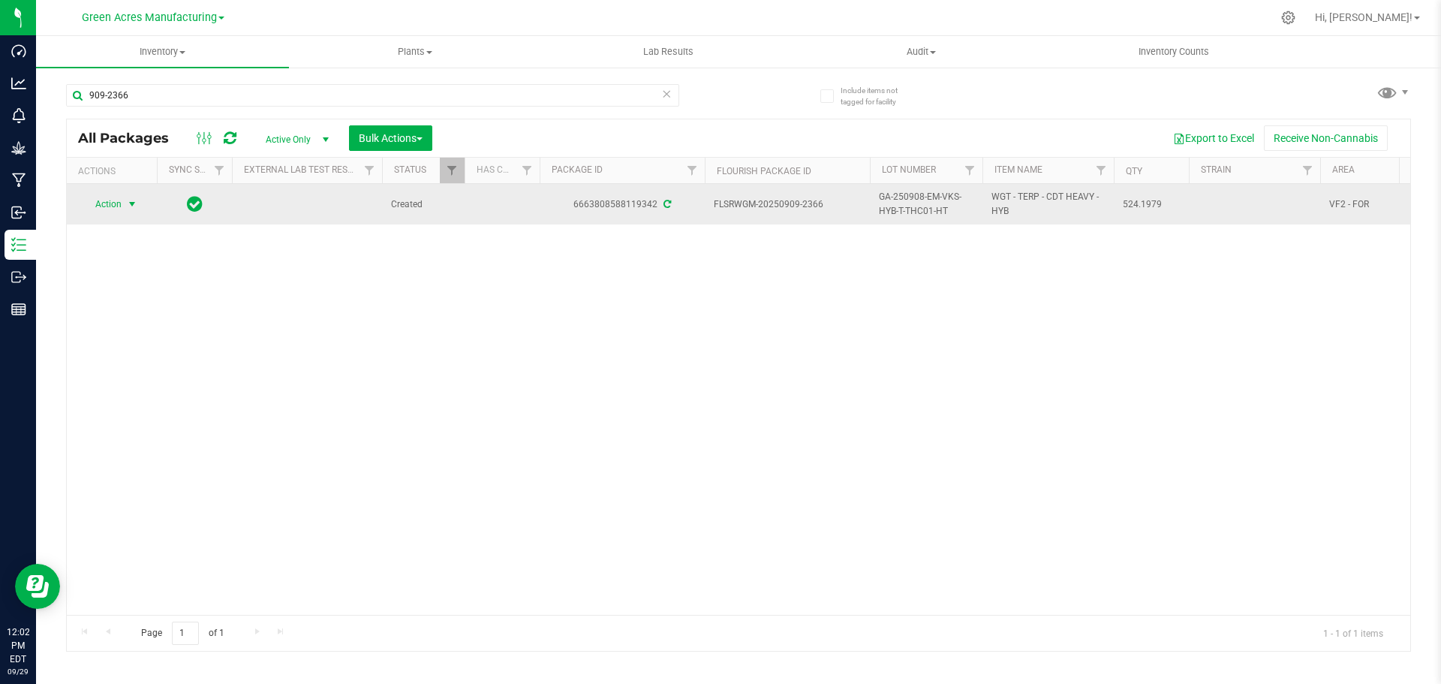
click at [118, 207] on span "Action" at bounding box center [102, 204] width 41 height 21
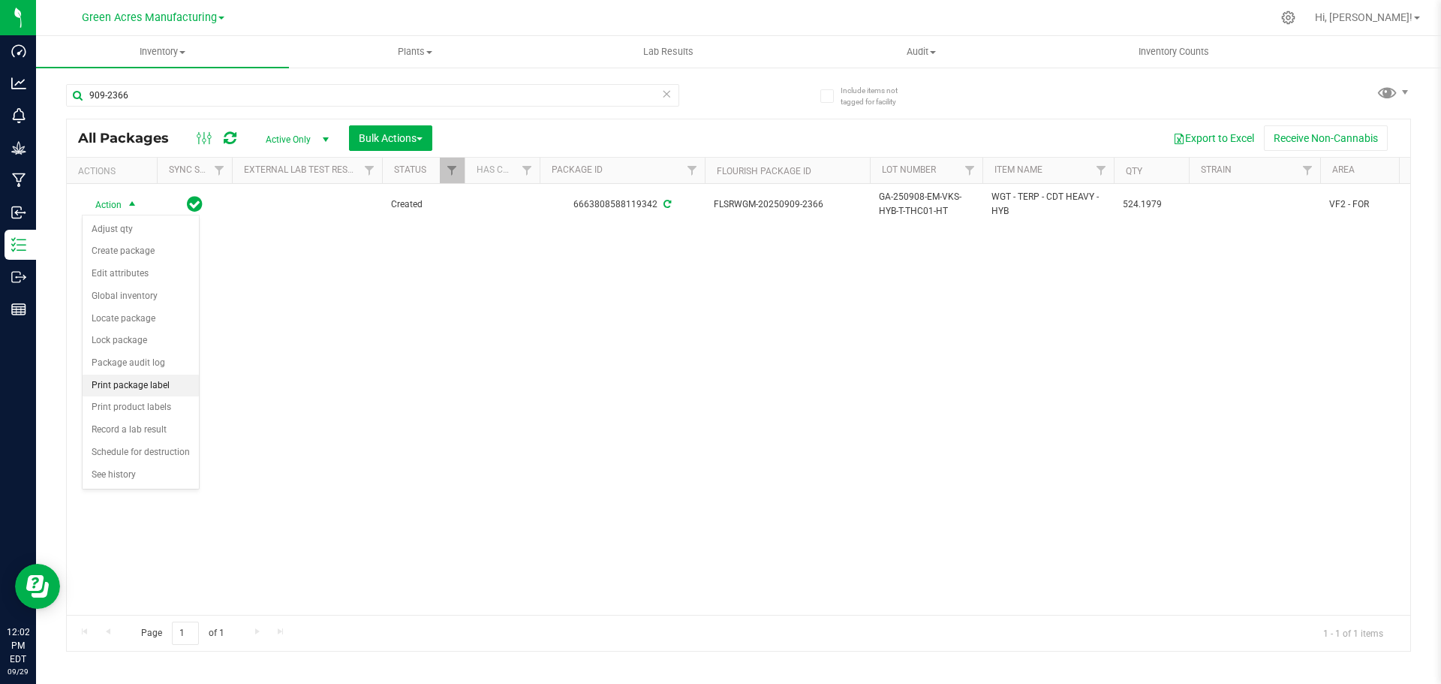
click at [131, 383] on li "Print package label" at bounding box center [141, 386] width 116 height 23
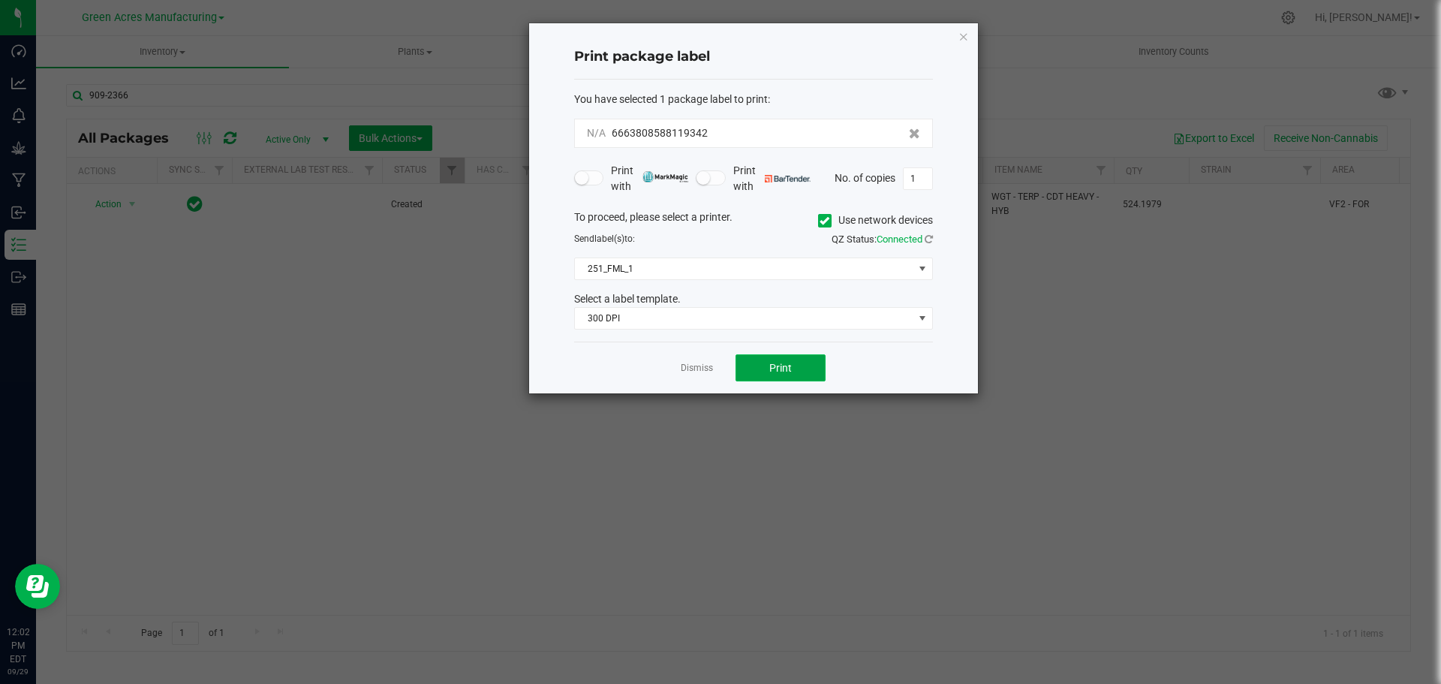
click at [777, 366] on span "Print" at bounding box center [780, 368] width 23 height 12
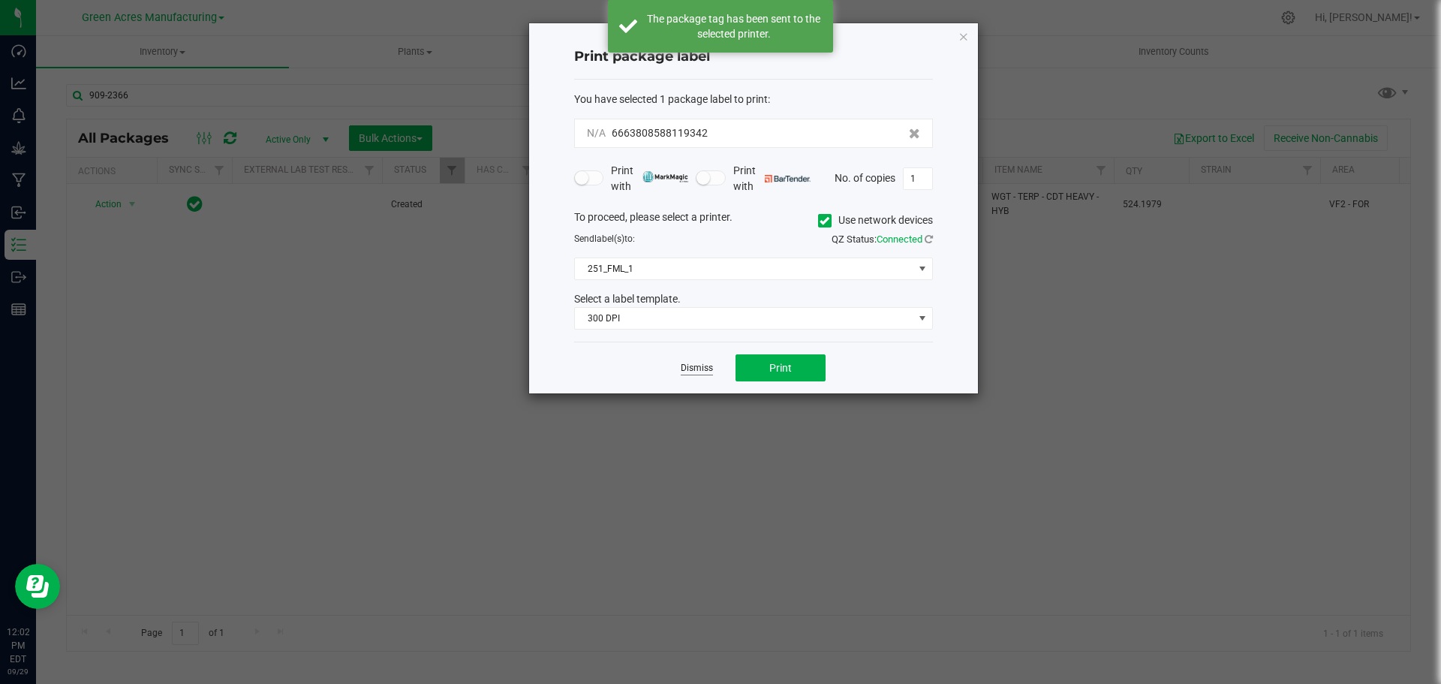
click at [700, 367] on link "Dismiss" at bounding box center [697, 368] width 32 height 13
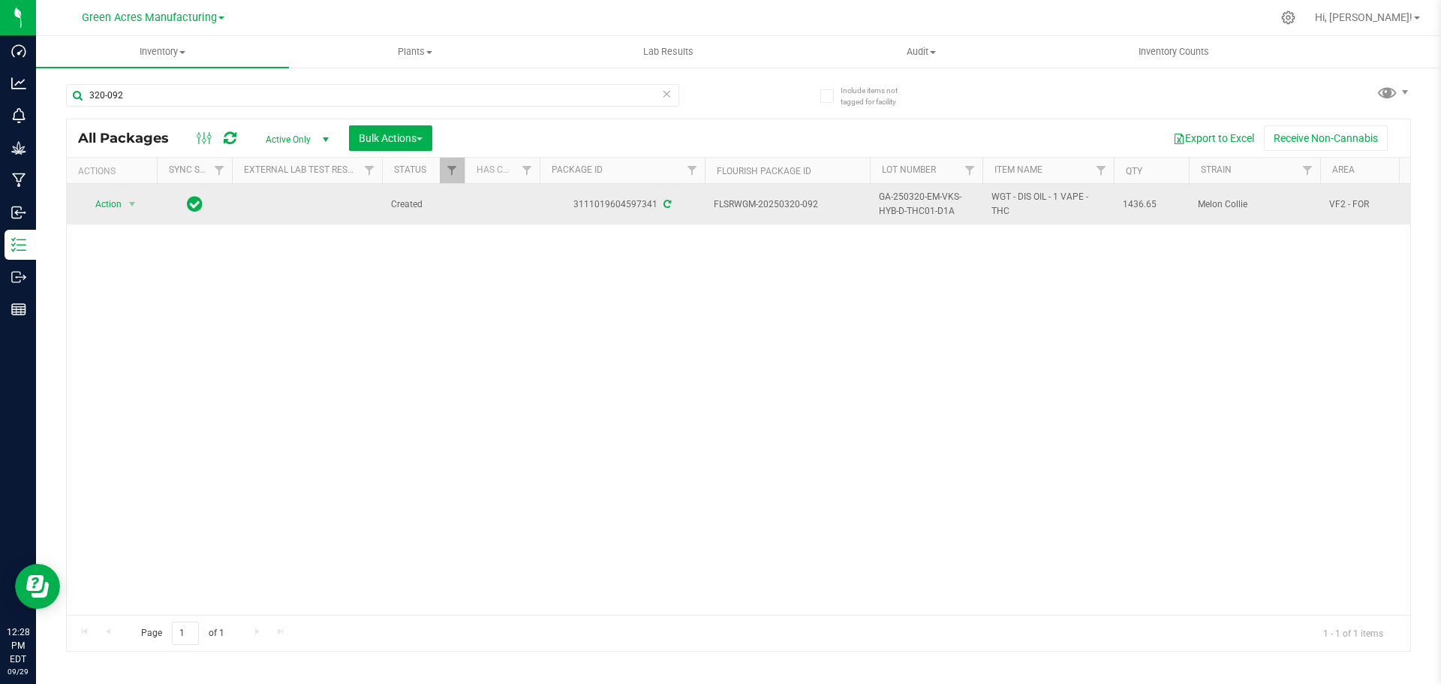
click at [907, 203] on span "GA-250320-EM-VKS-HYB-D-THC01-D1A" at bounding box center [926, 204] width 95 height 29
click at [907, 203] on input "GA-250320-EM-VKS-HYB-D-THC01-D1A" at bounding box center [922, 204] width 107 height 23
click at [663, 276] on div "Action Action Adjust qty Create package Edit attributes Global inventory Locate…" at bounding box center [739, 399] width 1344 height 431
click at [131, 206] on span "select" at bounding box center [132, 204] width 12 height 12
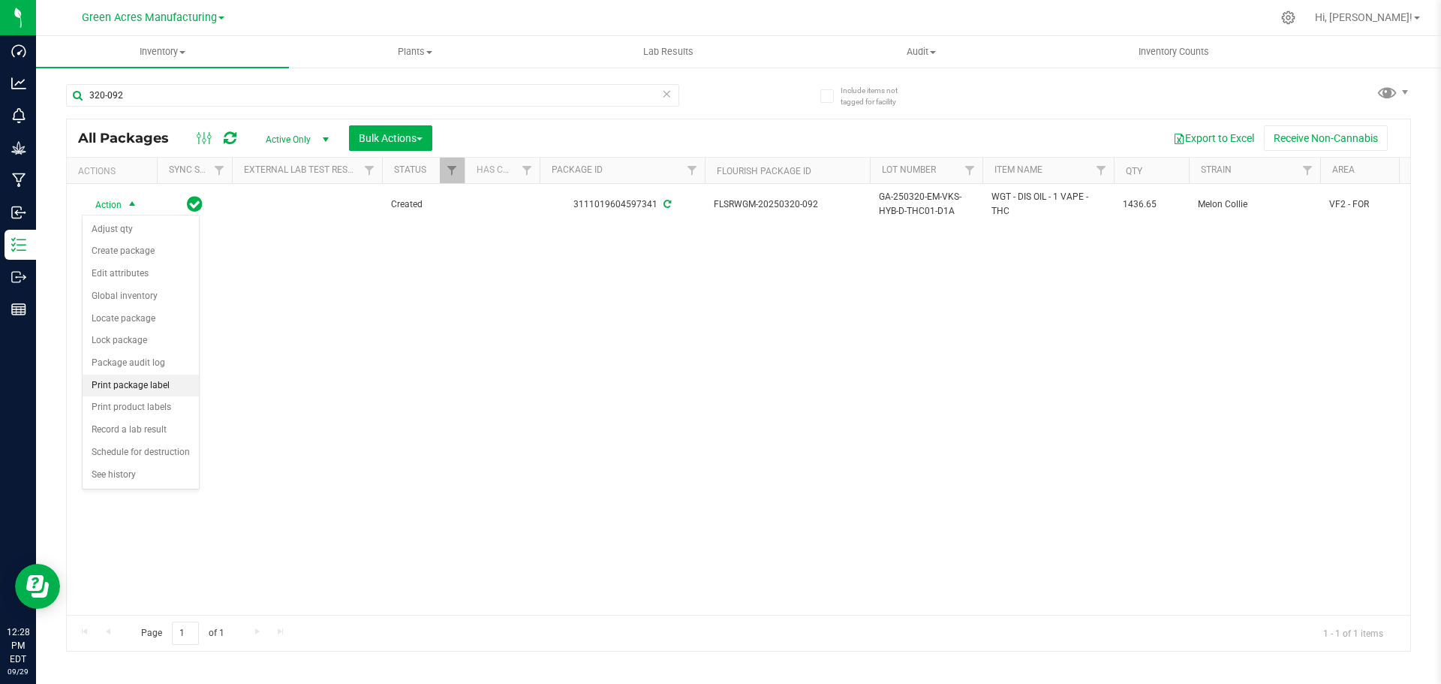
click at [134, 387] on li "Print package label" at bounding box center [141, 386] width 116 height 23
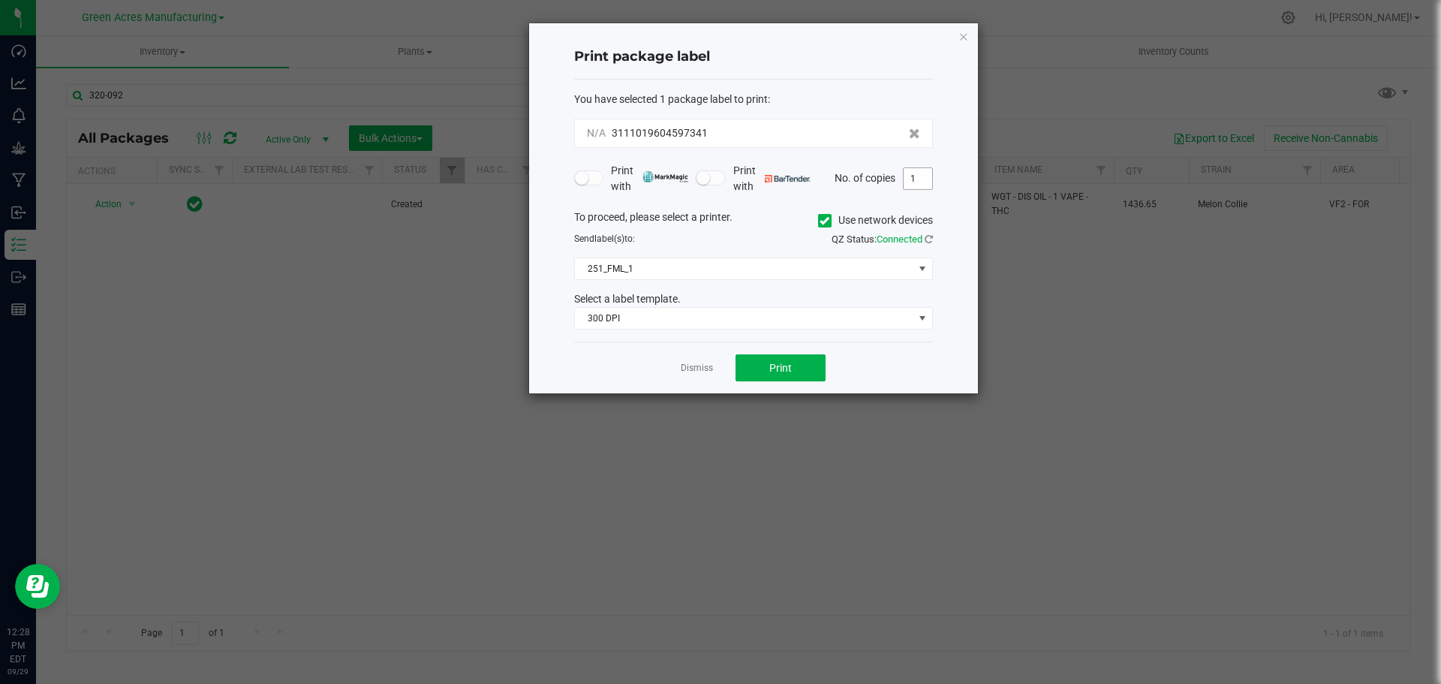
click at [914, 174] on input "1" at bounding box center [918, 178] width 29 height 21
type input "2"
click at [763, 369] on button "Print" at bounding box center [781, 367] width 90 height 27
click at [695, 366] on link "Dismiss" at bounding box center [697, 368] width 32 height 13
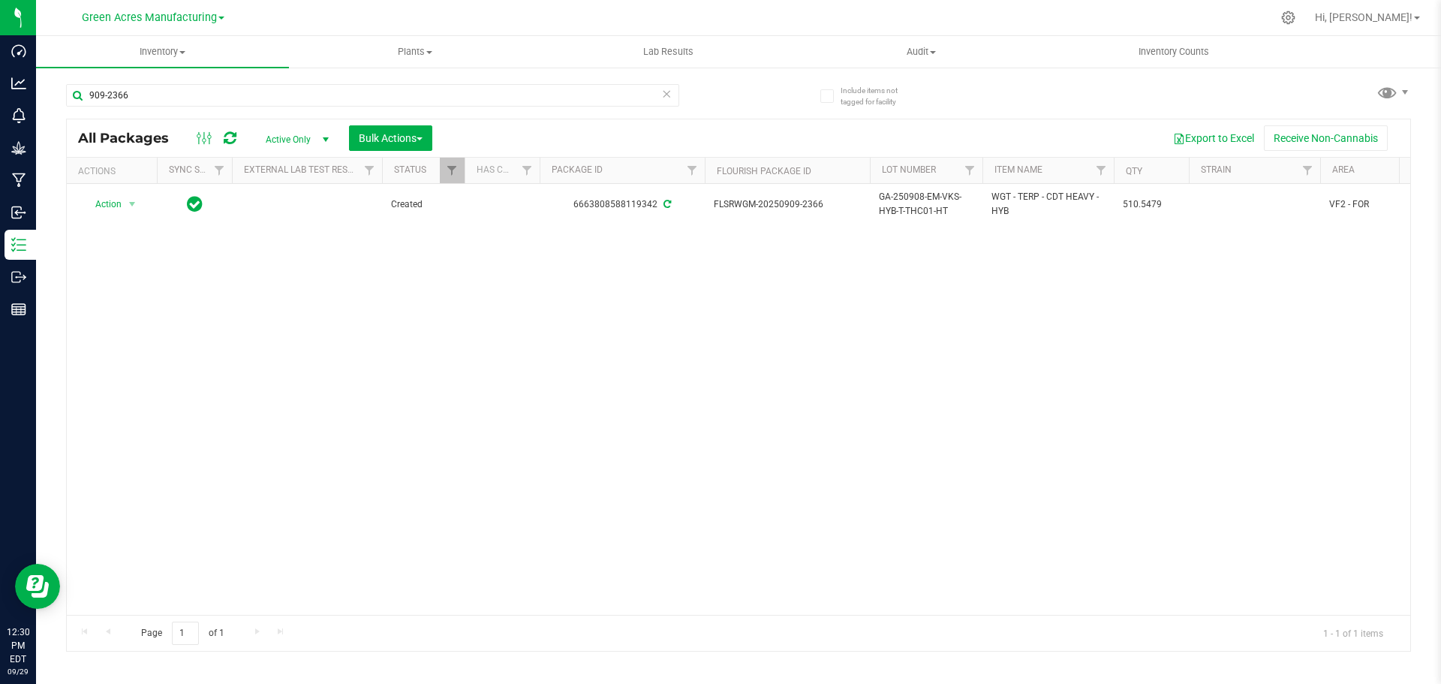
click at [656, 282] on div "Action Action Adjust qty Create package Edit attributes Global inventory Locate…" at bounding box center [739, 399] width 1344 height 431
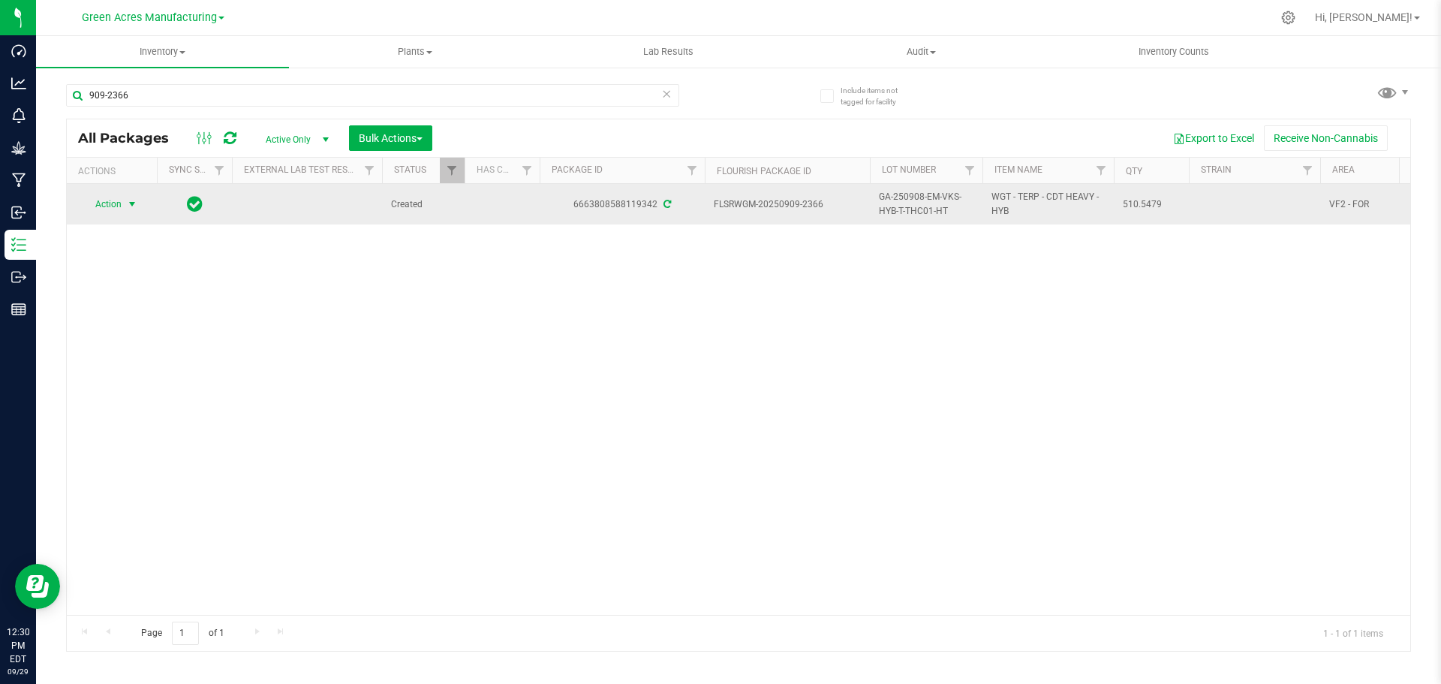
click at [113, 205] on span "Action" at bounding box center [102, 204] width 41 height 21
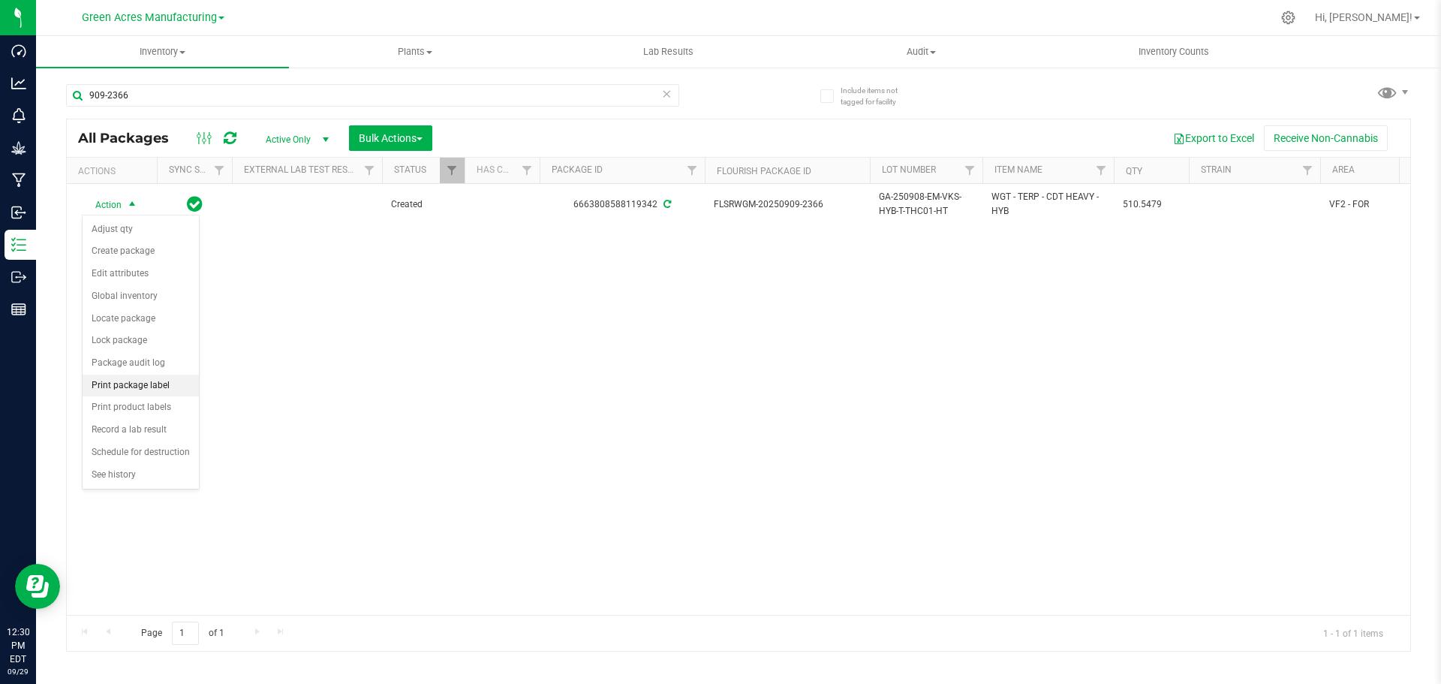
click at [136, 380] on li "Print package label" at bounding box center [141, 386] width 116 height 23
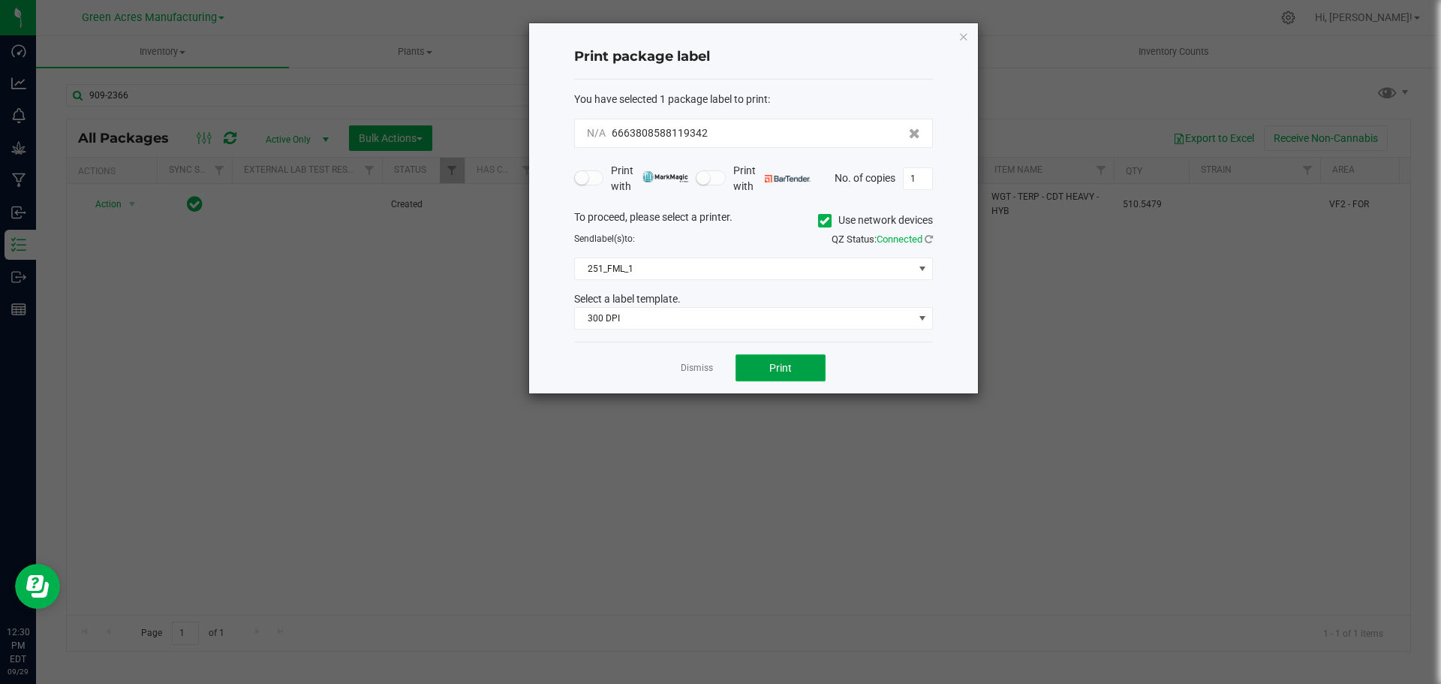
click at [775, 378] on button "Print" at bounding box center [781, 367] width 90 height 27
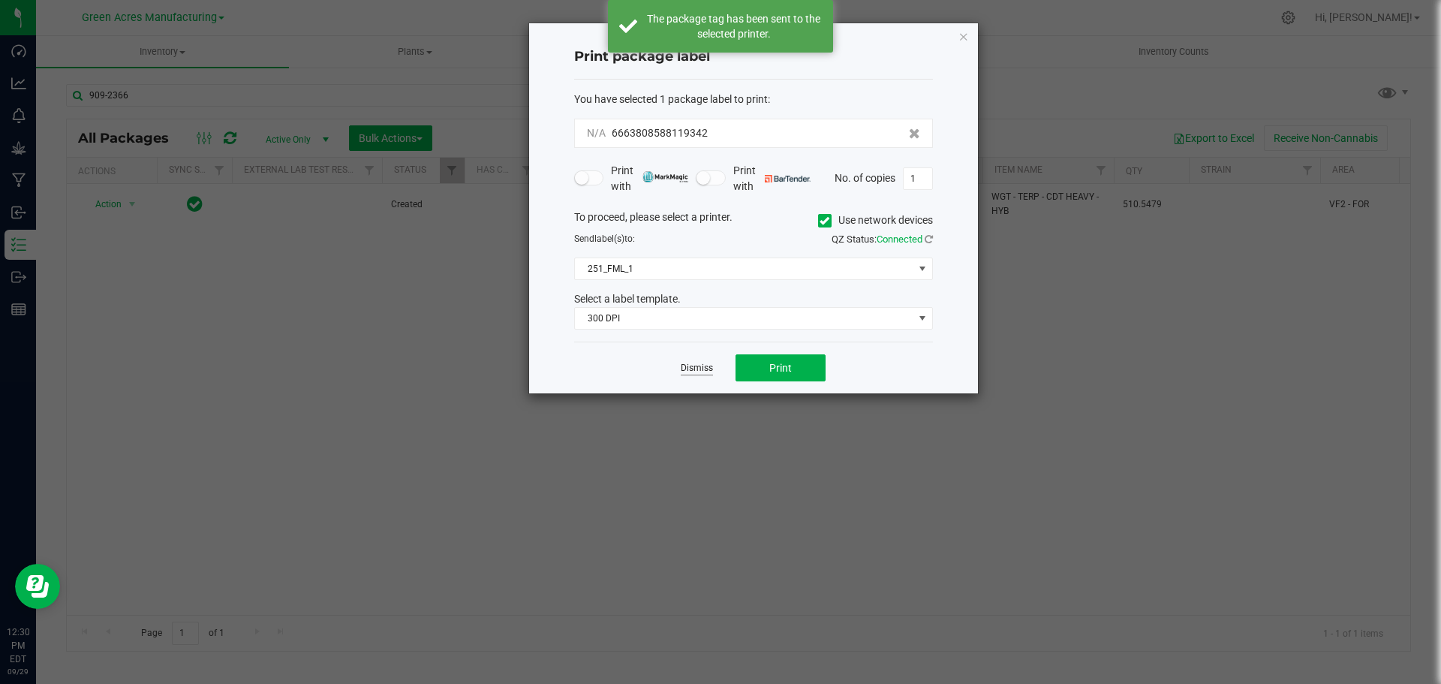
click at [694, 365] on link "Dismiss" at bounding box center [697, 368] width 32 height 13
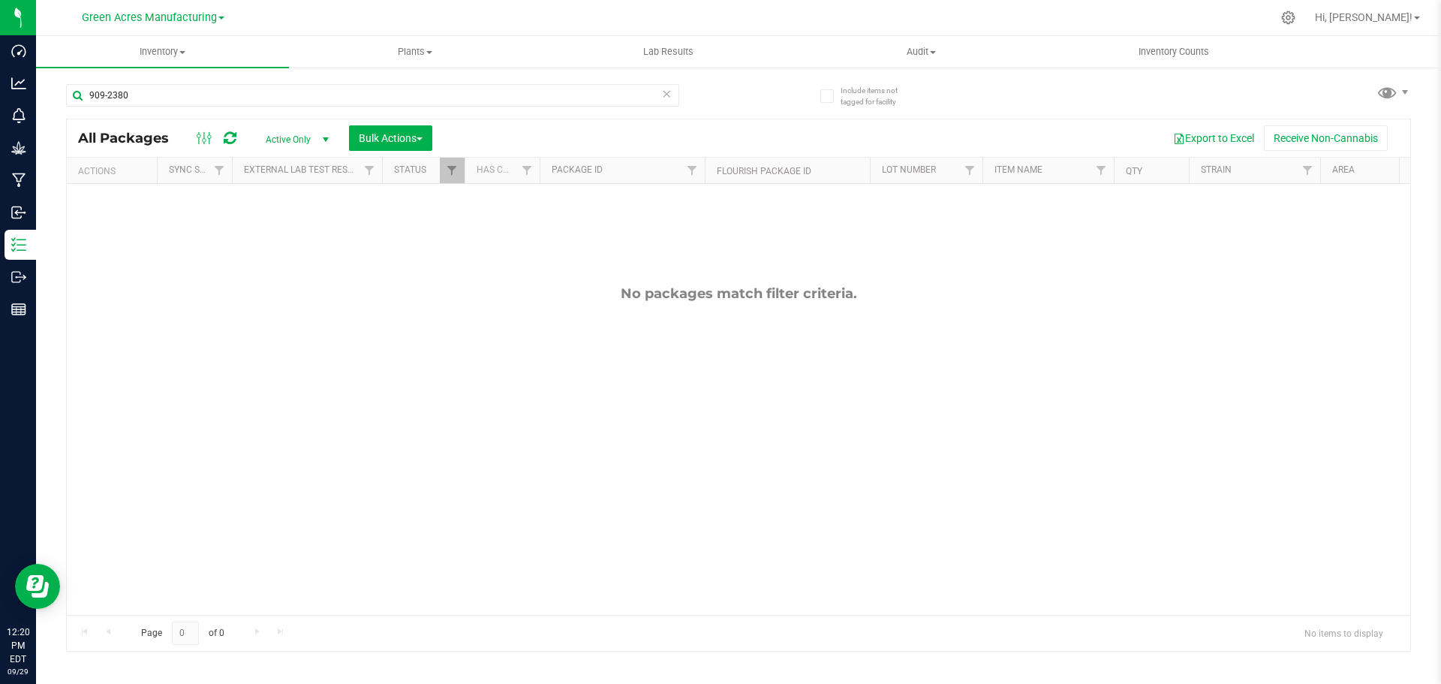
click at [666, 97] on icon at bounding box center [666, 93] width 11 height 18
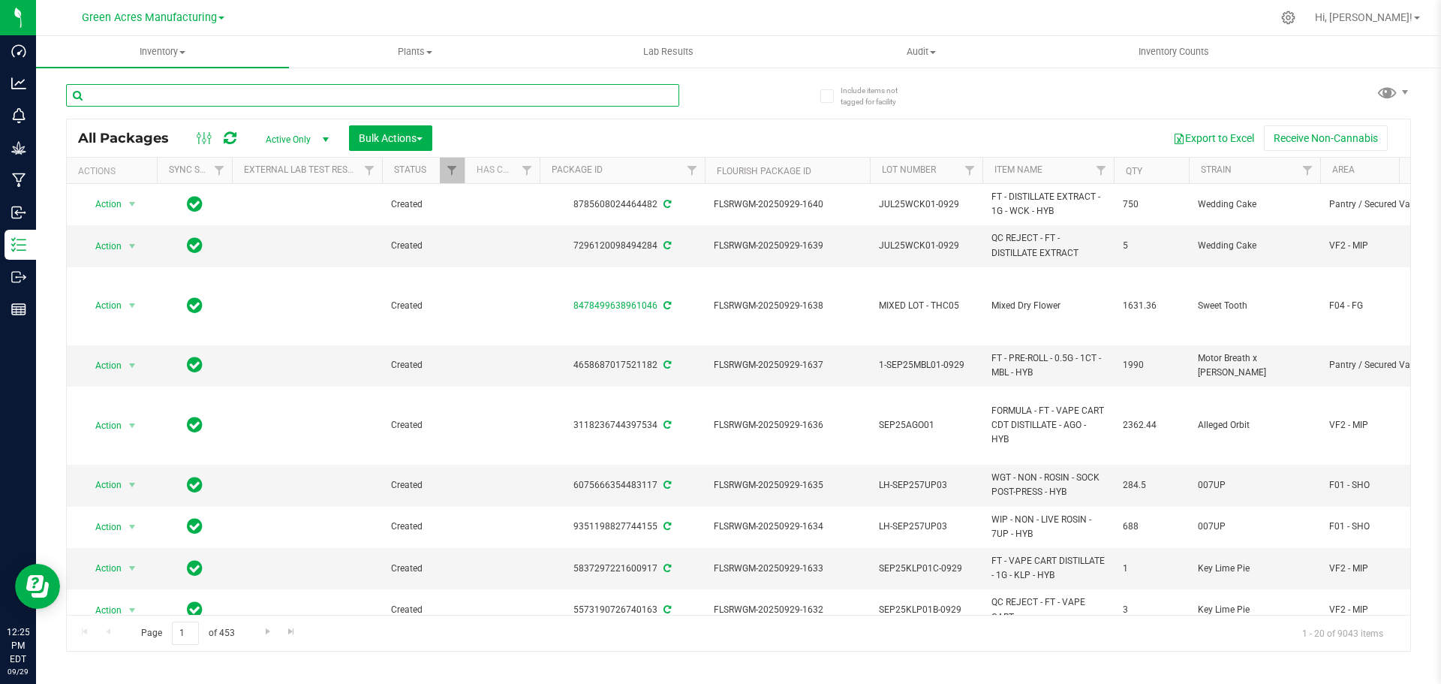
click at [289, 94] on input "text" at bounding box center [372, 95] width 613 height 23
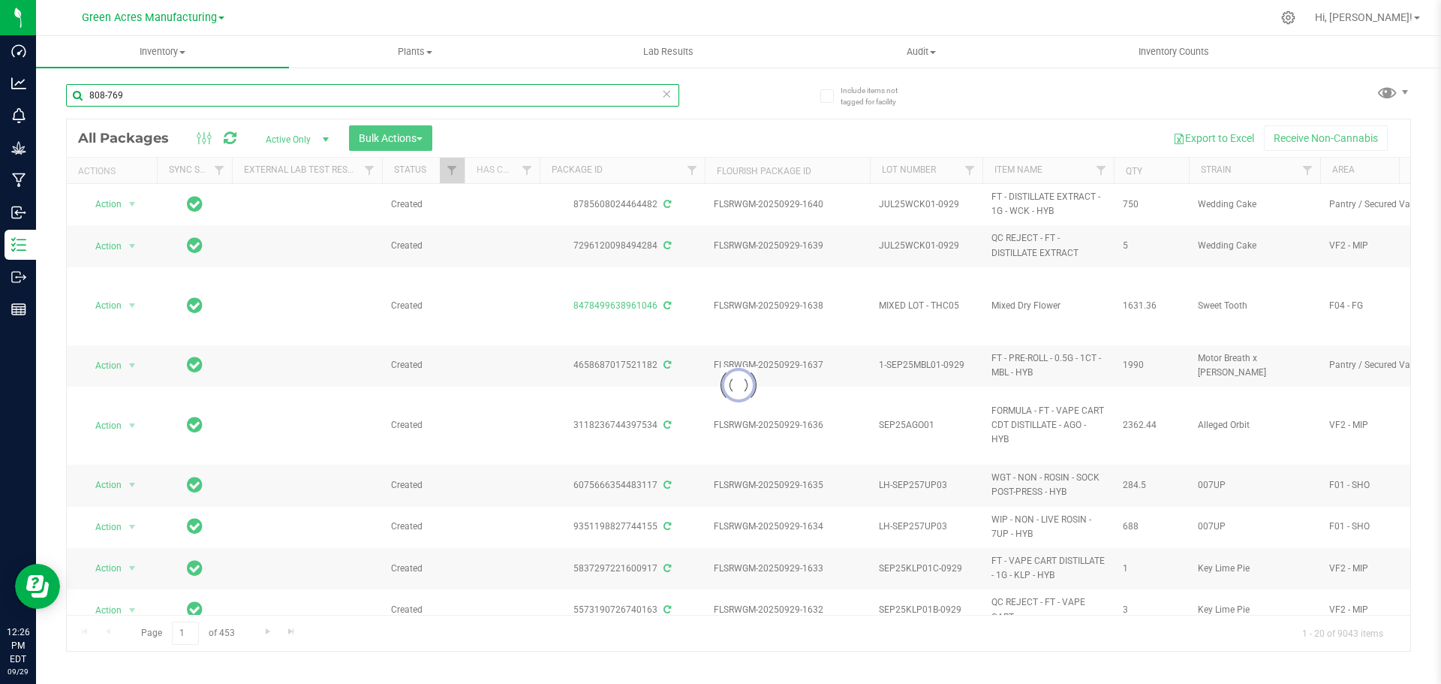
type input "808-769"
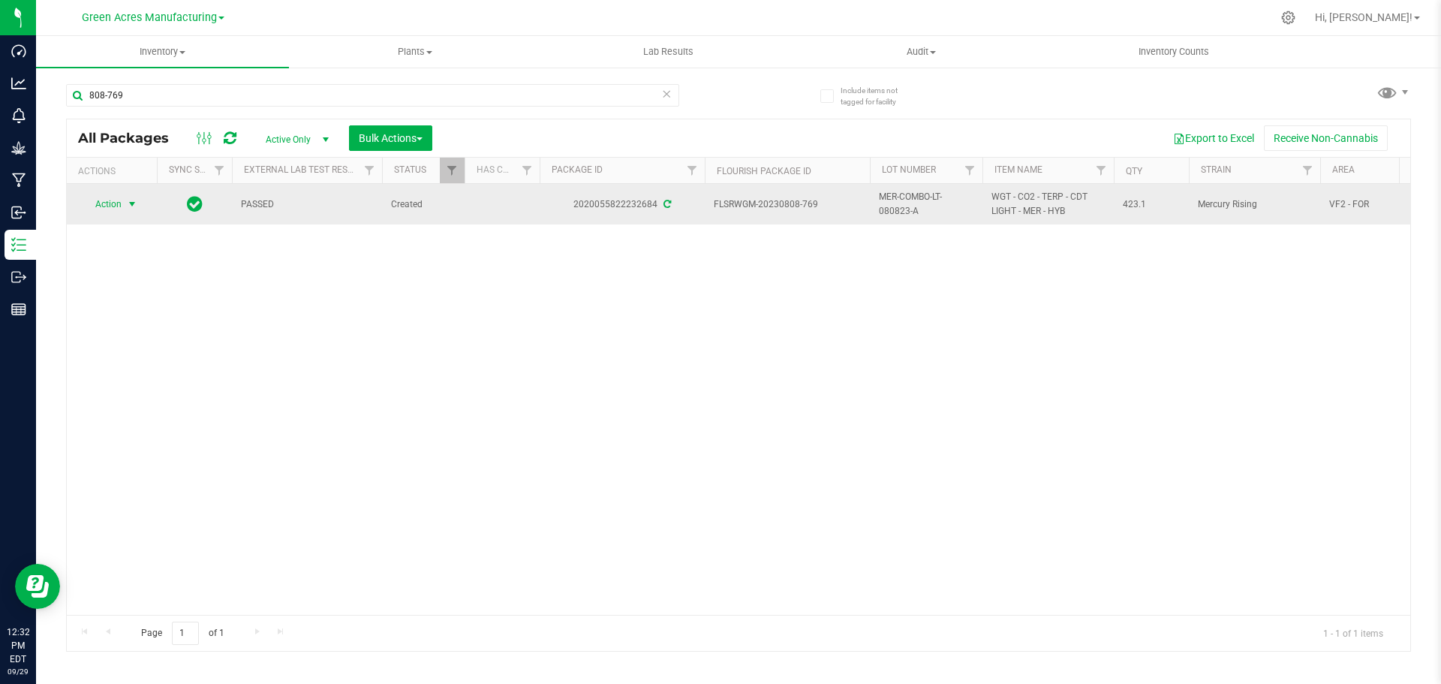
click at [119, 197] on span "Action" at bounding box center [102, 204] width 41 height 21
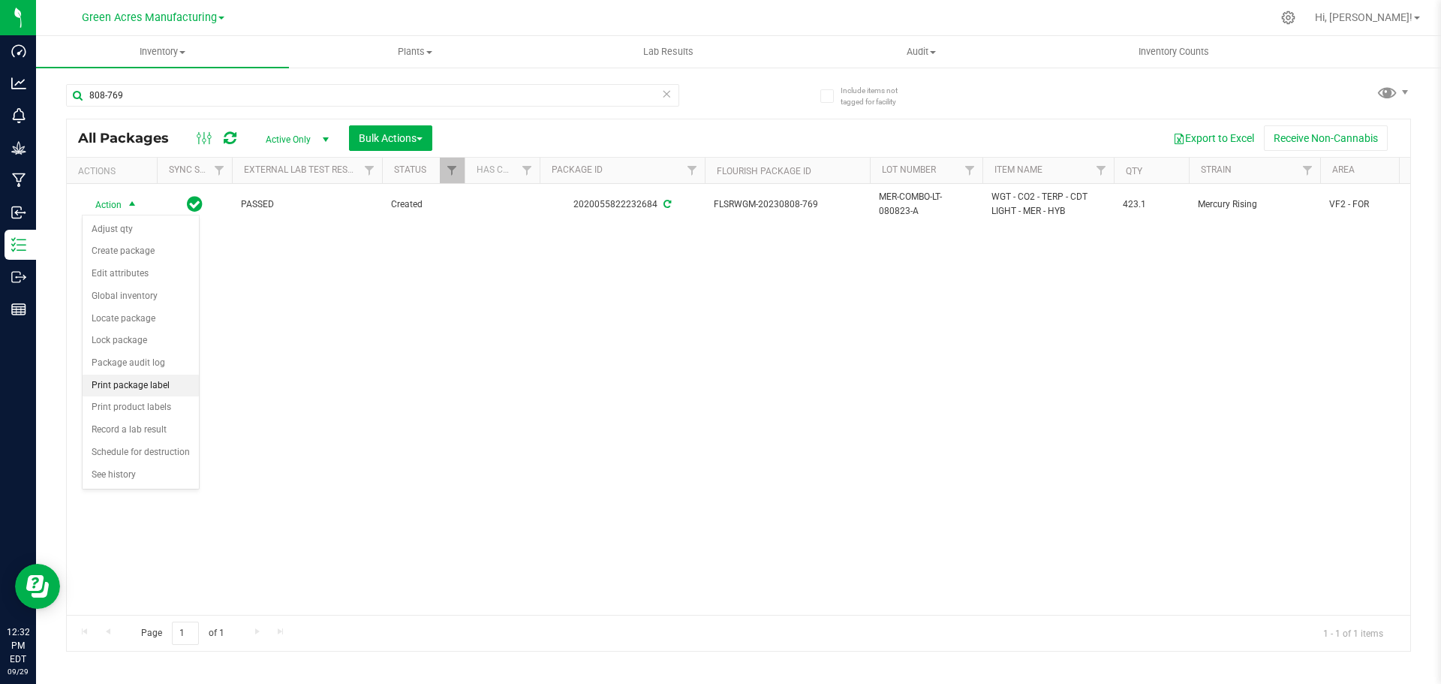
click at [143, 381] on li "Print package label" at bounding box center [141, 386] width 116 height 23
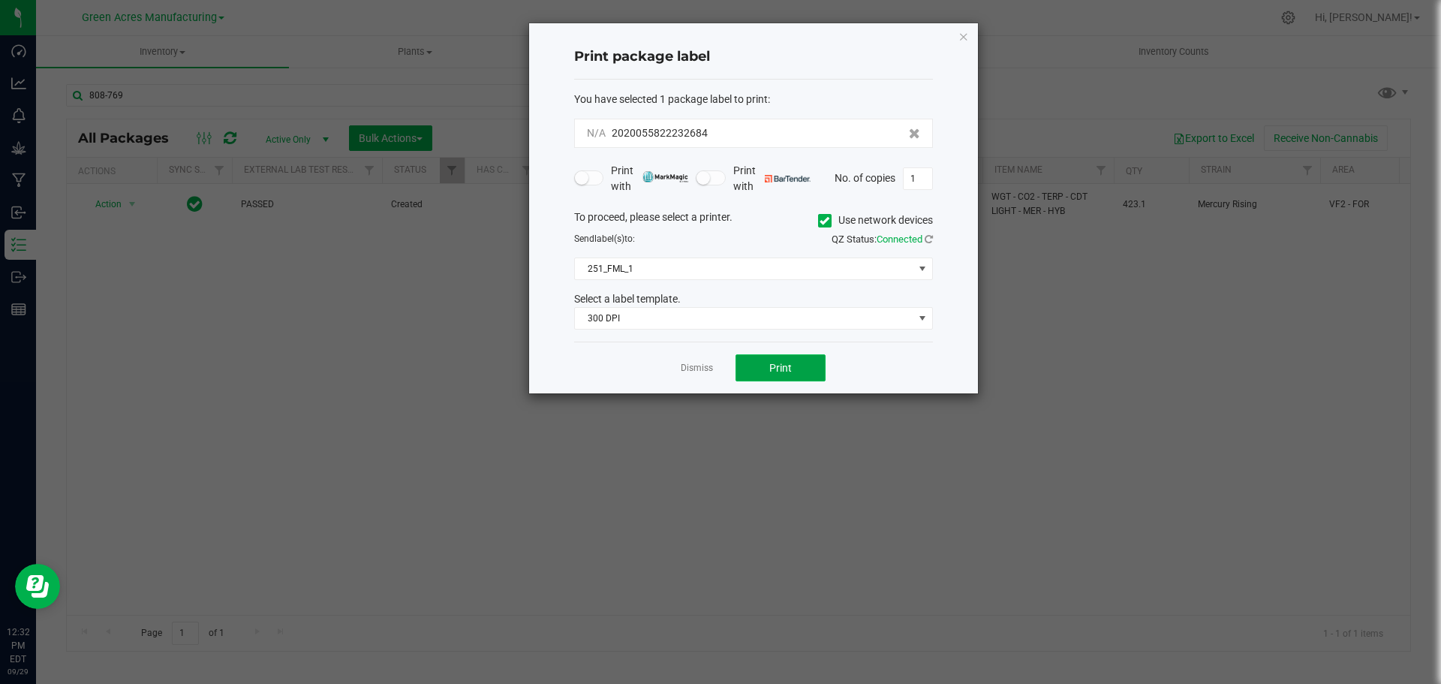
click at [763, 369] on button "Print" at bounding box center [781, 367] width 90 height 27
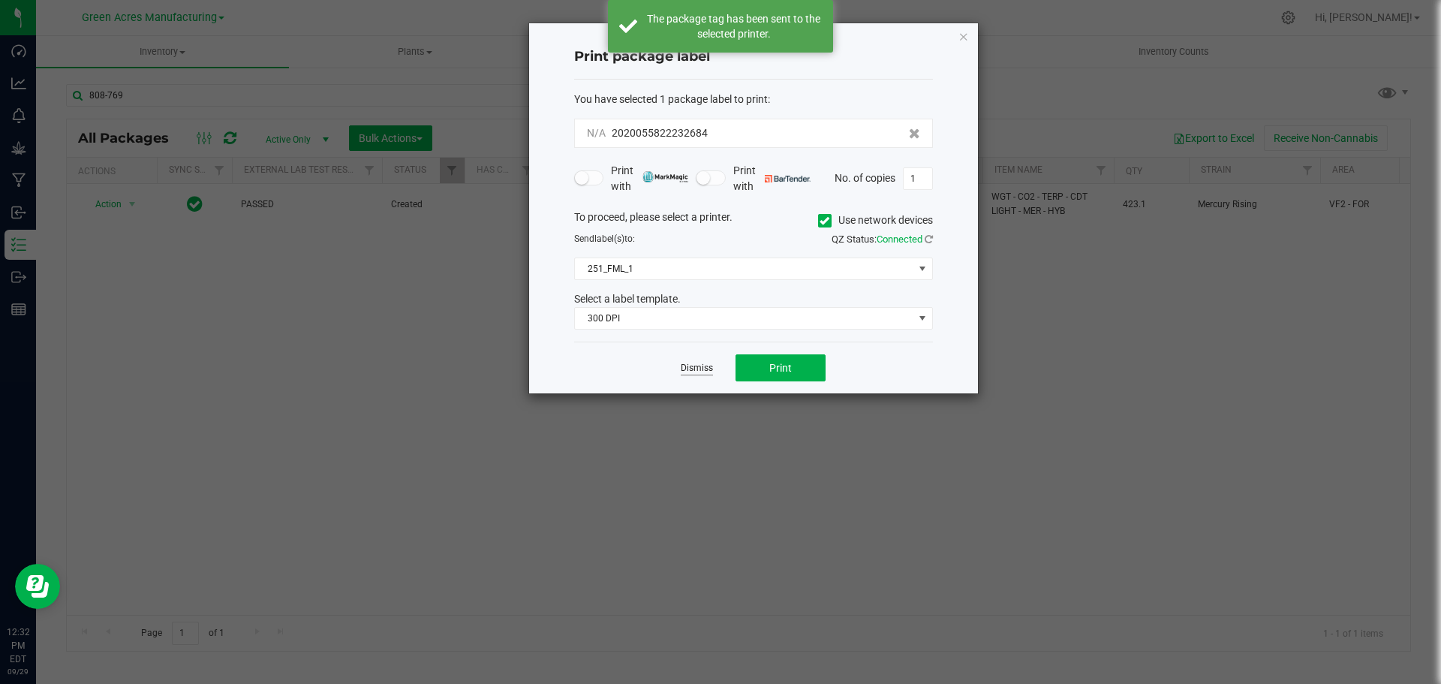
click at [701, 369] on link "Dismiss" at bounding box center [697, 368] width 32 height 13
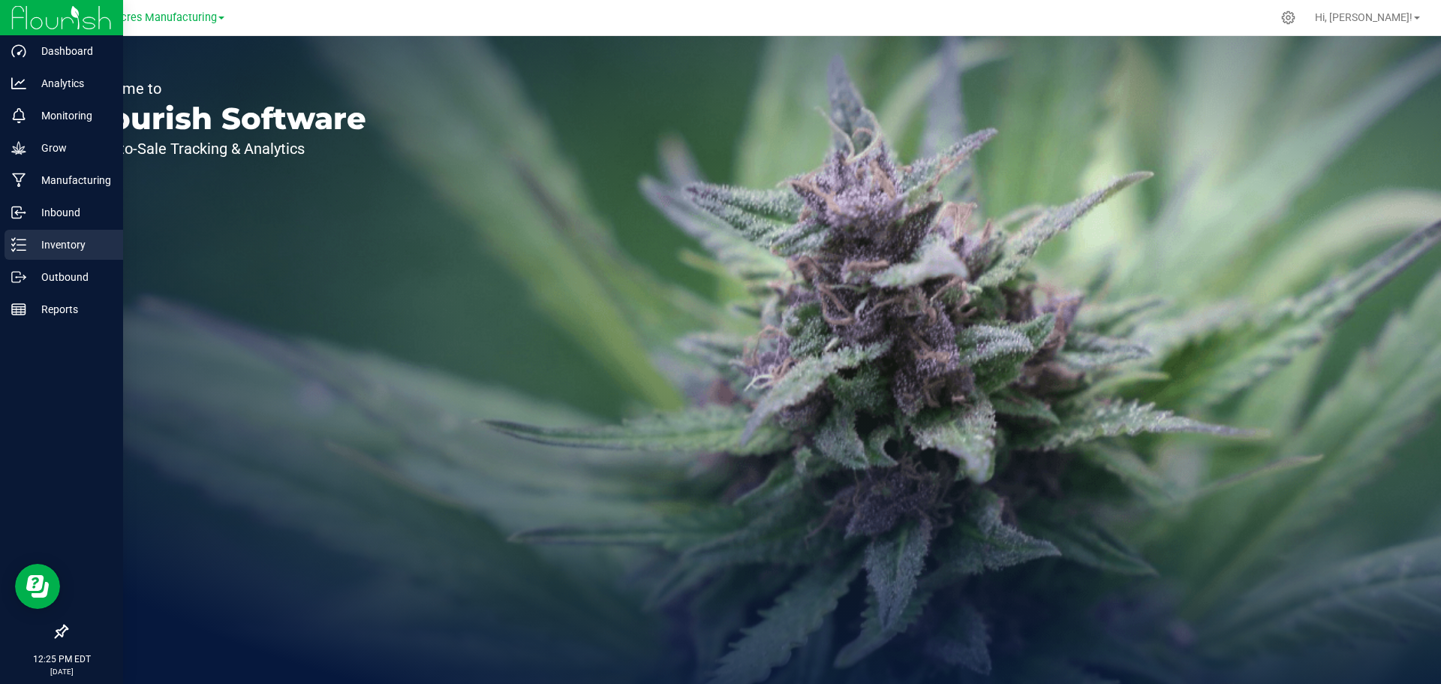
click at [31, 244] on p "Inventory" at bounding box center [71, 245] width 90 height 18
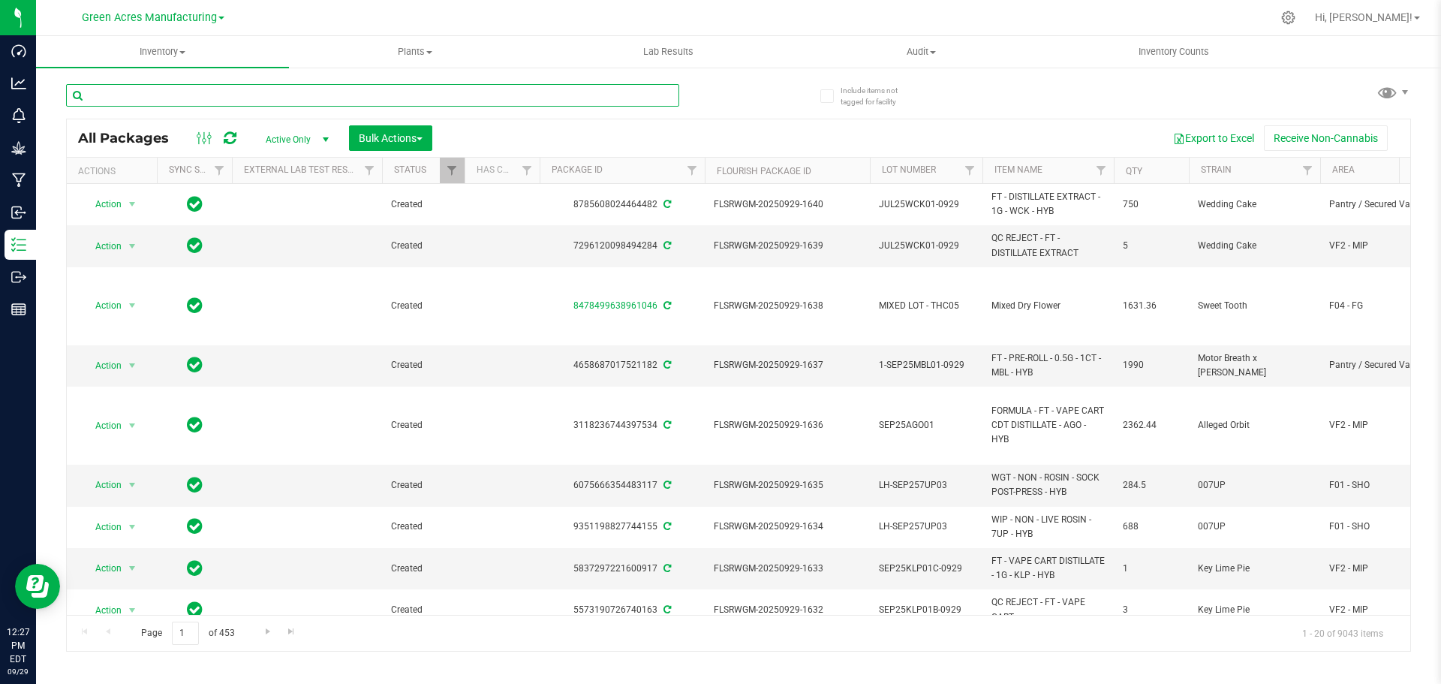
click at [473, 101] on input "text" at bounding box center [372, 95] width 613 height 23
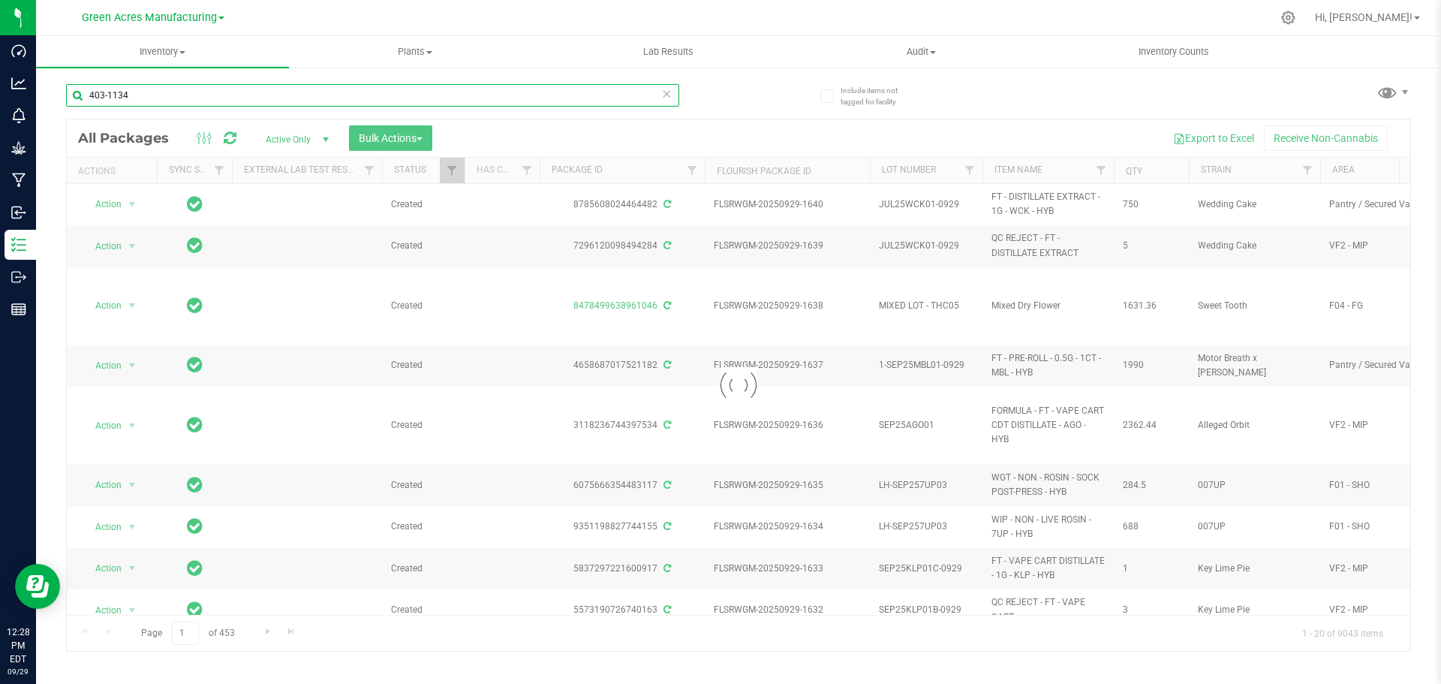
type input "403-1134"
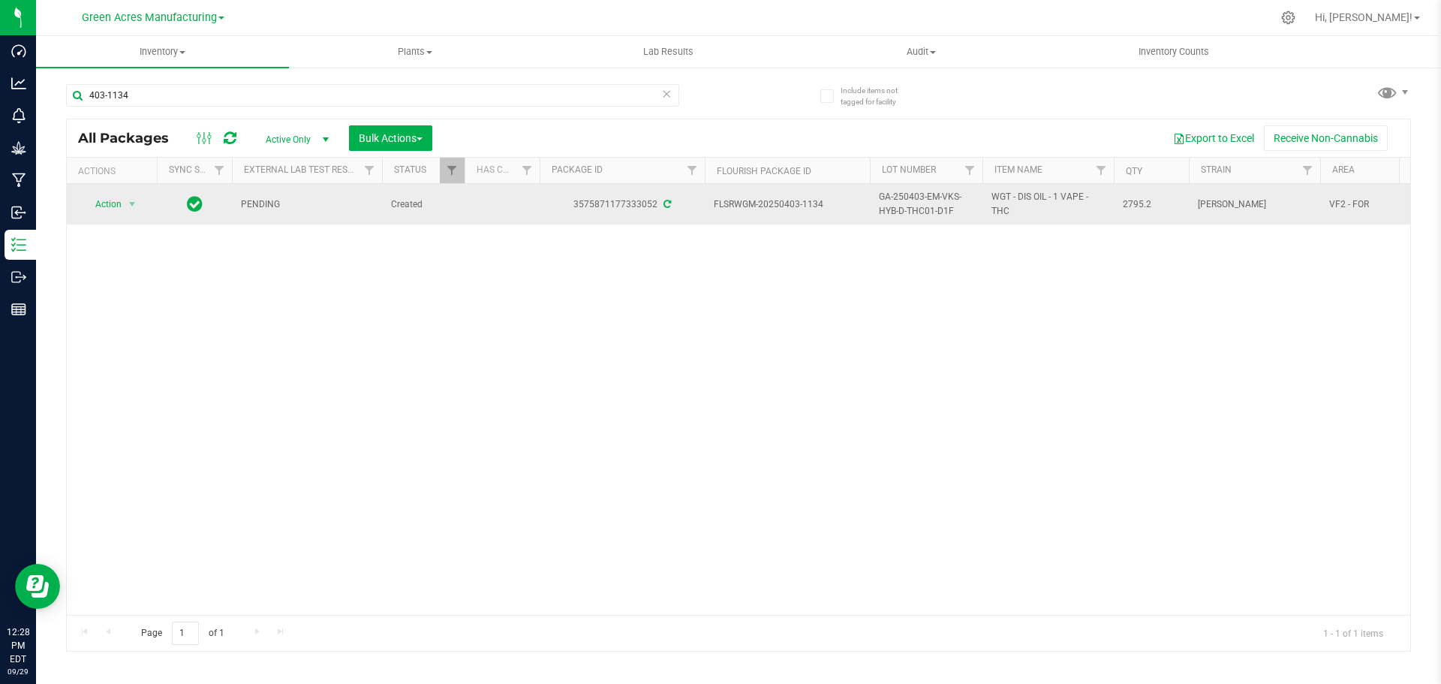
click at [917, 203] on span "GA-250403-EM-VKS-HYB-D-THC01-D1F" at bounding box center [926, 204] width 95 height 29
click at [917, 203] on input "GA-250403-EM-VKS-HYB-D-THC01-D1F" at bounding box center [922, 204] width 107 height 23
click at [912, 304] on div "Action Action Adjust qty Create package Edit attributes Global inventory Locate…" at bounding box center [739, 399] width 1344 height 431
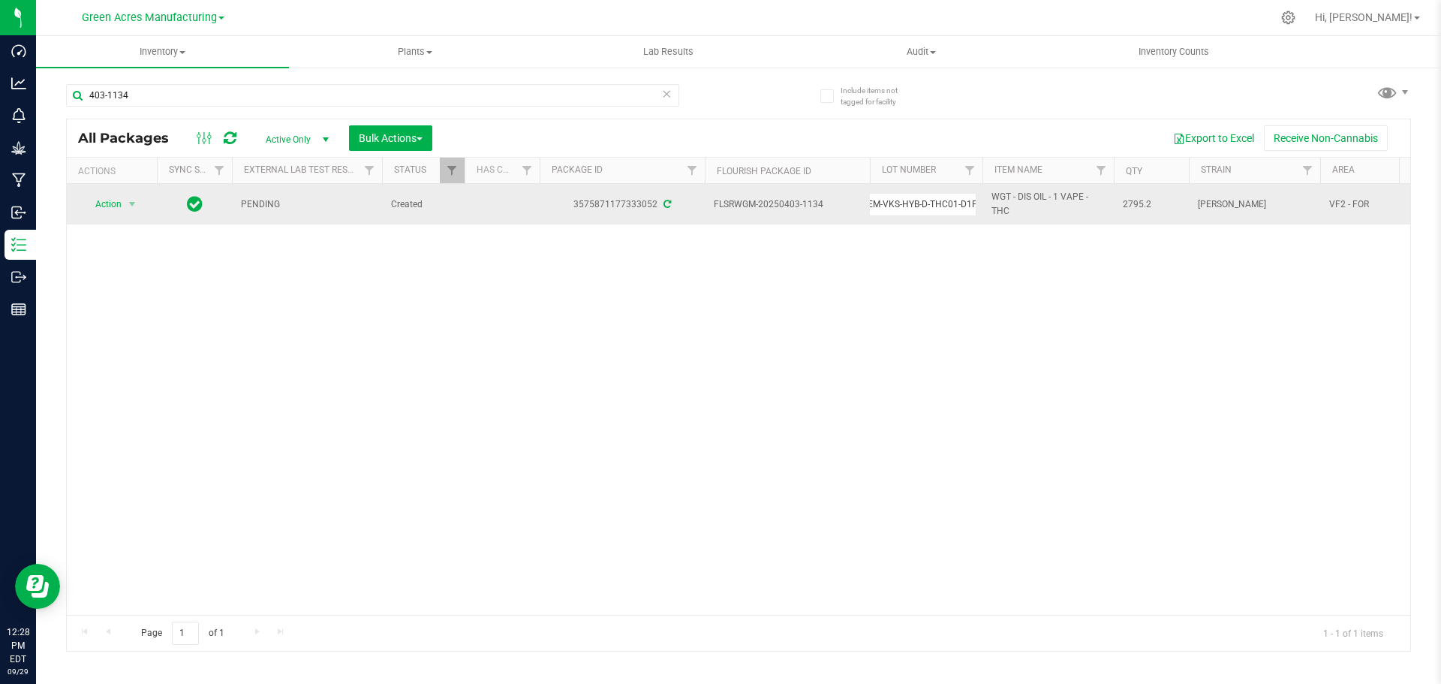
scroll to position [0, 0]
click at [131, 199] on span "select" at bounding box center [132, 204] width 12 height 12
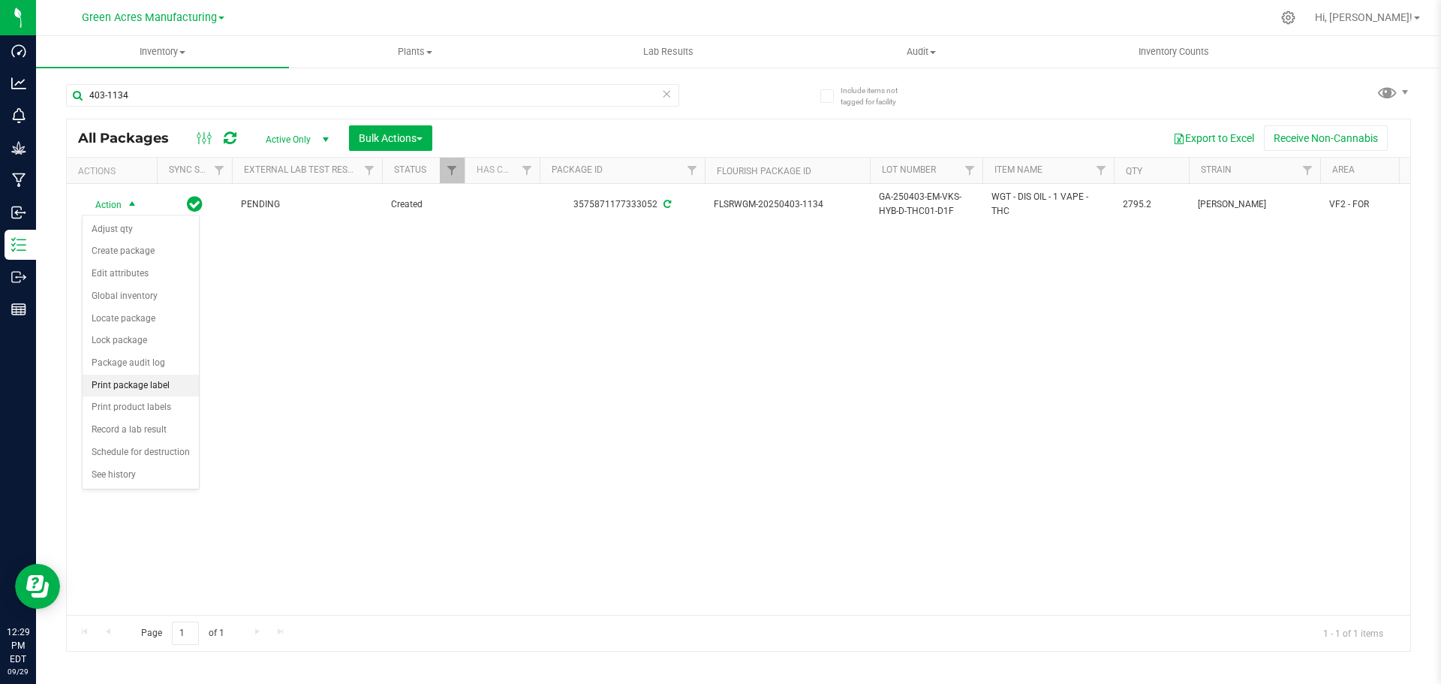
click at [138, 383] on li "Print package label" at bounding box center [141, 386] width 116 height 23
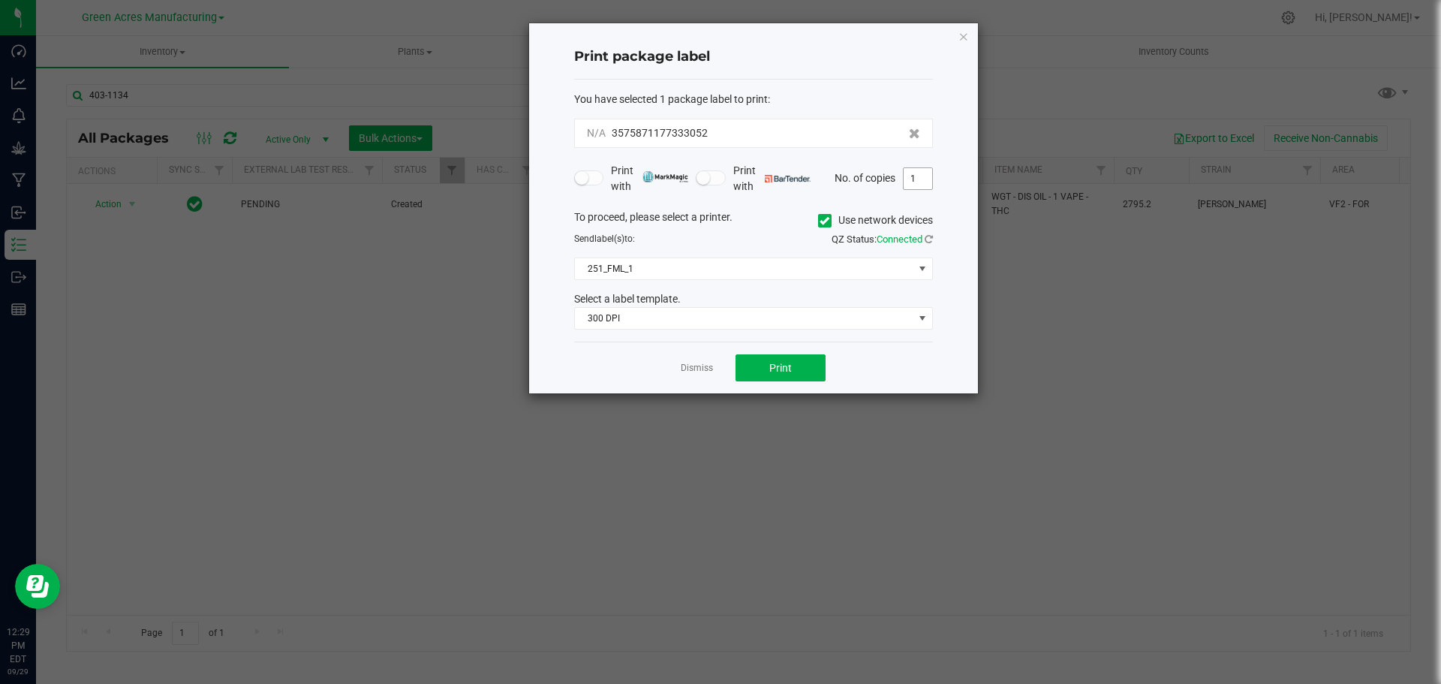
click at [925, 176] on input "1" at bounding box center [918, 178] width 29 height 21
type input "2"
click at [767, 372] on button "Print" at bounding box center [781, 367] width 90 height 27
click at [690, 369] on link "Dismiss" at bounding box center [697, 368] width 32 height 13
